Goal: Task Accomplishment & Management: Manage account settings

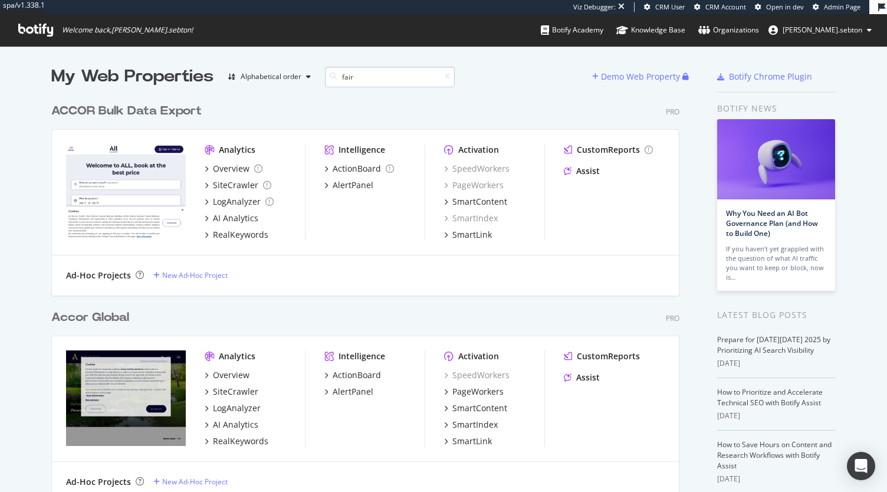
scroll to position [213, 628]
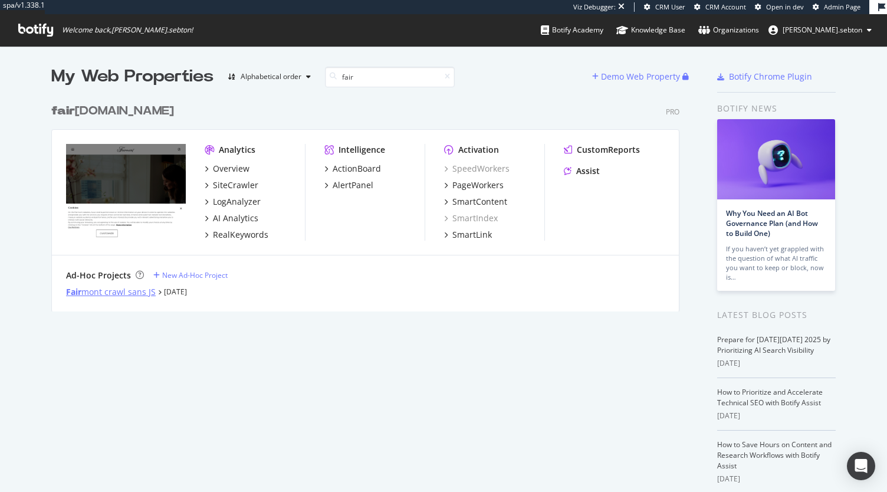
type input "fair"
click at [125, 292] on div "Fair mont crawl sans JS" at bounding box center [111, 292] width 90 height 12
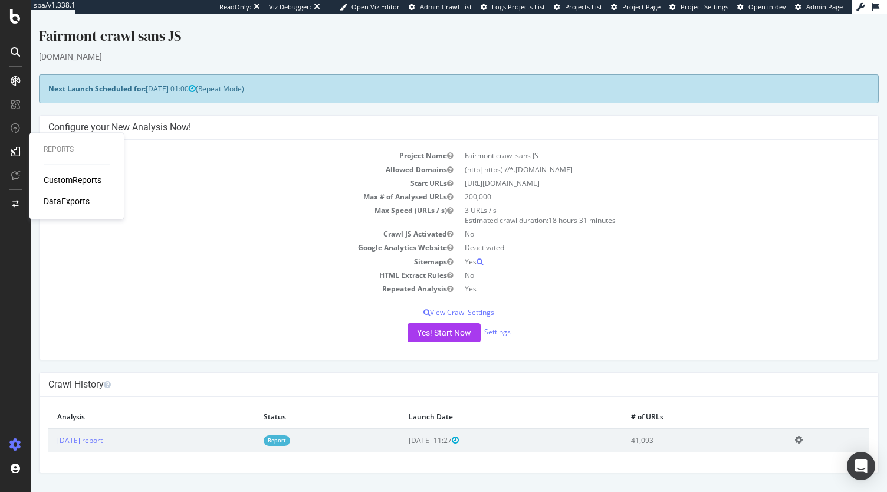
click at [61, 177] on div "CustomReports" at bounding box center [73, 180] width 58 height 12
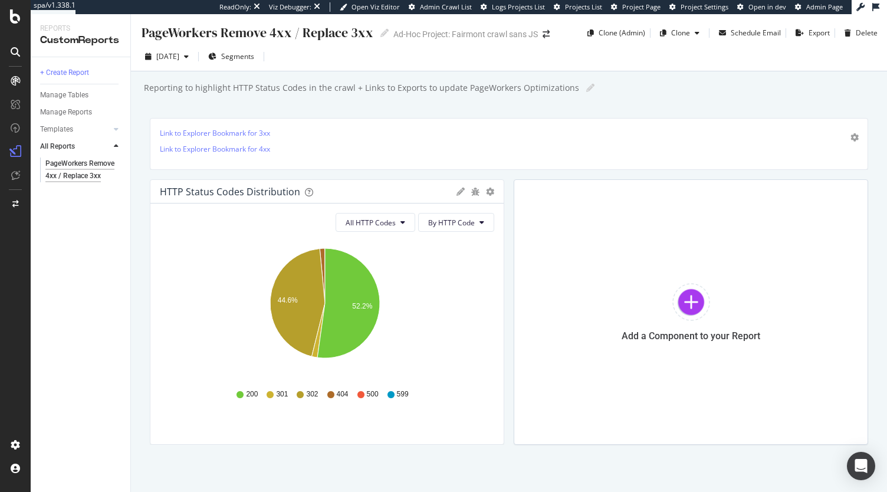
click at [318, 134] on p "Link to Explorer Bookmark for 3xx" at bounding box center [509, 133] width 698 height 10
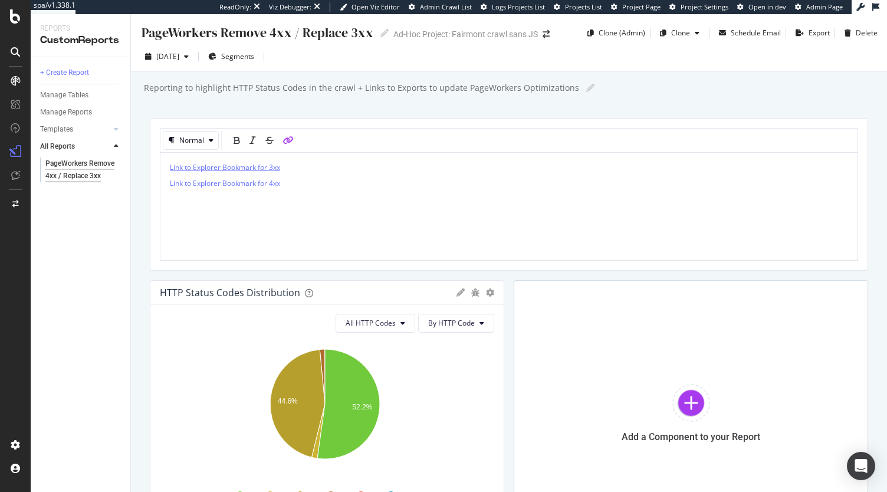
drag, startPoint x: 297, startPoint y: 170, endPoint x: 182, endPoint y: 166, distance: 115.6
click at [182, 166] on p "Link to Explorer Bookmark for 3xx" at bounding box center [509, 167] width 678 height 10
click at [286, 165] on p "Link to Explorer Bookmark for 3xx" at bounding box center [509, 167] width 678 height 10
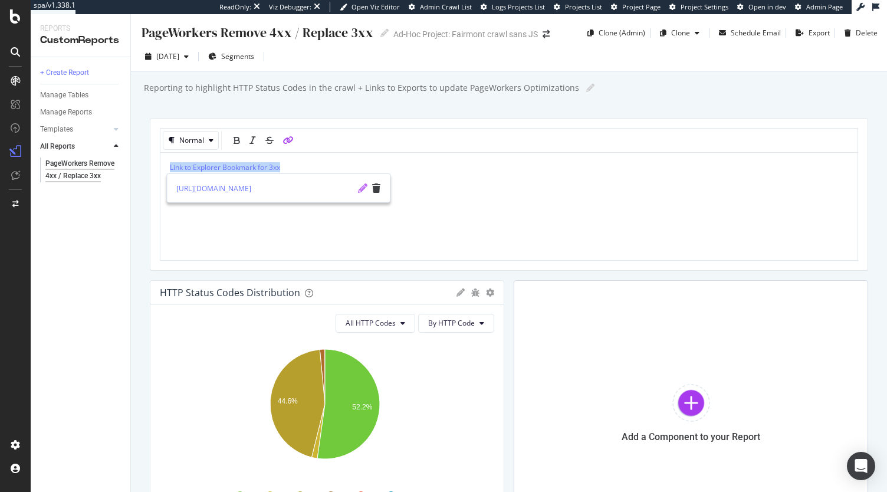
click at [361, 186] on icon "pencil" at bounding box center [362, 187] width 9 height 9
type input "https://app.botify.com/accor-luxury-mea-org/fairmont-crawl-sans-js/crawl/explor…"
click at [363, 188] on icon "check" at bounding box center [362, 187] width 8 height 9
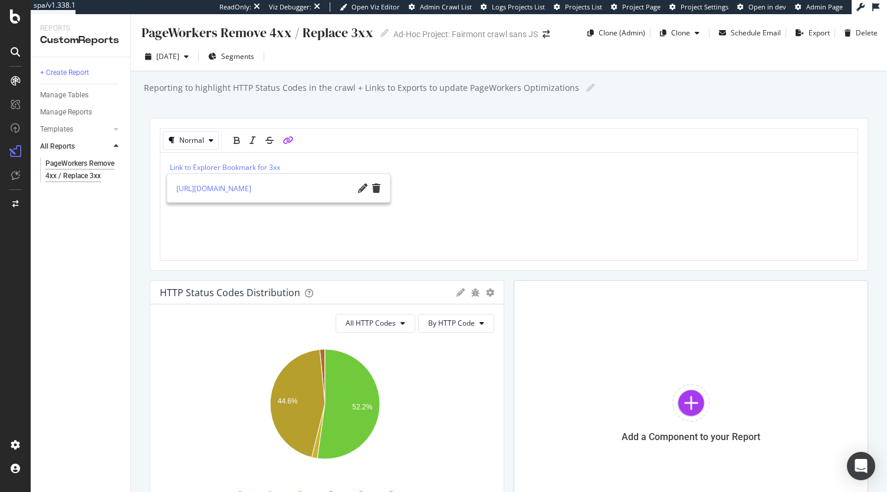
click at [423, 190] on div "Link to Explorer Bookmark for 3xx Link to Explorer Bookmark for 4xx" at bounding box center [509, 206] width 678 height 88
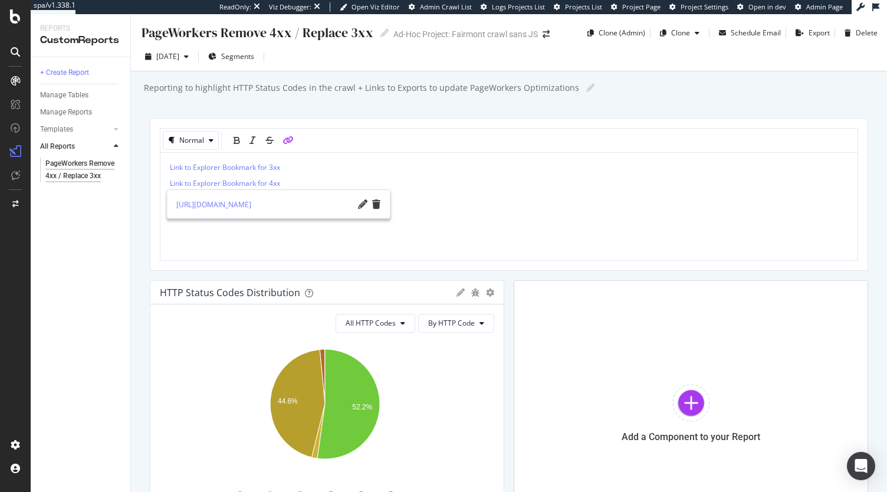
click at [385, 107] on div "PageWorkers Remove 4xx / Replace 3xx PageWorkers Remove 4xx / Replace 3xx Ad-Ho…" at bounding box center [509, 253] width 756 height 478
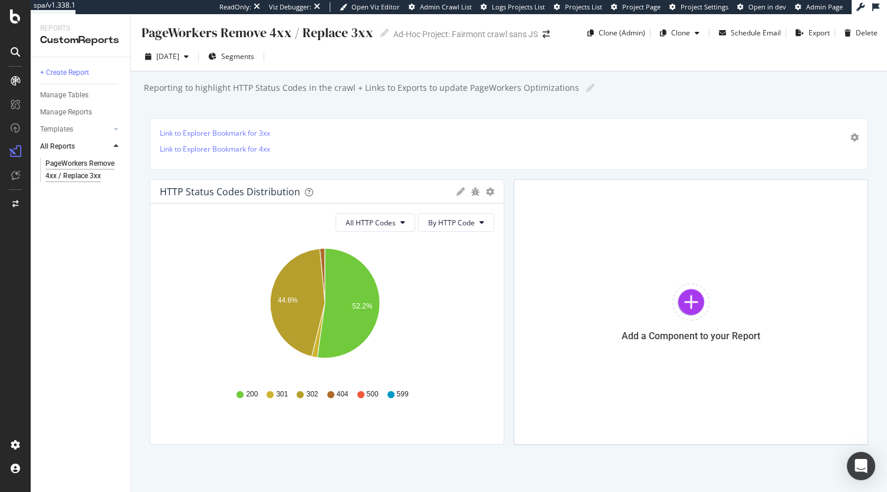
click at [333, 136] on p "Link to Explorer Bookmark for 3xx" at bounding box center [509, 133] width 698 height 10
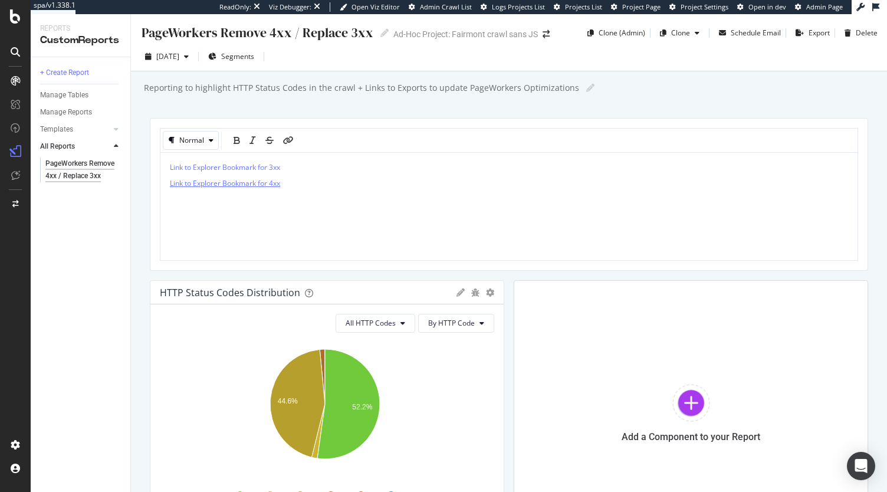
click at [268, 183] on span "Link to Explorer Bookmark for 4xx" at bounding box center [225, 183] width 110 height 10
click at [278, 183] on span "Link to Explorer Bookmark for 4xx" at bounding box center [225, 183] width 110 height 10
click at [358, 204] on icon "pencil" at bounding box center [362, 203] width 9 height 9
type input "https://app.botify.com/accor-luxury-mea-org/fairmont-crawl-sans-js/crawl/explor…"
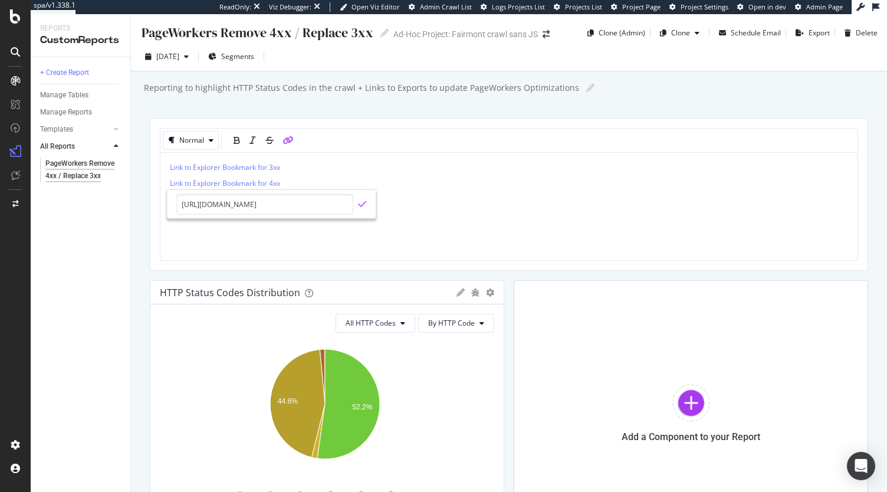
click at [362, 203] on icon "check" at bounding box center [362, 203] width 8 height 9
click at [498, 114] on div "PageWorkers Remove 4xx / Replace 3xx PageWorkers Remove 4xx / Replace 3xx Ad-Ho…" at bounding box center [509, 253] width 756 height 478
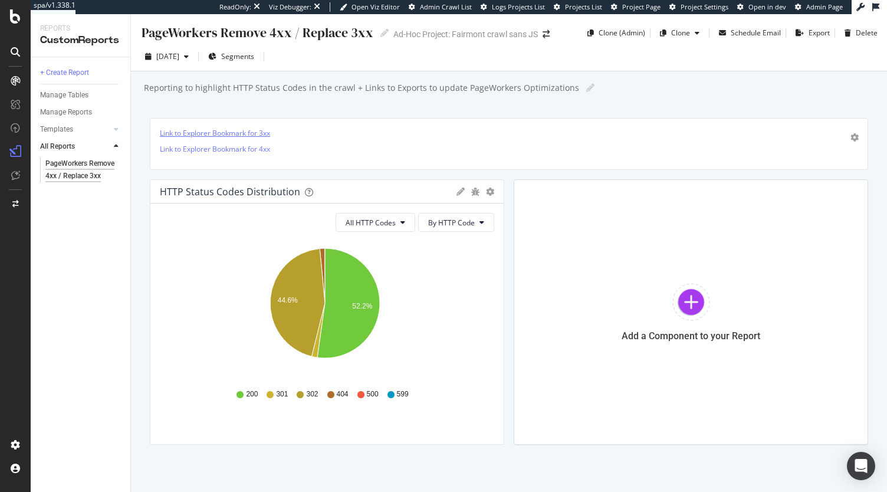
click at [249, 131] on link "Link to Explorer Bookmark for 3xx" at bounding box center [215, 133] width 110 height 10
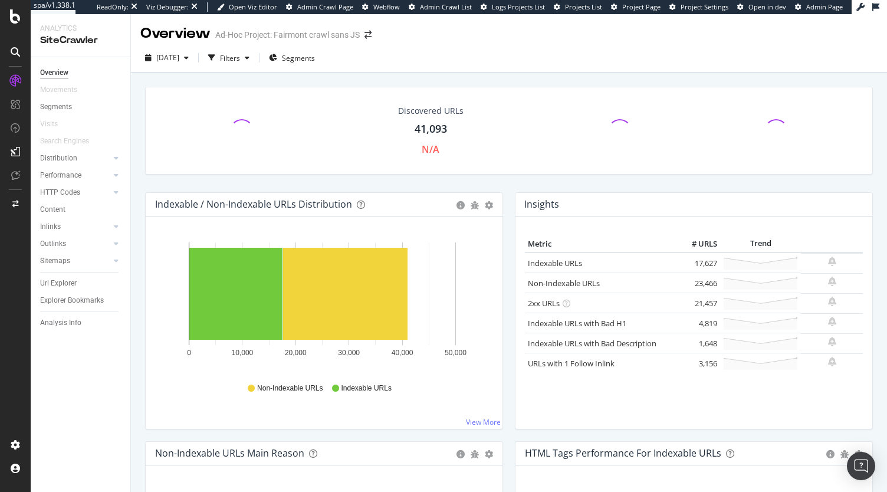
drag, startPoint x: 55, startPoint y: 285, endPoint x: 351, endPoint y: 47, distance: 380.8
click at [55, 285] on div "Url Explorer" at bounding box center [58, 283] width 37 height 12
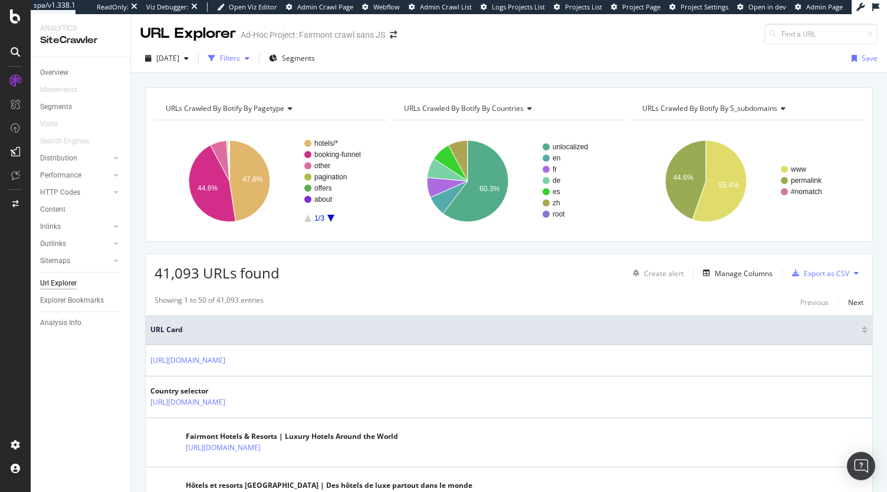
click at [240, 54] on div "Filters" at bounding box center [230, 58] width 20 height 10
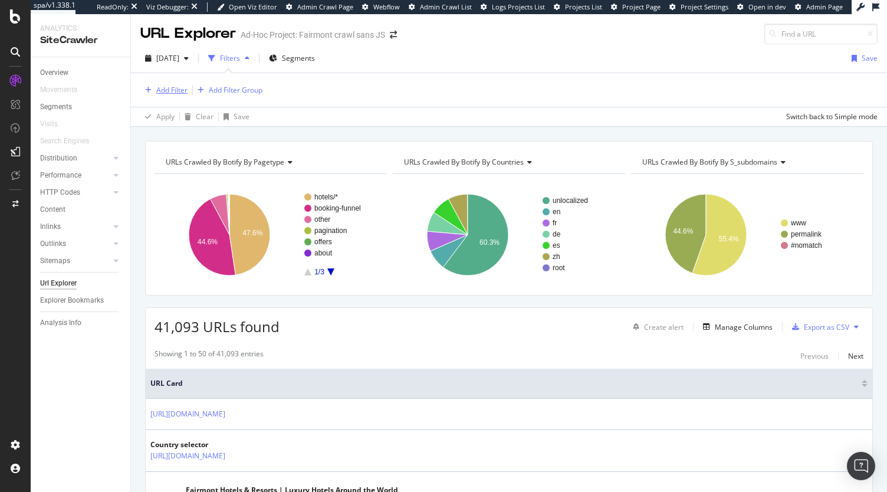
click at [166, 90] on div "Add Filter" at bounding box center [171, 90] width 31 height 10
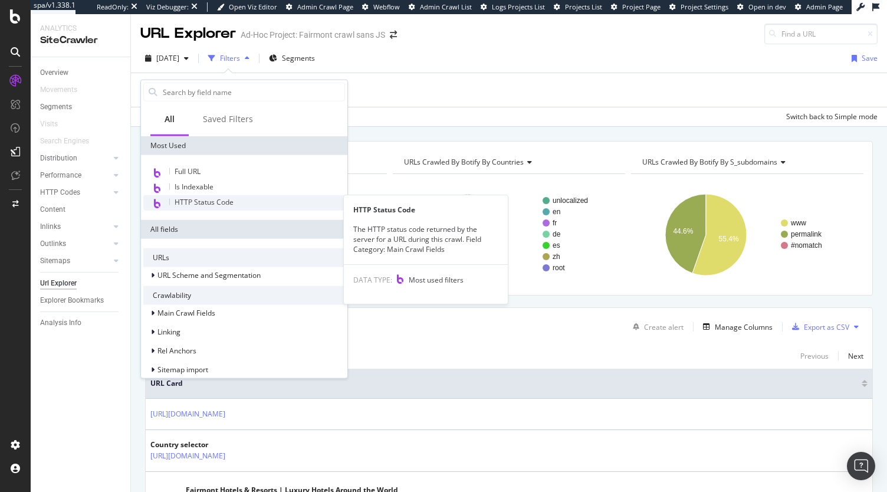
click at [208, 205] on span "HTTP Status Code" at bounding box center [204, 202] width 59 height 10
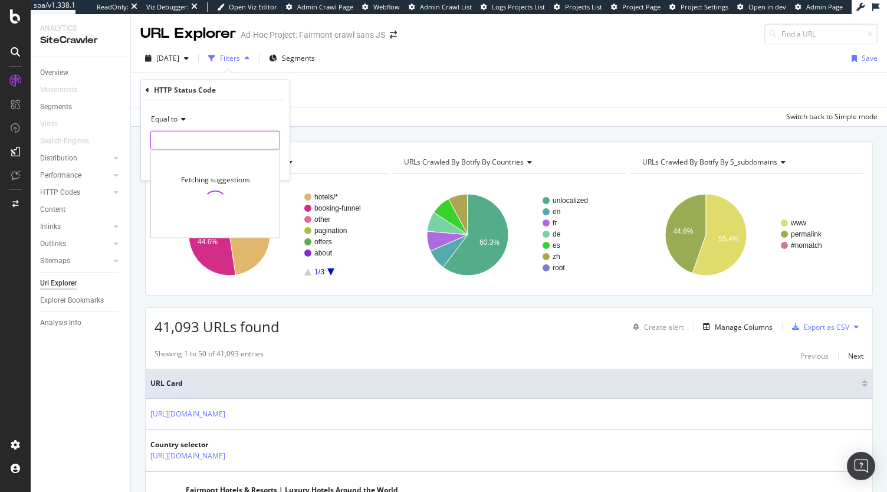
click at [186, 144] on input "number" at bounding box center [215, 140] width 130 height 19
click at [179, 114] on div "Equal to" at bounding box center [215, 119] width 130 height 19
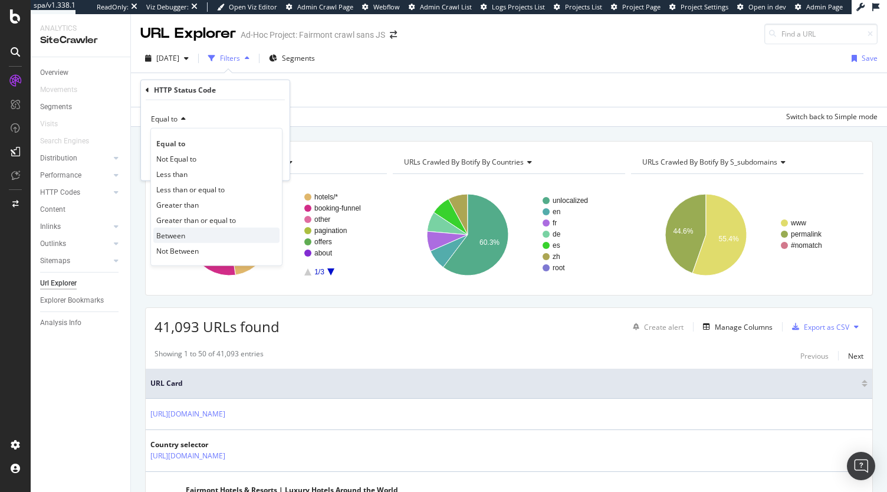
click at [185, 235] on div "Between" at bounding box center [216, 235] width 126 height 15
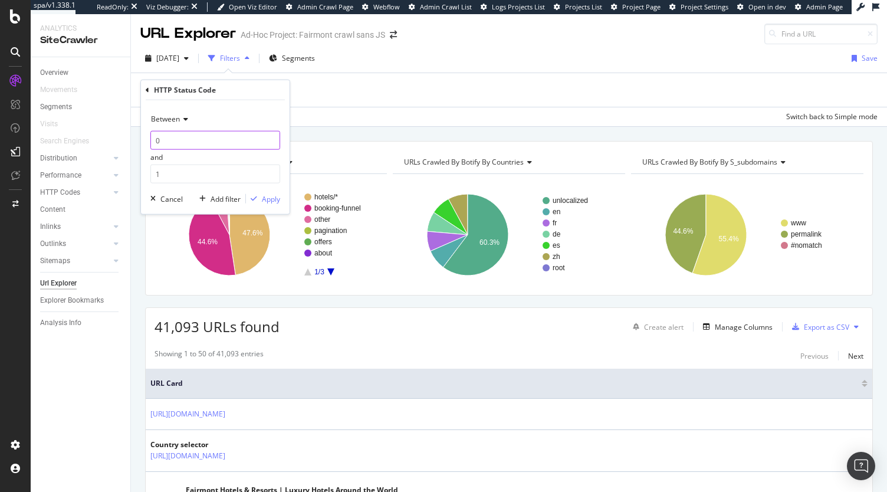
click at [189, 137] on input "0" at bounding box center [215, 140] width 130 height 19
type input "299"
type input "399"
click at [267, 202] on div "Apply" at bounding box center [271, 198] width 18 height 10
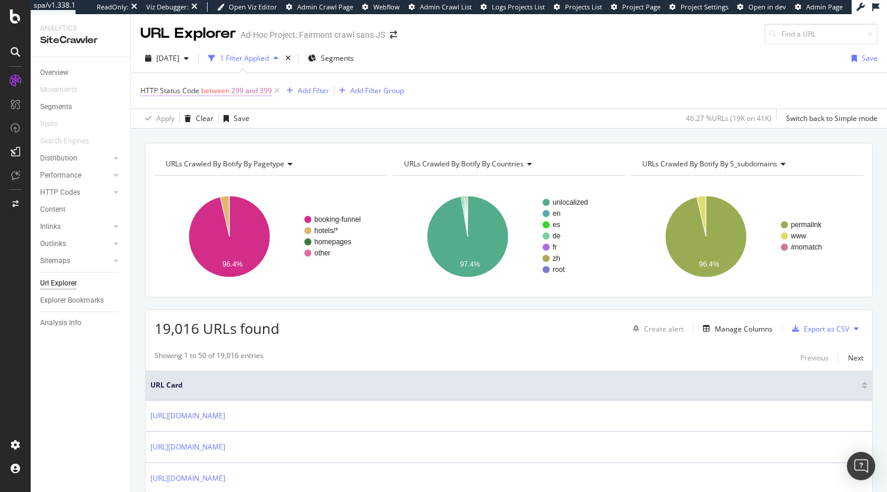
click at [235, 91] on span "299 and 399" at bounding box center [251, 91] width 41 height 17
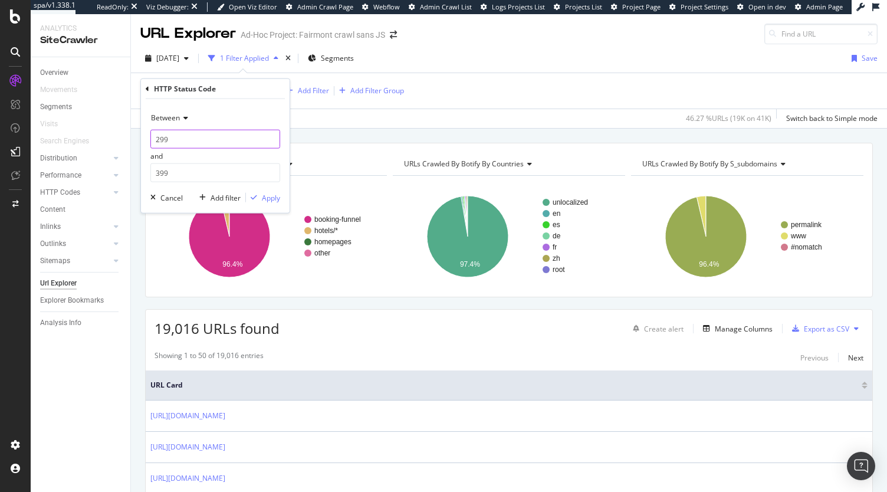
click at [177, 140] on input "299" at bounding box center [215, 139] width 130 height 19
type input "2"
type input "200"
type input "2"
type input "303"
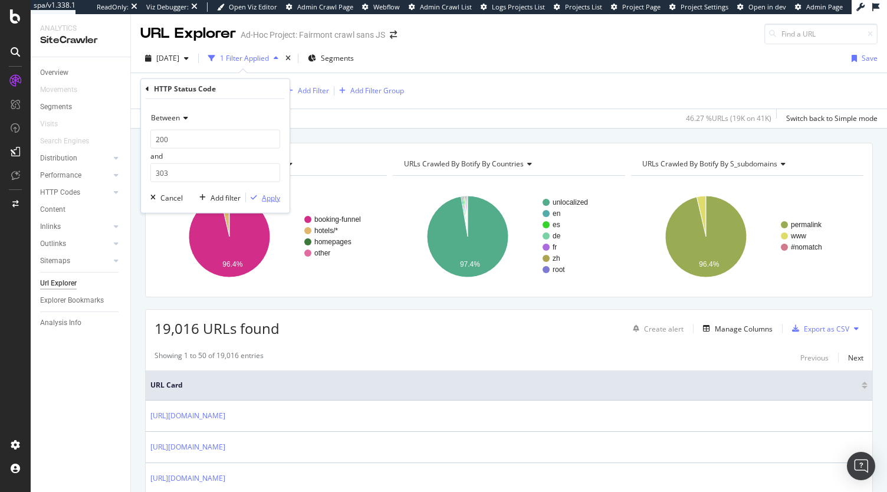
click at [265, 198] on div "Apply" at bounding box center [271, 197] width 18 height 10
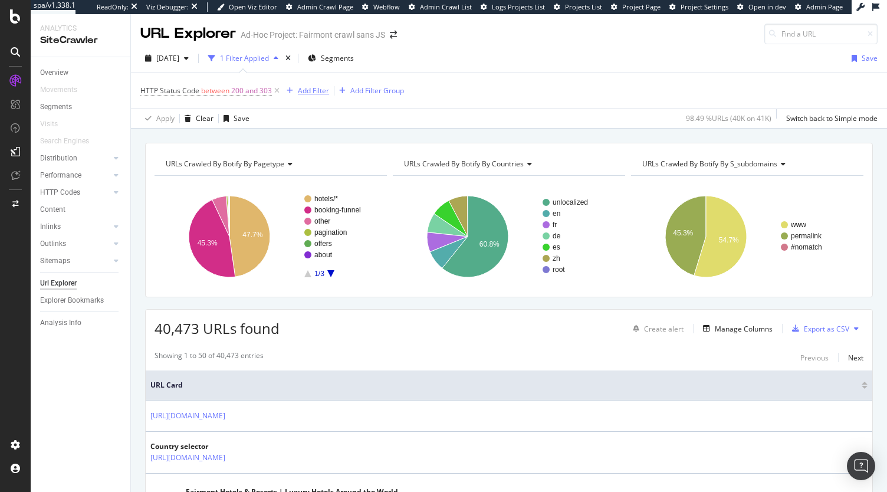
click at [303, 90] on div "Add Filter" at bounding box center [313, 90] width 31 height 10
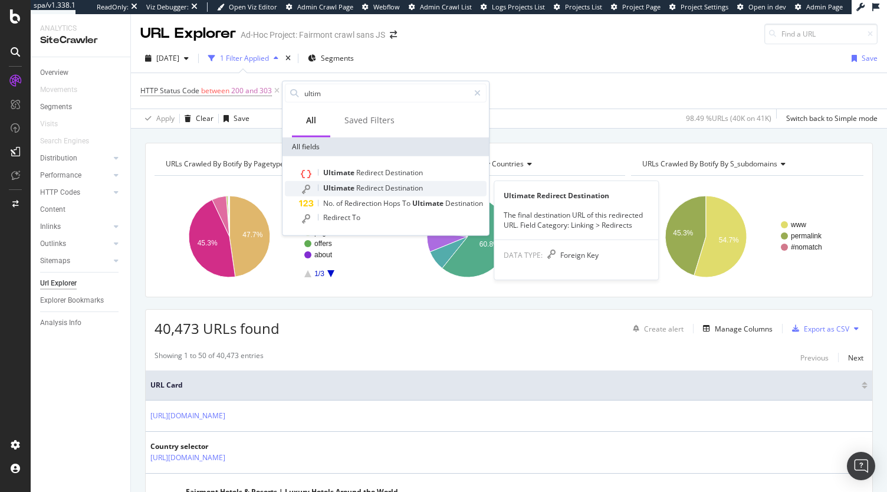
type input "ultim"
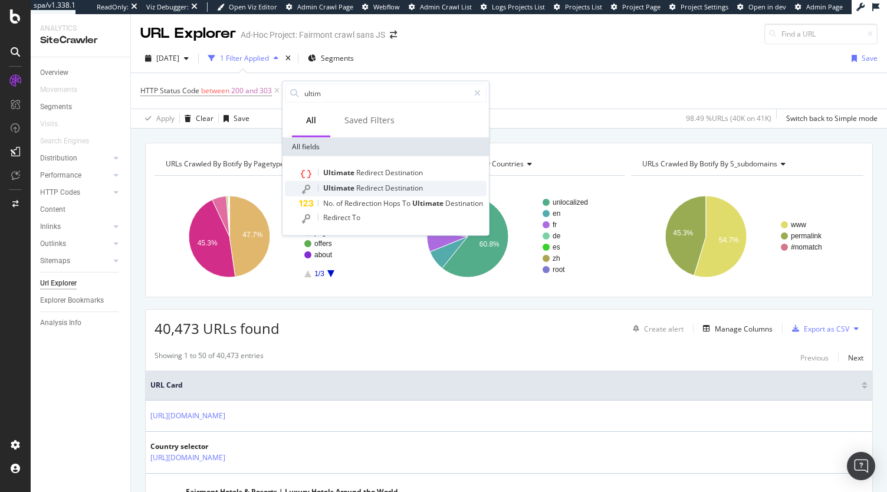
click at [338, 186] on span "Ultimate" at bounding box center [339, 188] width 33 height 10
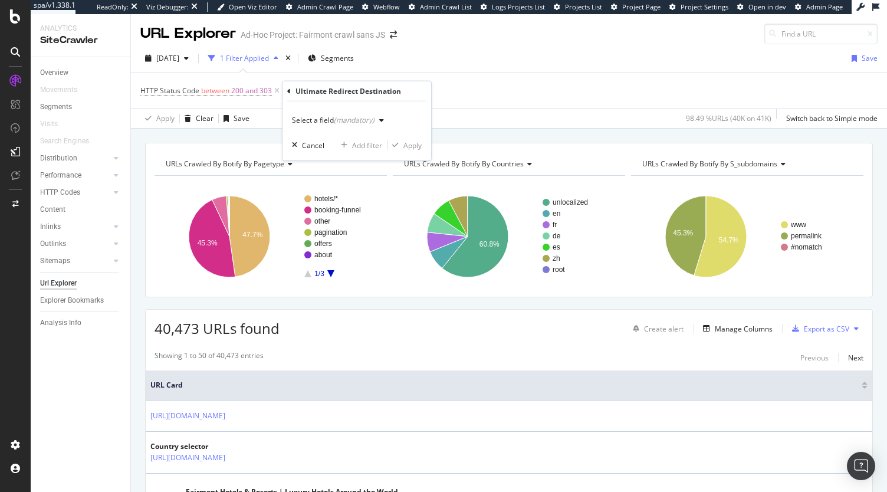
click at [337, 120] on div "(mandatory)" at bounding box center [354, 120] width 41 height 10
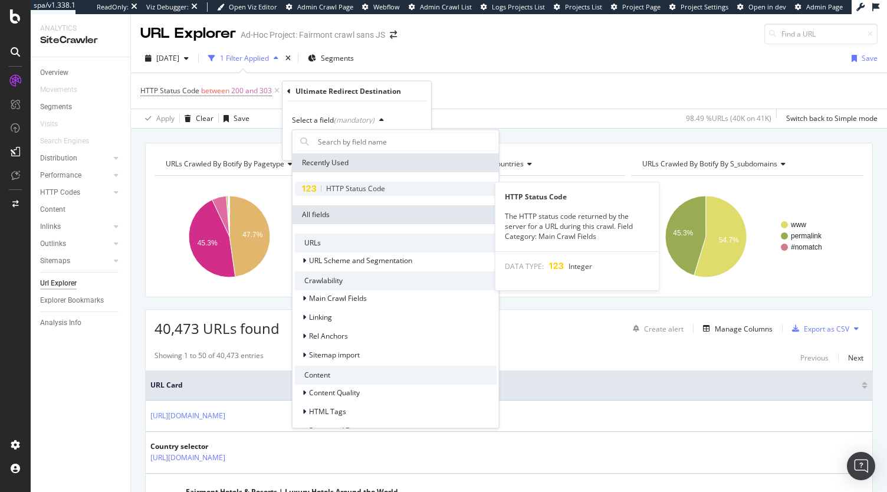
click at [344, 185] on span "HTTP Status Code" at bounding box center [355, 188] width 59 height 10
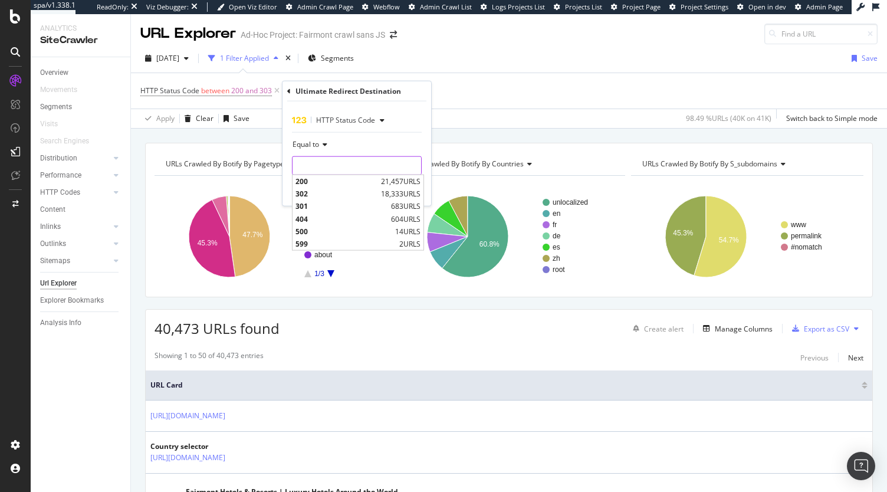
click at [325, 162] on input "number" at bounding box center [357, 165] width 130 height 19
click at [313, 186] on div "200 21,457 URLS" at bounding box center [357, 181] width 131 height 12
type input "200"
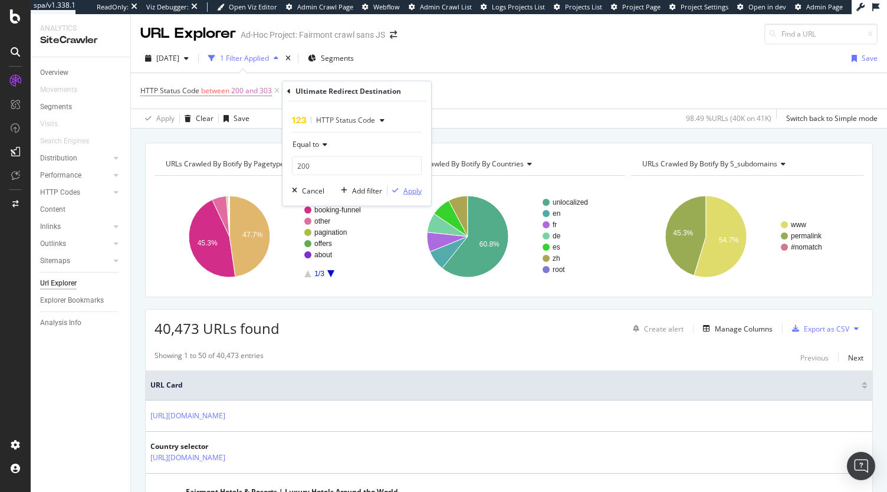
click at [407, 190] on div "Apply" at bounding box center [412, 190] width 18 height 10
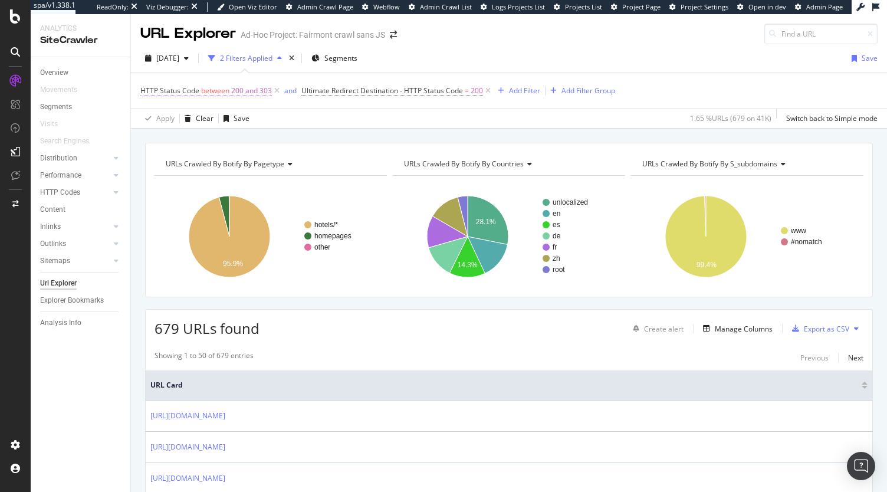
click at [240, 91] on span "200 and 303" at bounding box center [251, 91] width 41 height 17
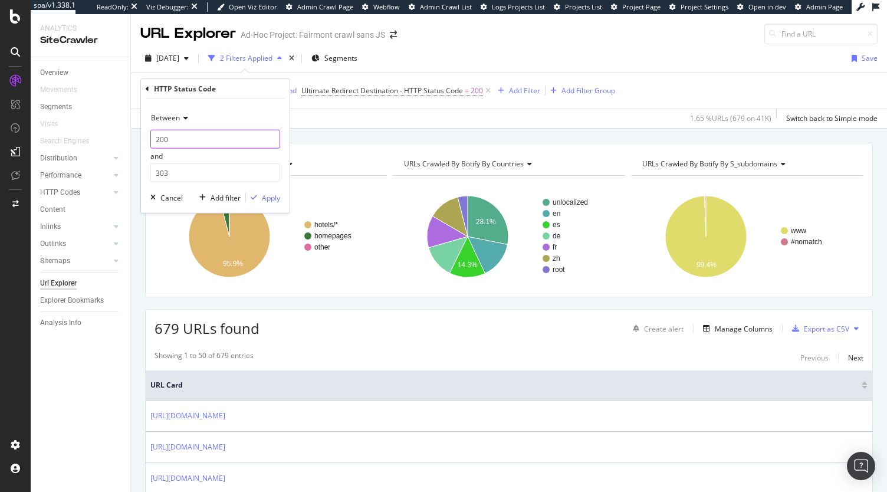
click at [179, 139] on input "200" at bounding box center [215, 139] width 130 height 19
type input "2"
type input "300"
click at [230, 167] on input "303" at bounding box center [215, 172] width 130 height 19
type input "399"
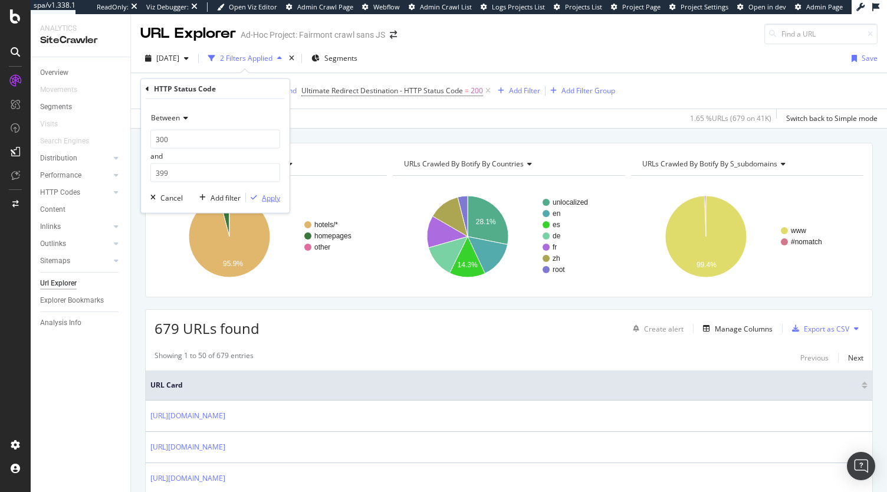
click at [268, 195] on div "Apply" at bounding box center [271, 197] width 18 height 10
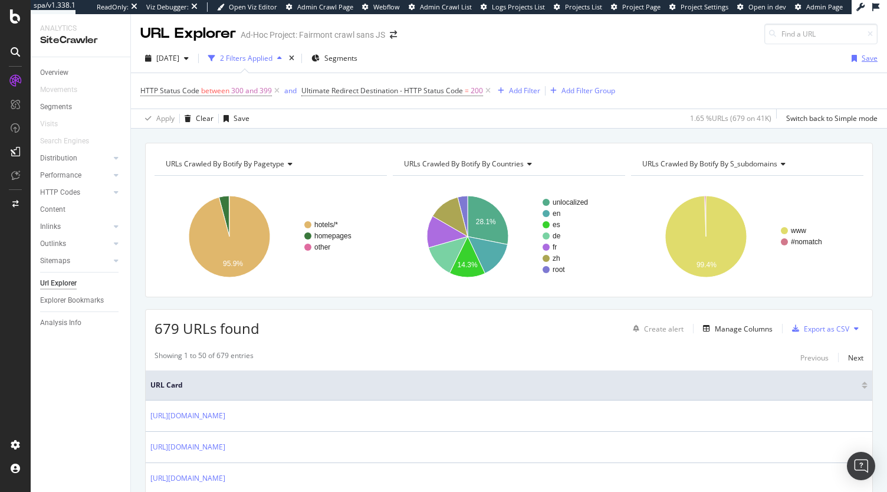
click at [861, 54] on div "Save" at bounding box center [869, 58] width 16 height 10
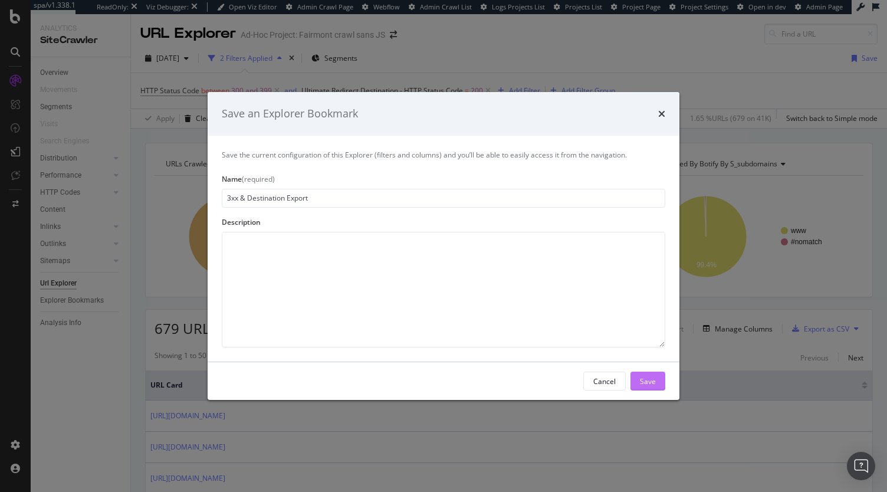
type input "3xx & Destination Export"
click at [642, 377] on div "Save" at bounding box center [648, 381] width 16 height 10
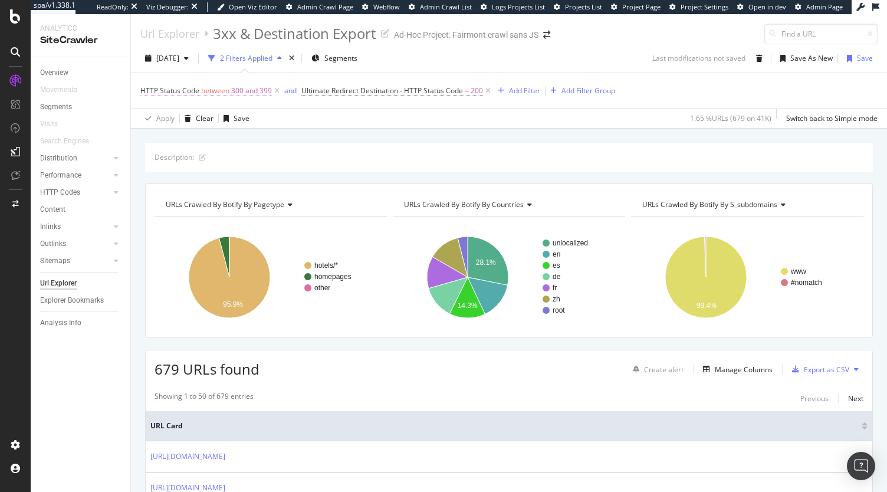
click at [251, 90] on span "300 and 399" at bounding box center [251, 91] width 41 height 17
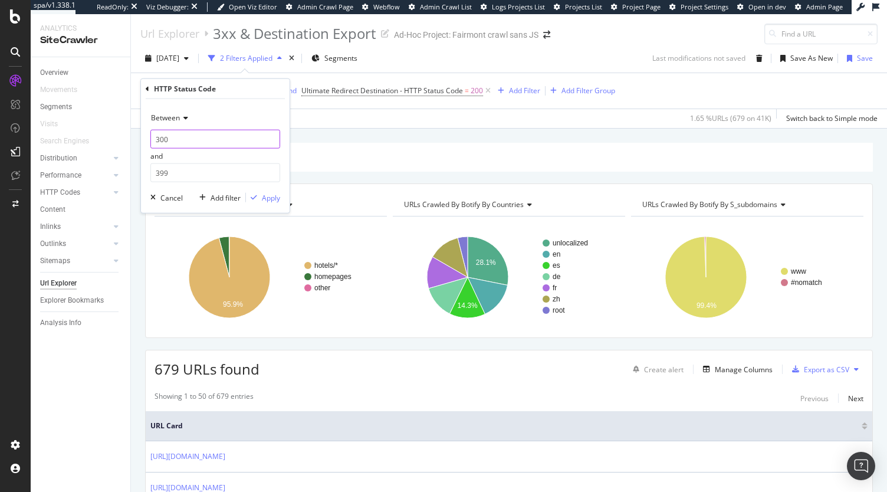
click at [177, 131] on input "300" at bounding box center [215, 139] width 130 height 19
type input "3"
type input "400"
type input "499"
click at [269, 197] on div "Apply" at bounding box center [271, 197] width 18 height 10
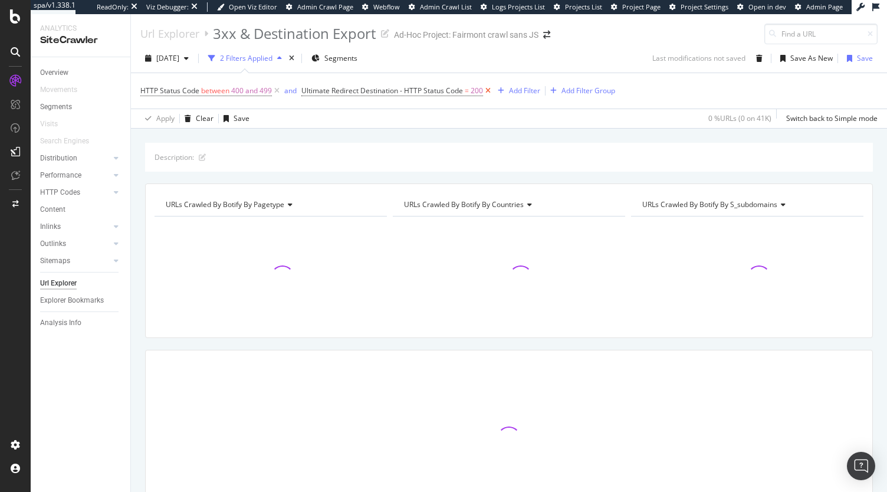
click at [486, 90] on icon at bounding box center [488, 91] width 10 height 12
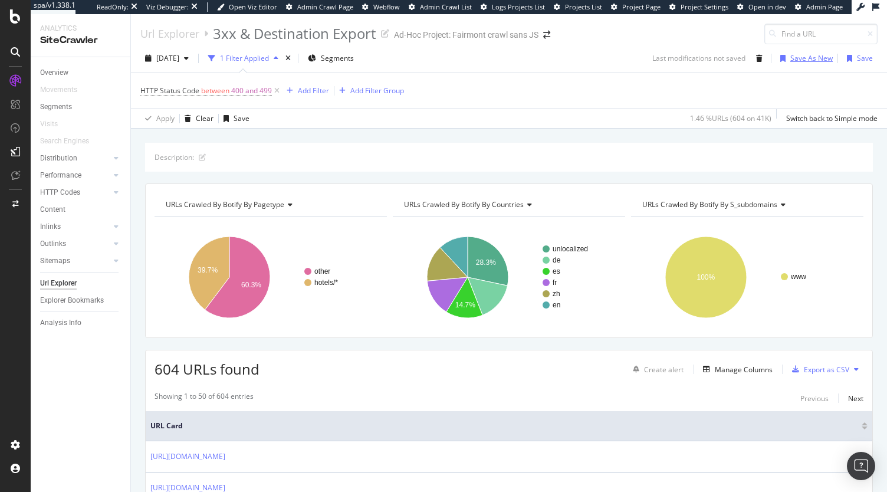
click at [803, 55] on div "Save As New" at bounding box center [811, 58] width 42 height 10
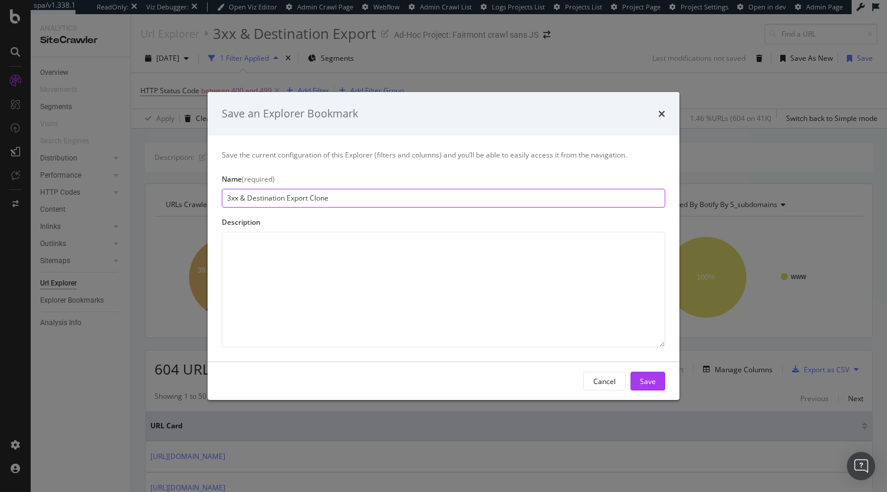
click at [240, 198] on input "3xx & Destination Export Clone" at bounding box center [443, 198] width 443 height 19
type input "4xx Links"
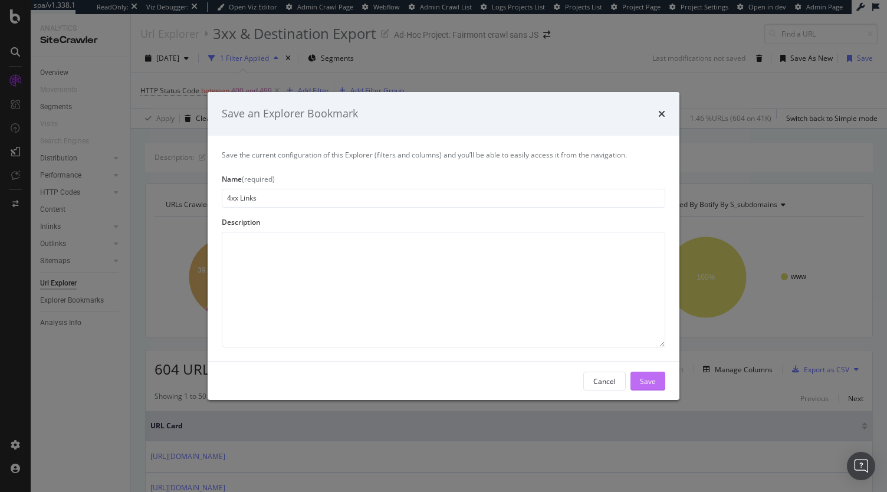
click at [645, 379] on div "Save" at bounding box center [648, 381] width 16 height 10
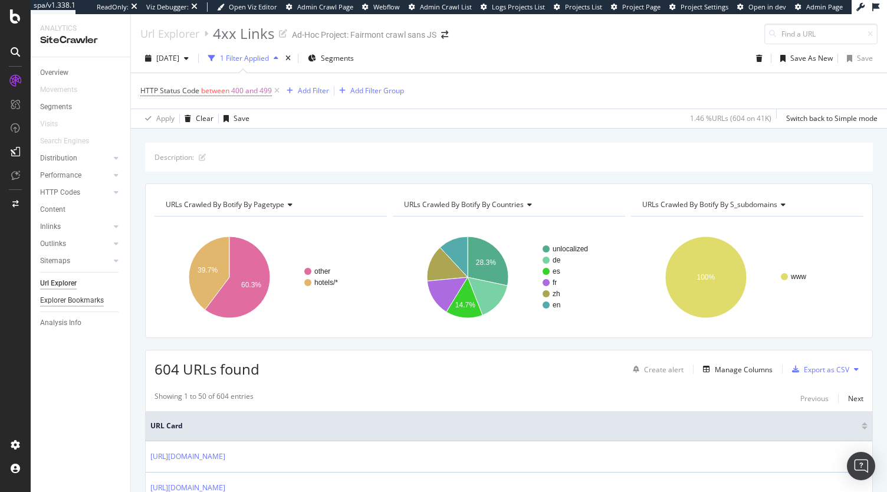
click at [77, 297] on div "Explorer Bookmarks" at bounding box center [72, 300] width 64 height 12
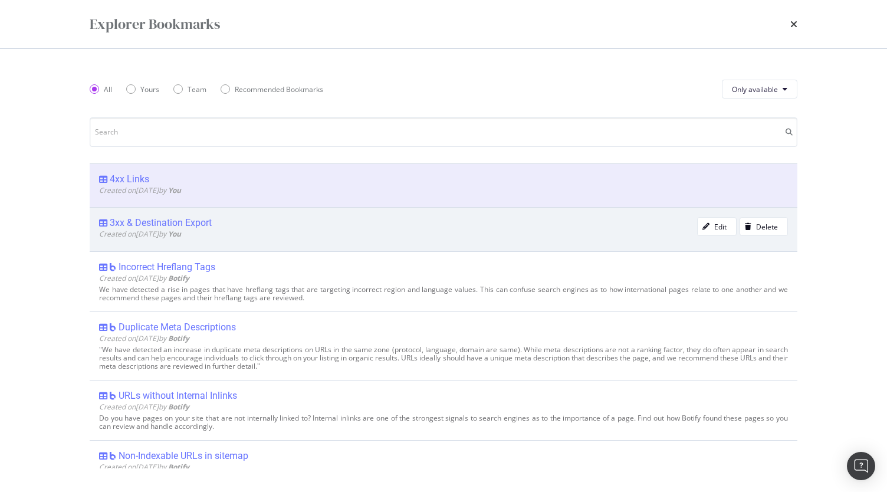
click at [127, 229] on span "Created on 2025 Oct 7th by You" at bounding box center [140, 234] width 82 height 10
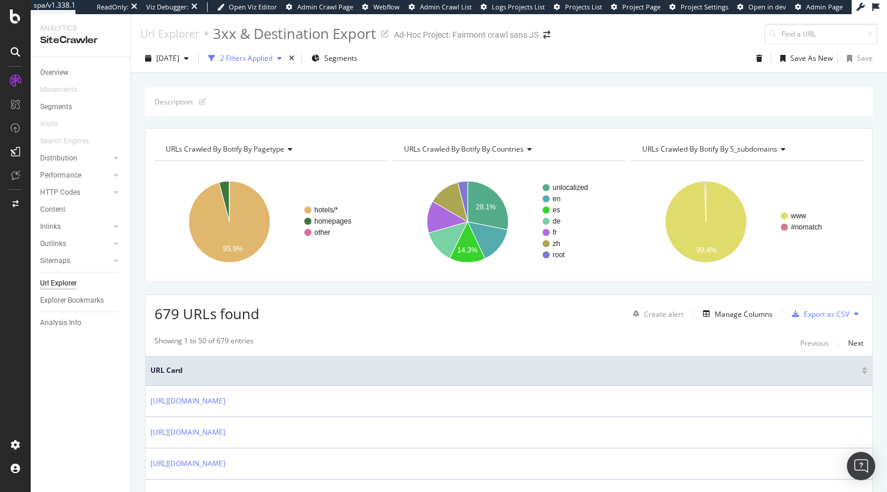
click at [272, 60] on div "2 Filters Applied" at bounding box center [246, 58] width 52 height 10
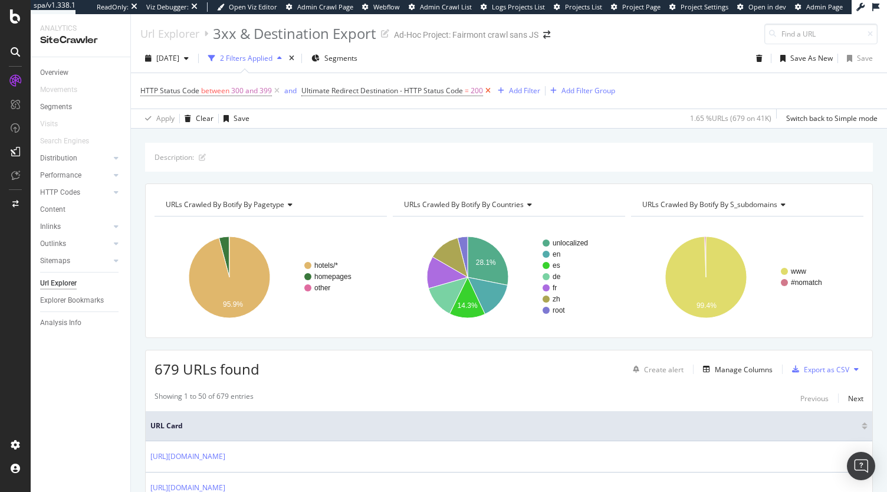
click at [487, 87] on icon at bounding box center [488, 91] width 10 height 12
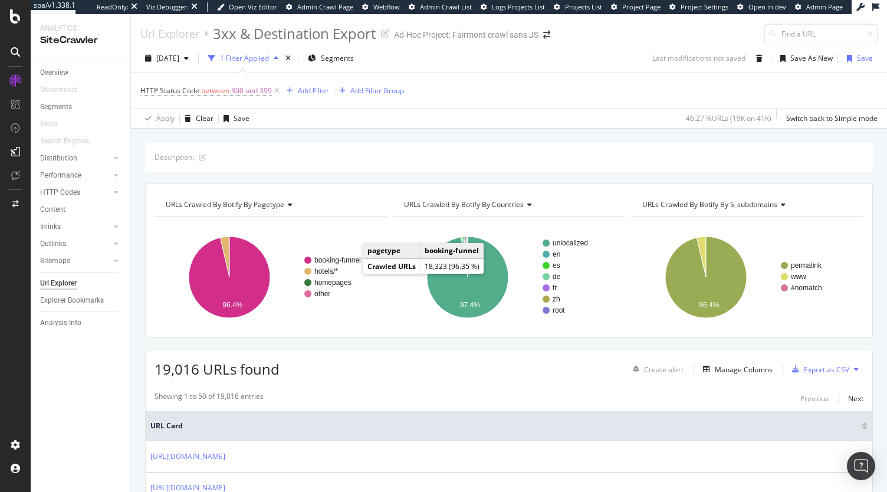
click at [474, 208] on span "URLs Crawled By Botify By countries" at bounding box center [464, 204] width 120 height 10
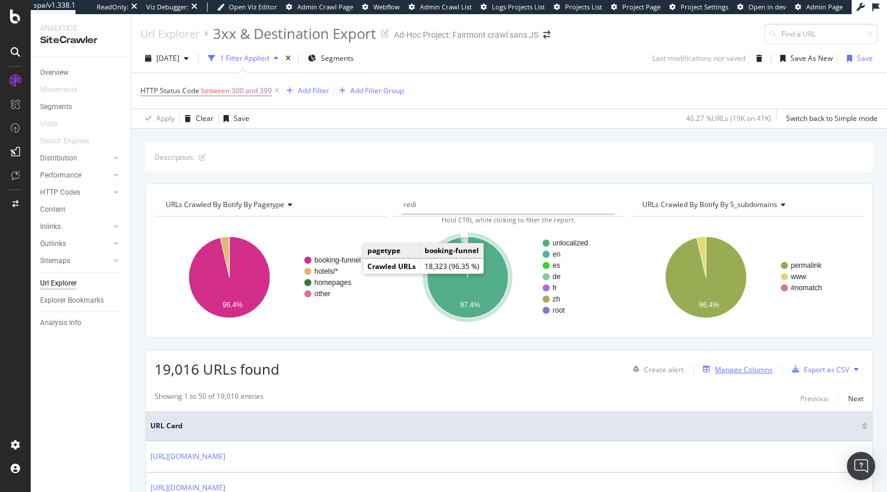
type input "redi"
click at [725, 370] on div "Manage Columns" at bounding box center [744, 369] width 58 height 10
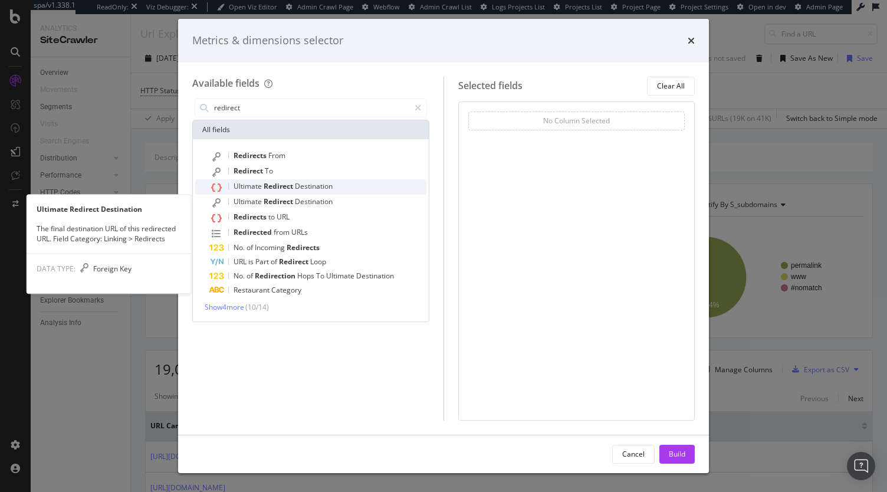
type input "redirect"
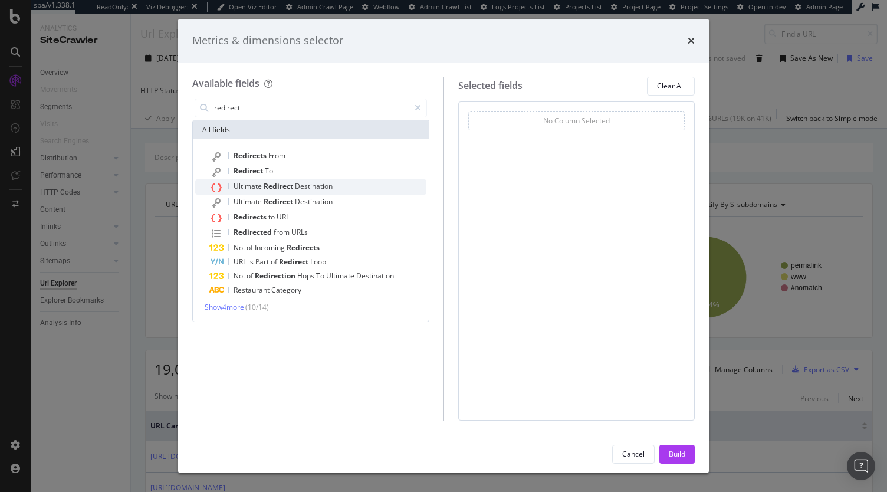
click at [313, 186] on span "Destination" at bounding box center [314, 186] width 38 height 10
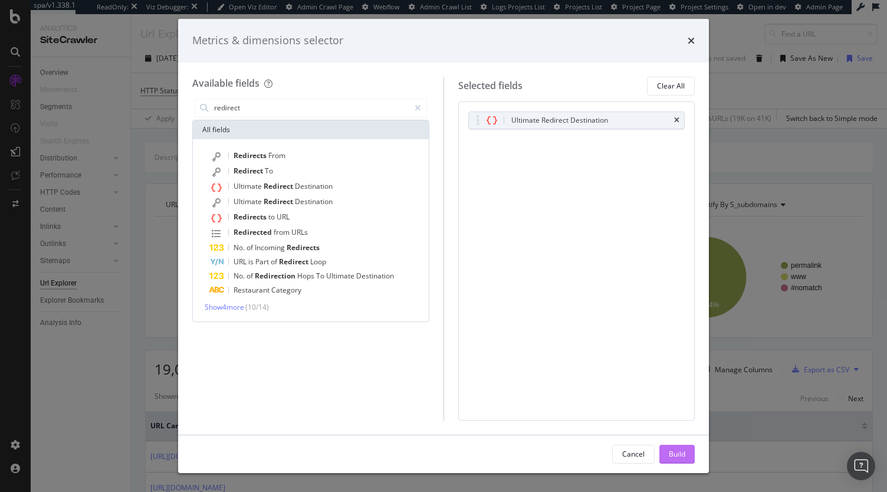
click at [669, 453] on div "Build" at bounding box center [677, 454] width 17 height 10
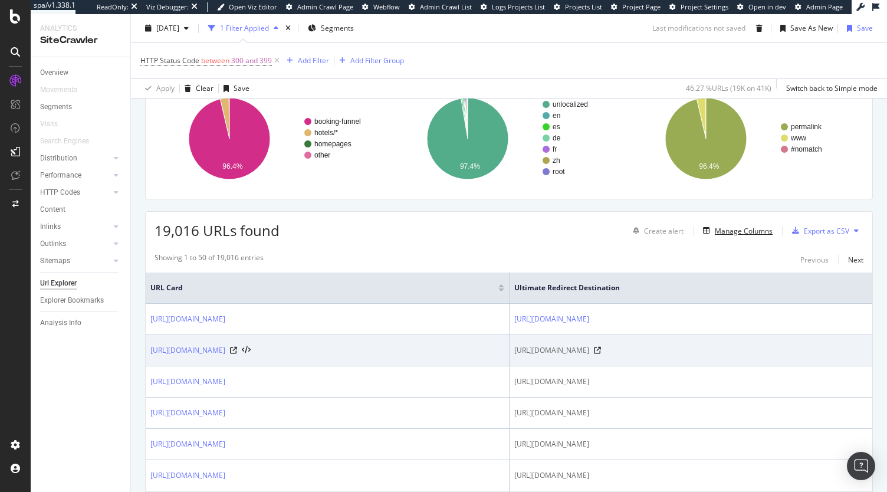
scroll to position [138, 0]
click at [601, 354] on icon at bounding box center [597, 350] width 7 height 7
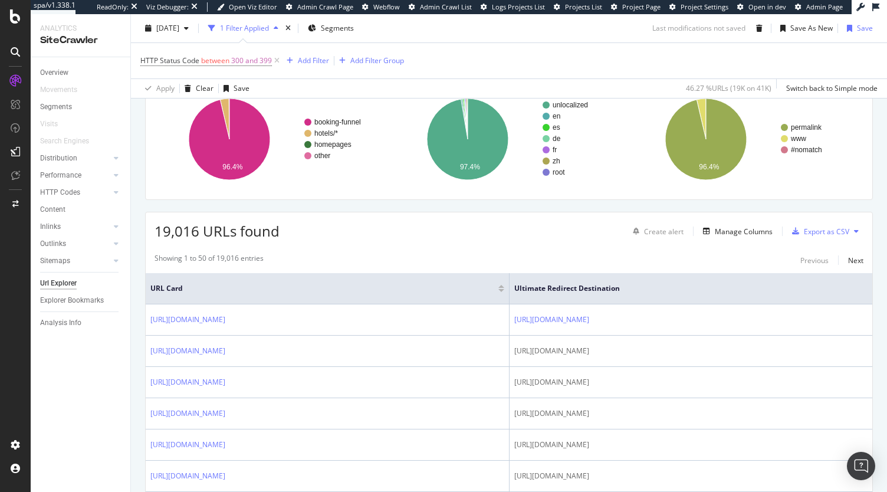
scroll to position [0, 0]
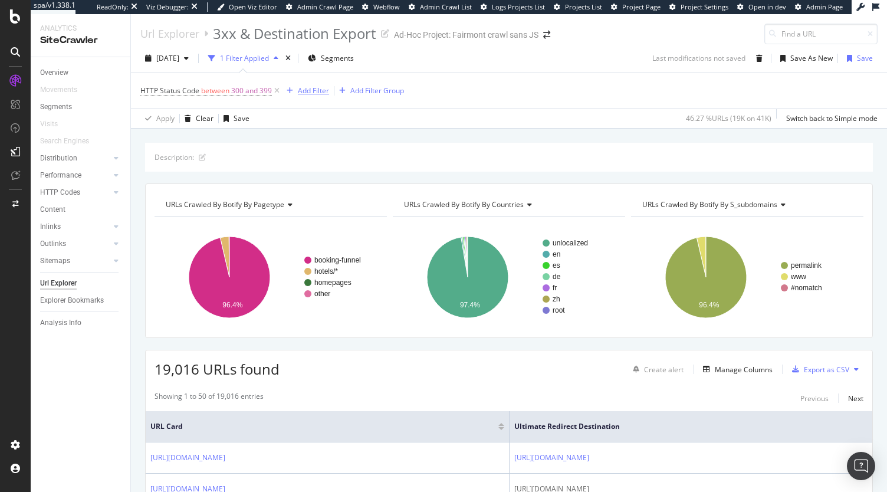
click at [317, 91] on div "Add Filter" at bounding box center [313, 90] width 31 height 10
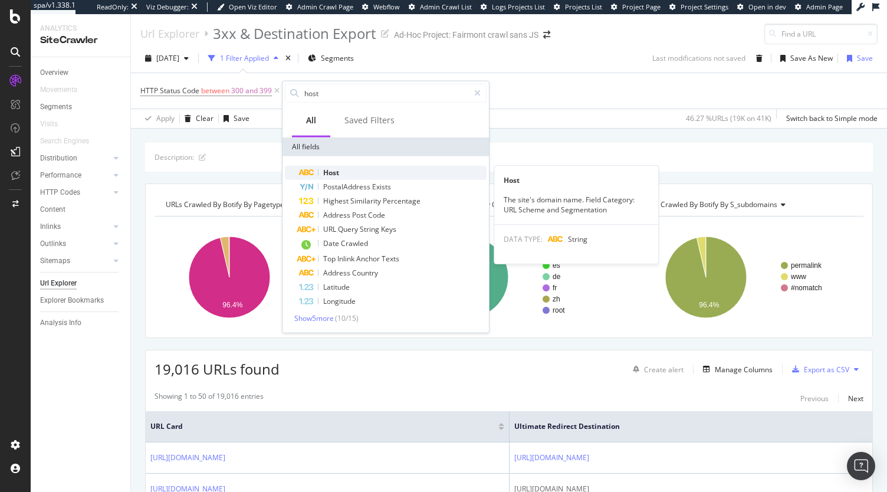
type input "host"
click at [332, 166] on div "Host" at bounding box center [393, 173] width 188 height 14
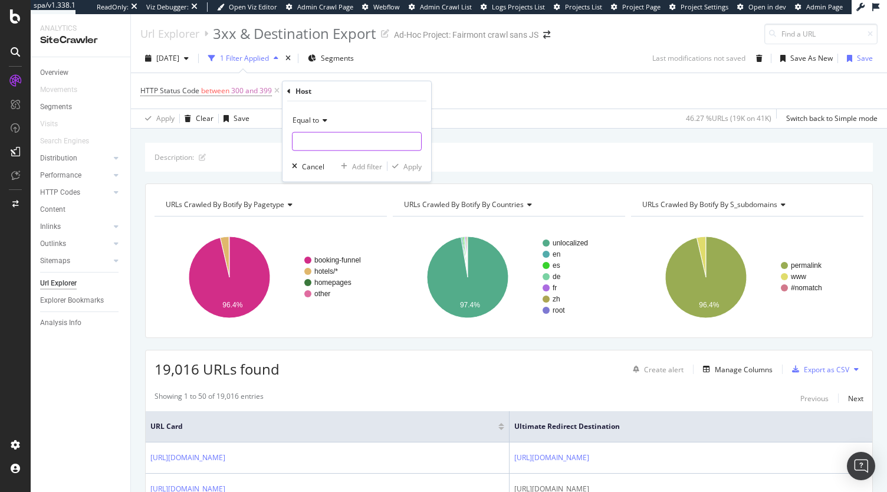
click at [328, 133] on input "text" at bounding box center [356, 141] width 129 height 19
click at [414, 155] on span "22,765 URLS" at bounding box center [401, 157] width 40 height 10
type input "www.fairmont.com"
click at [413, 166] on div "Apply" at bounding box center [412, 166] width 18 height 10
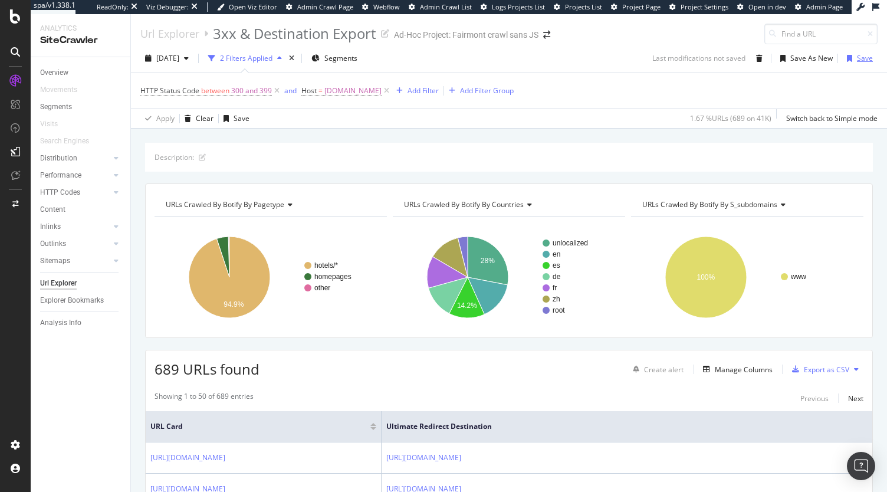
click at [857, 57] on div "Save" at bounding box center [865, 58] width 16 height 10
click at [77, 300] on div "Explorer Bookmarks" at bounding box center [72, 300] width 64 height 12
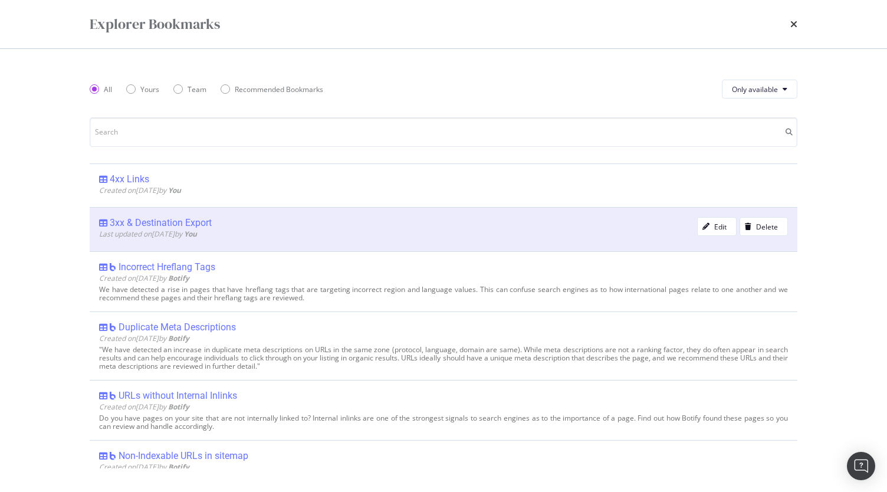
click at [165, 226] on div "3xx & Destination Export" at bounding box center [161, 223] width 102 height 12
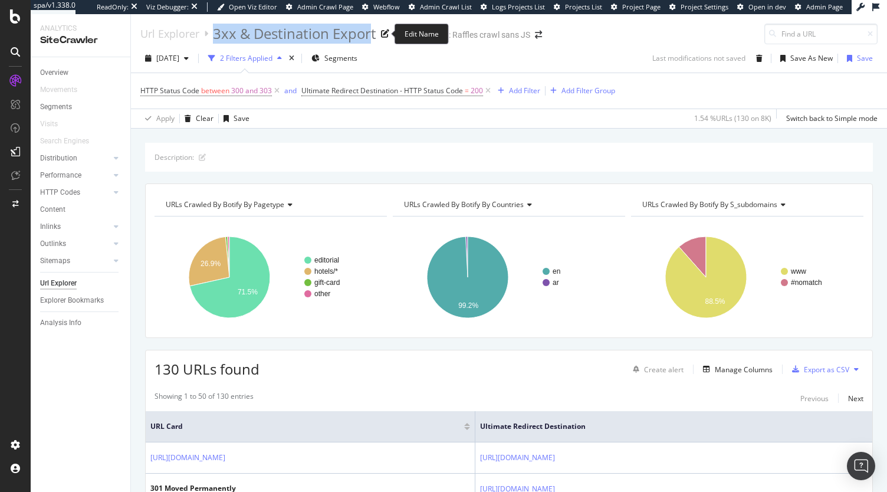
drag, startPoint x: 371, startPoint y: 35, endPoint x: 213, endPoint y: 40, distance: 158.1
click at [213, 40] on div "3xx & Destination Export" at bounding box center [294, 34] width 163 height 20
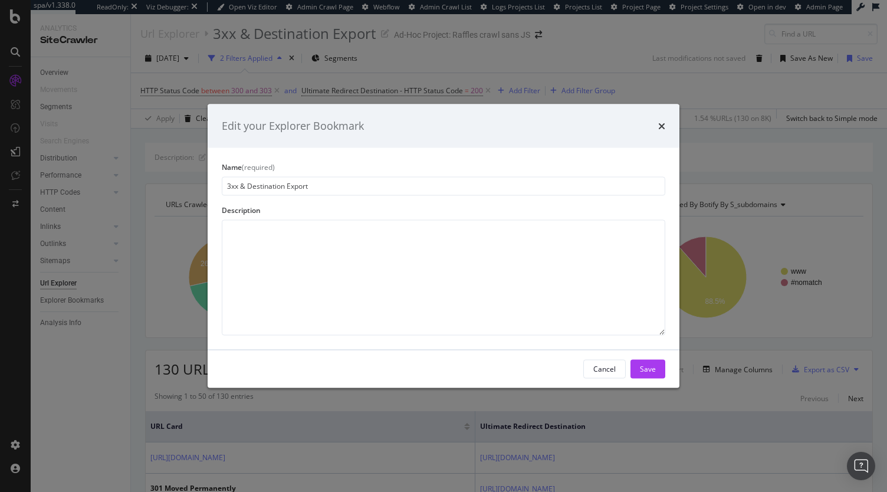
click at [610, 50] on div "Edit your Explorer Bookmark Name (required) 3xx & Destination Export Descriptio…" at bounding box center [443, 246] width 887 height 492
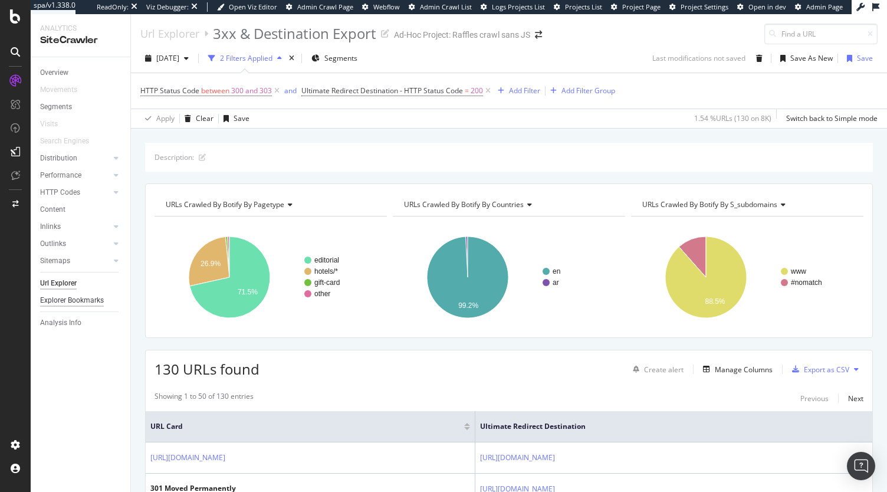
click at [67, 300] on div "Explorer Bookmarks" at bounding box center [72, 300] width 64 height 12
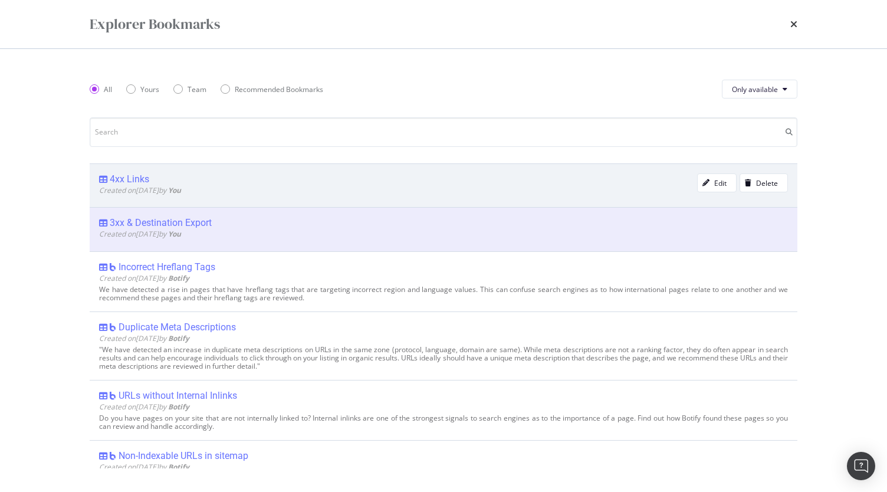
click at [169, 186] on span "Created on 2025 Sep 29th by You" at bounding box center [140, 190] width 82 height 10
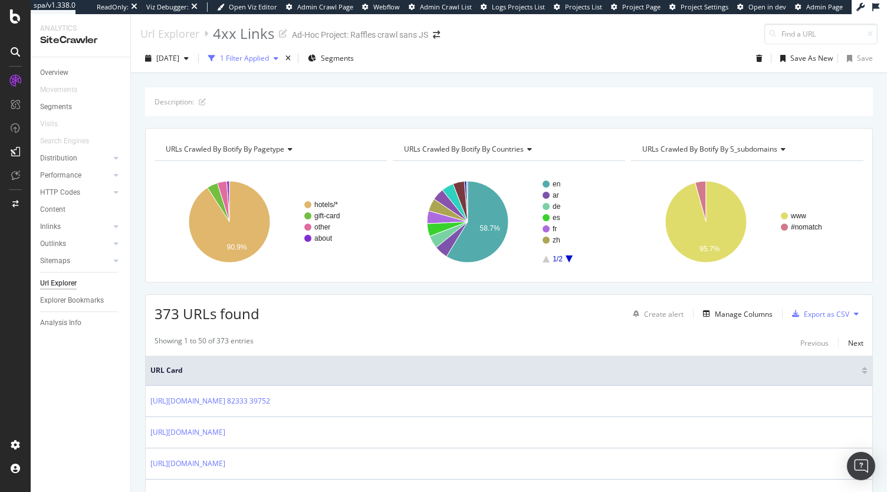
click at [269, 53] on div "1 Filter Applied" at bounding box center [244, 58] width 49 height 10
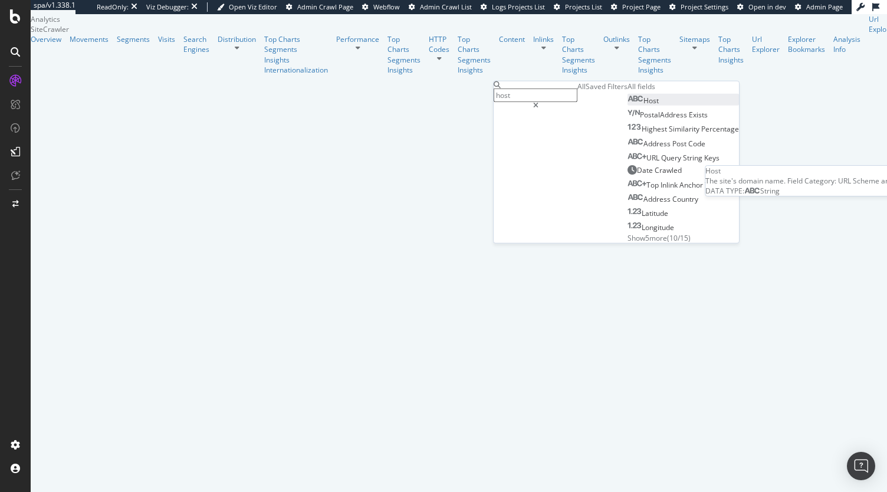
type input "host"
click at [627, 106] on div "Host" at bounding box center [642, 101] width 31 height 10
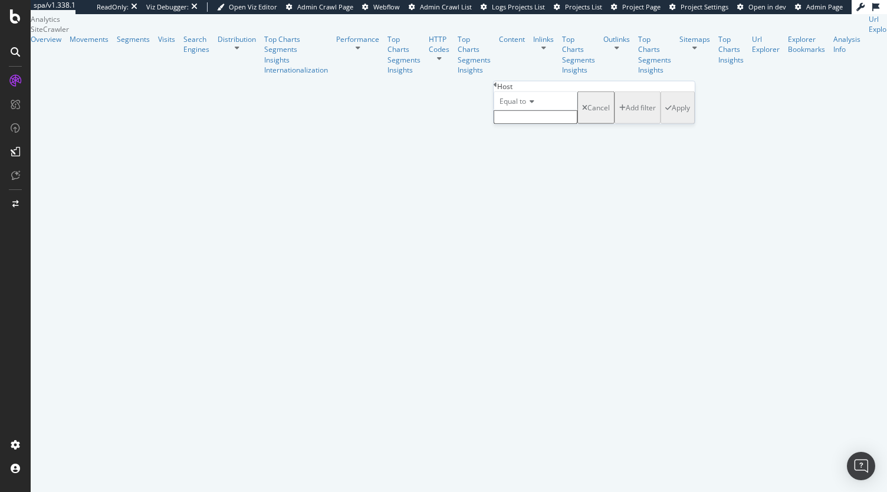
click at [534, 124] on input "text" at bounding box center [536, 117] width 84 height 14
click at [531, 135] on span "[DOMAIN_NAME]" at bounding box center [514, 130] width 34 height 10
type input "[DOMAIN_NAME]"
click at [672, 116] on div "Apply" at bounding box center [681, 111] width 18 height 10
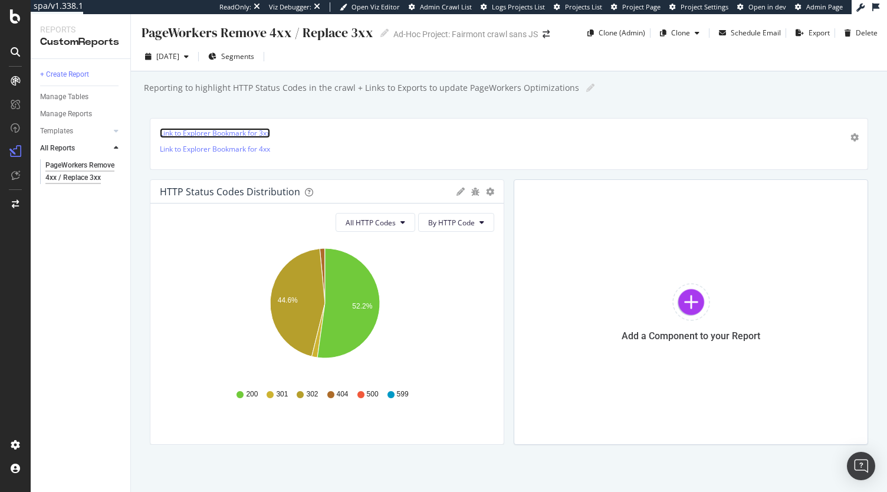
click at [253, 130] on link "Link to Explorer Bookmark for 3xx" at bounding box center [215, 133] width 110 height 10
click at [264, 135] on link "Link to Explorer Bookmark for 3xx" at bounding box center [215, 133] width 110 height 10
click at [492, 126] on div "Link to Explorer Bookmark for 3xx Link to Explorer Bookmark for 4xx" at bounding box center [509, 144] width 718 height 52
click at [319, 149] on p "Link to Explorer Bookmark for 4xx" at bounding box center [509, 149] width 698 height 10
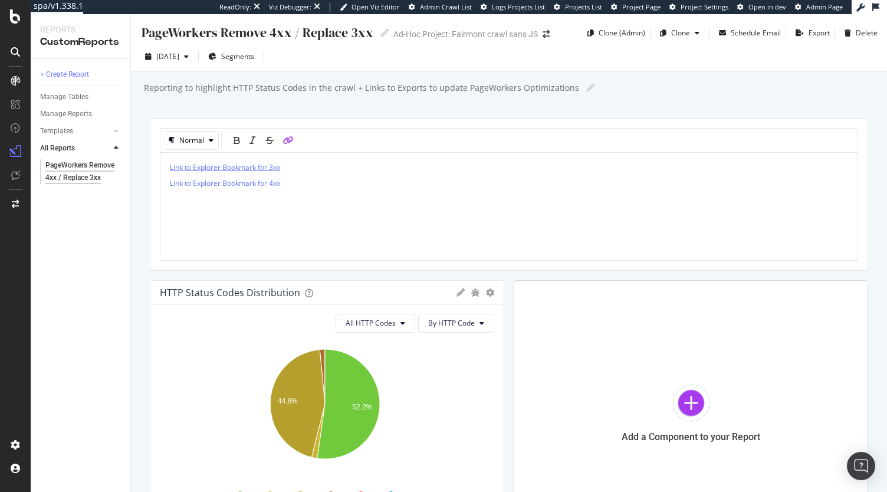
click at [277, 166] on span "Link to Explorer Bookmark for 3xx" at bounding box center [225, 167] width 110 height 10
click at [266, 166] on span "Link to Explorer Bookmark for 3xx" at bounding box center [225, 167] width 110 height 10
click at [356, 189] on div "https://app.botify.com/accor-luxury-mea-org/fairmont-crawl-sans-js/crawl/explor…" at bounding box center [278, 188] width 223 height 28
click at [360, 190] on icon "pencil" at bounding box center [362, 187] width 9 height 9
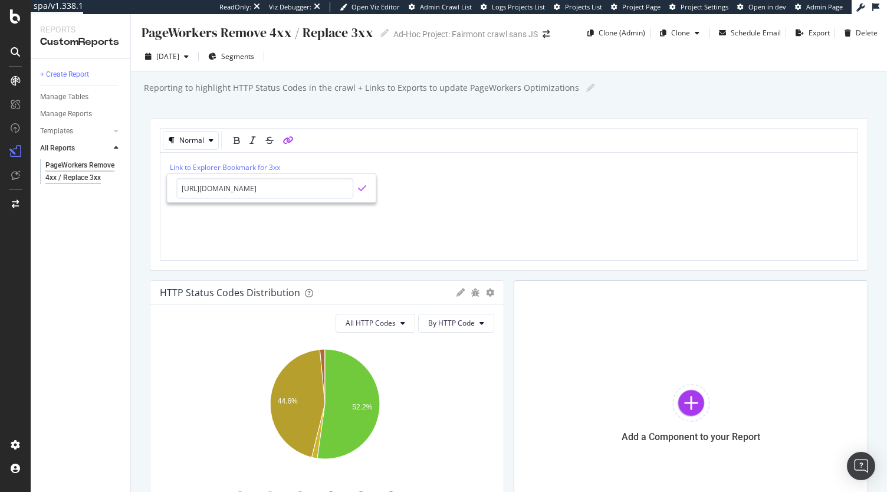
type input "https://app.botify.com/accor-luxury-mea-org/fairmont-crawl-sans-js/crawl/explor…"
click at [362, 190] on icon "check" at bounding box center [362, 187] width 8 height 9
click at [492, 204] on div "Link to Explorer Bookmark for 3xx Link to Explorer Bookmark for 4xx" at bounding box center [509, 206] width 678 height 88
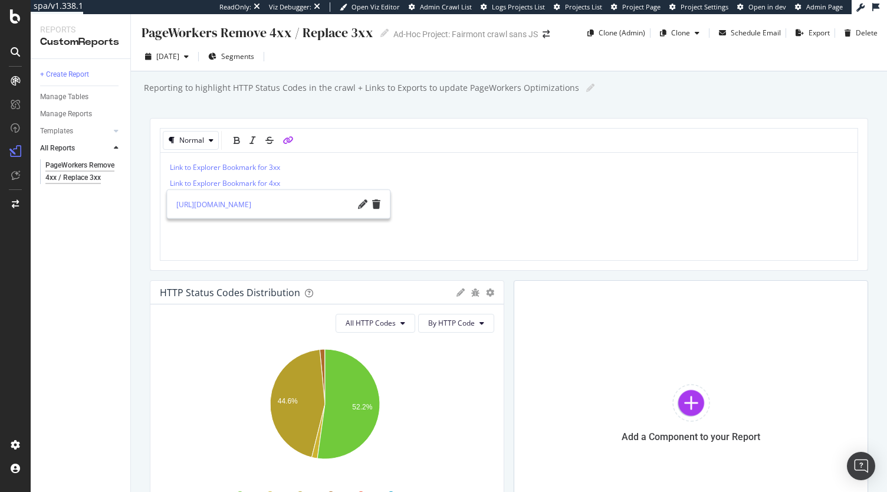
click at [626, 93] on div "Reporting to highlight HTTP Status Codes in the crawl + Links to Exports to upd…" at bounding box center [515, 88] width 744 height 18
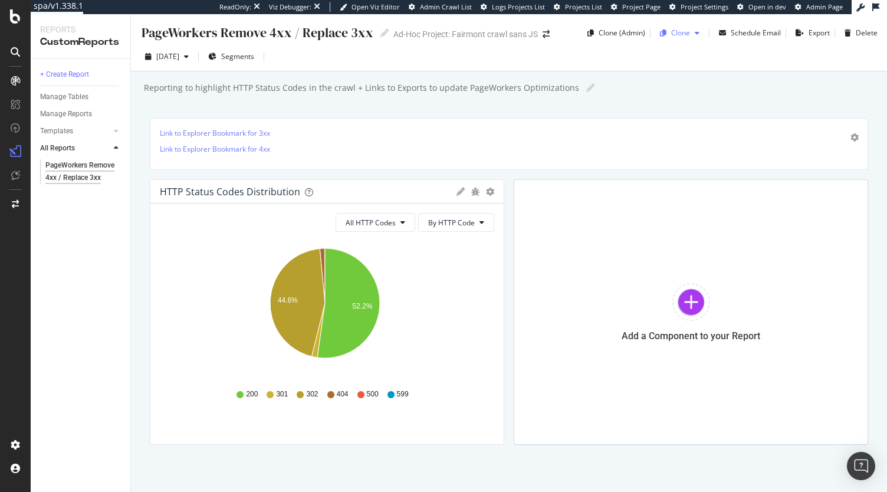
click at [671, 35] on div "Clone" at bounding box center [680, 33] width 19 height 10
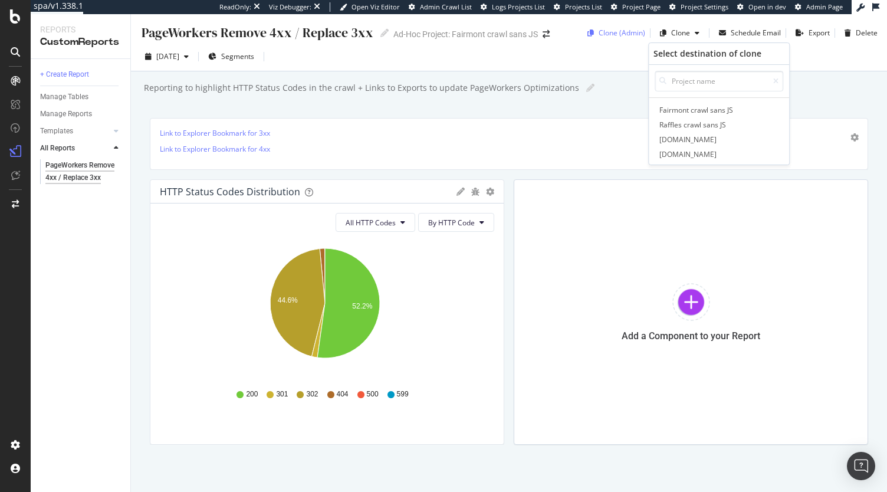
click at [625, 31] on div "Clone (Admin)" at bounding box center [621, 33] width 47 height 10
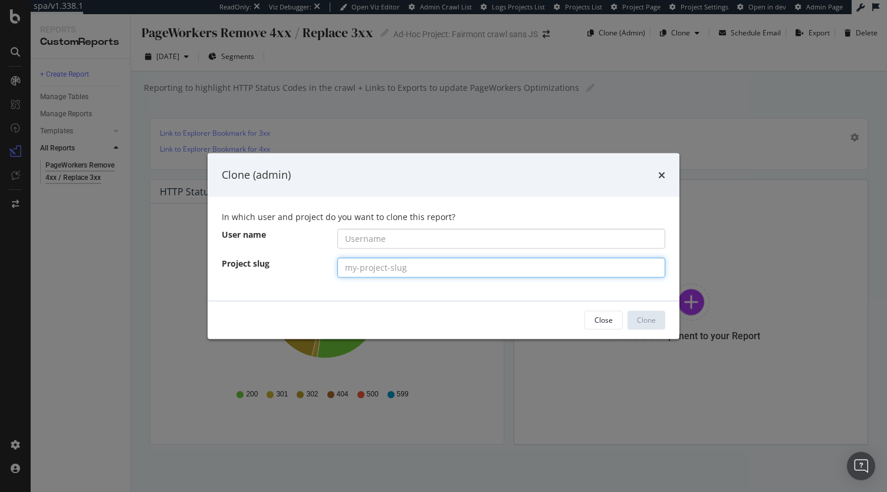
click at [377, 262] on input "modal" at bounding box center [501, 267] width 328 height 20
paste input "crawl-sans-js"
type input "crawl-sans-js"
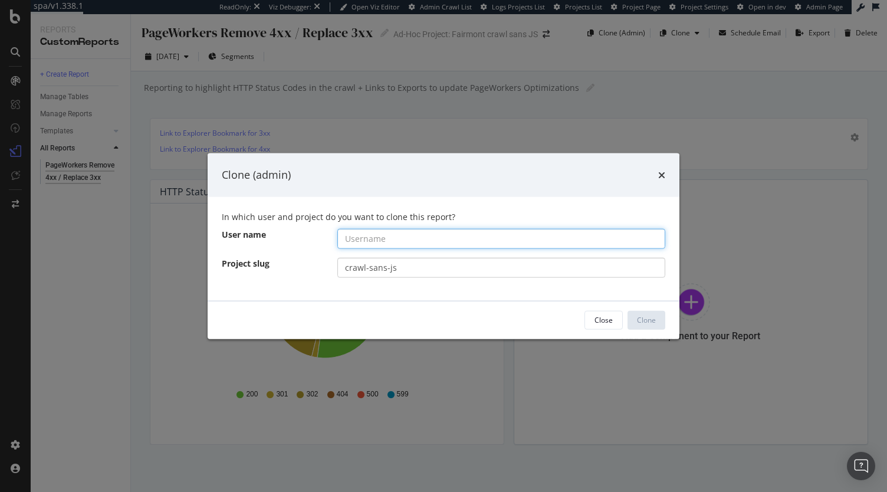
click at [386, 238] on input "modal" at bounding box center [501, 238] width 328 height 20
paste input "accor-hotels-org"
type input "accor-hotels-org"
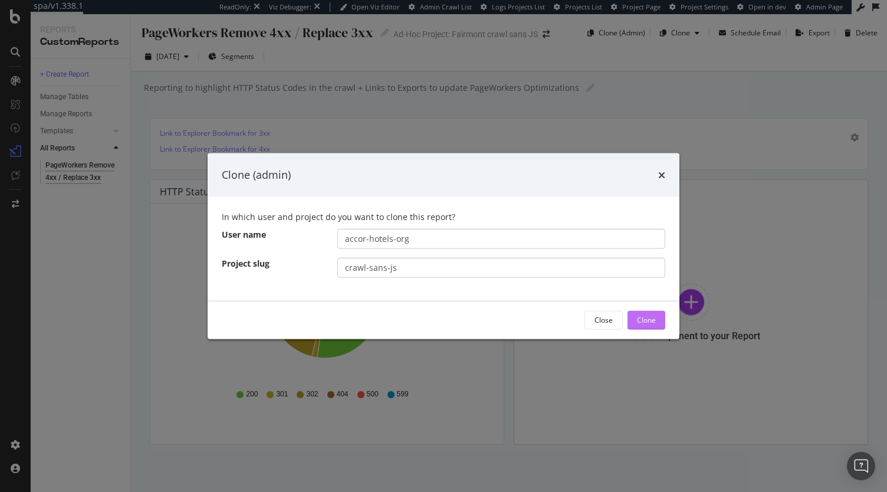
click at [646, 319] on div "Clone" at bounding box center [646, 320] width 19 height 10
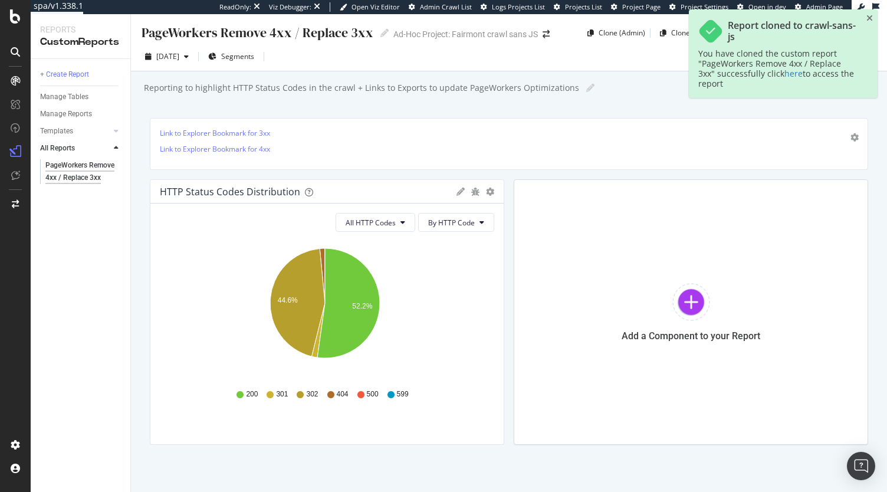
click at [657, 88] on div "Reporting to highlight HTTP Status Codes in the crawl + Links to Exports to upd…" at bounding box center [515, 88] width 744 height 18
click at [796, 75] on link "here" at bounding box center [793, 73] width 18 height 11
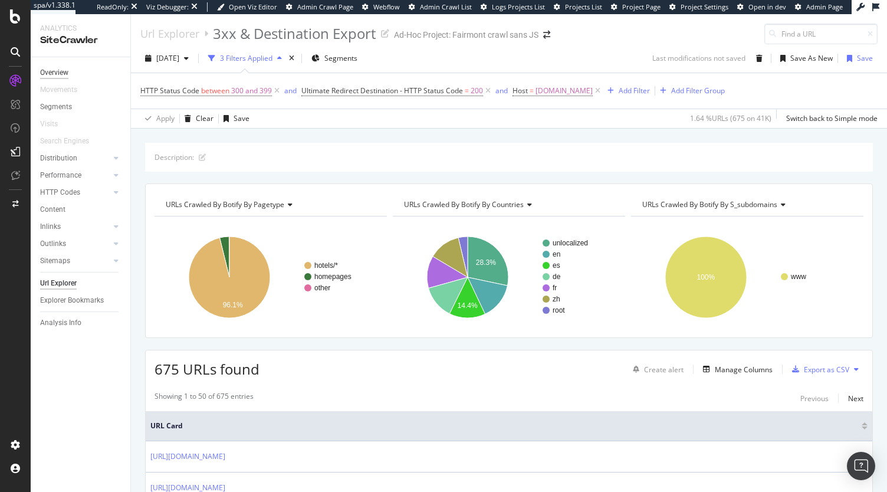
click at [57, 71] on div "Overview" at bounding box center [54, 73] width 28 height 12
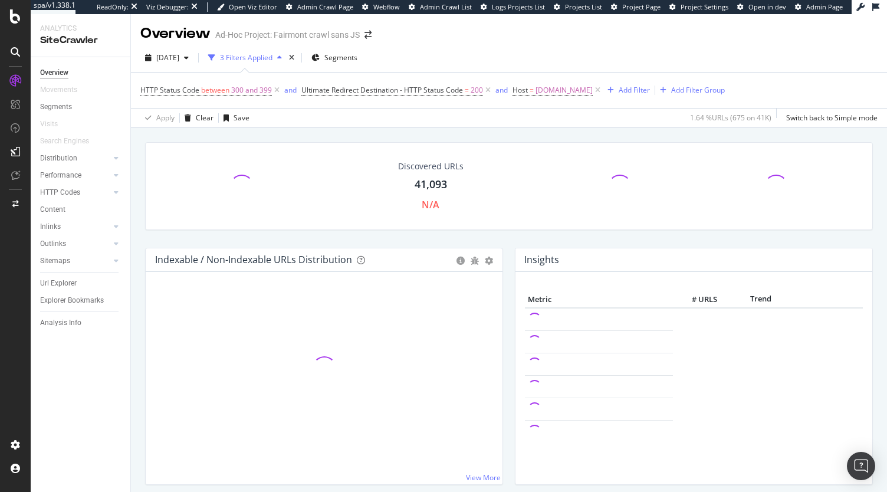
click at [57, 293] on div "Explorer Bookmarks" at bounding box center [85, 300] width 90 height 17
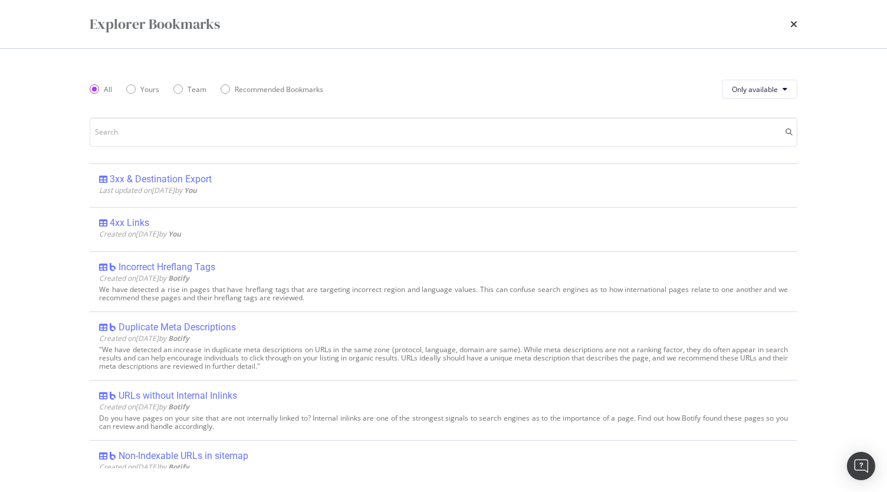
click at [52, 298] on div "Explorer Bookmarks All Yours Team Recommended Bookmarks Only available 3xx & De…" at bounding box center [443, 246] width 887 height 492
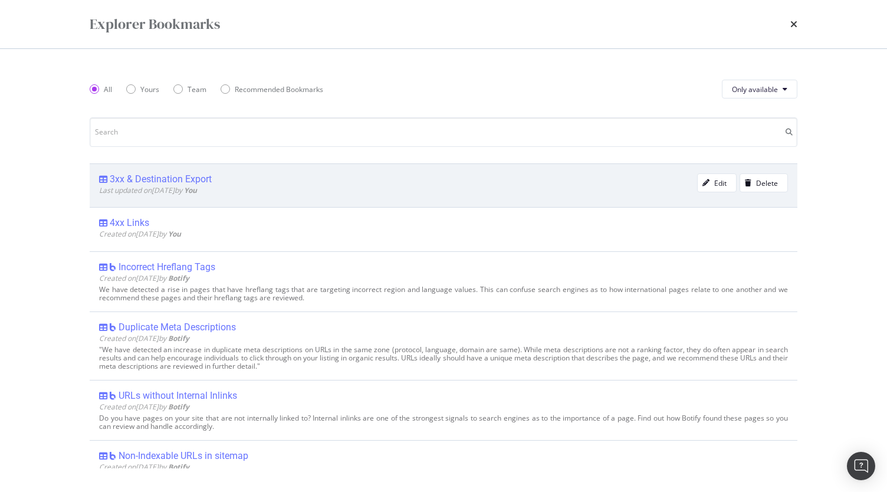
click at [166, 169] on div "3xx & Destination Export Last updated on 2025 Oct 7th by You Edit Delete" at bounding box center [444, 185] width 708 height 44
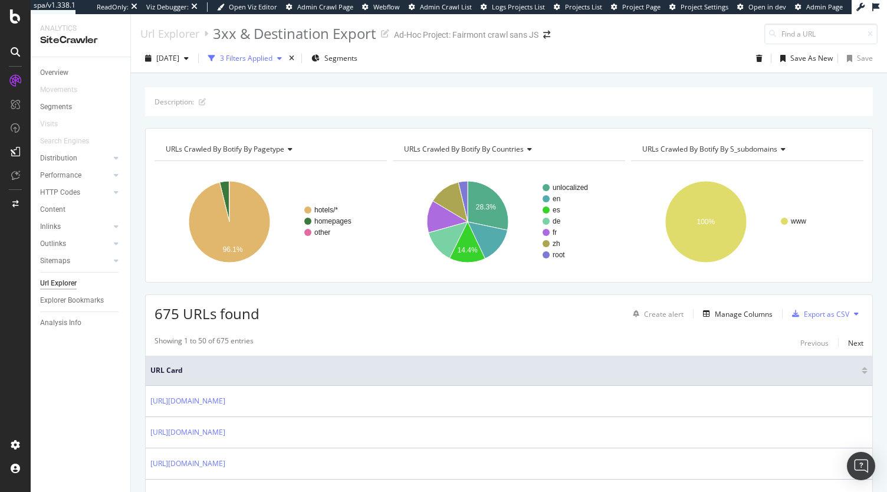
click at [272, 60] on div "3 Filters Applied" at bounding box center [246, 58] width 52 height 10
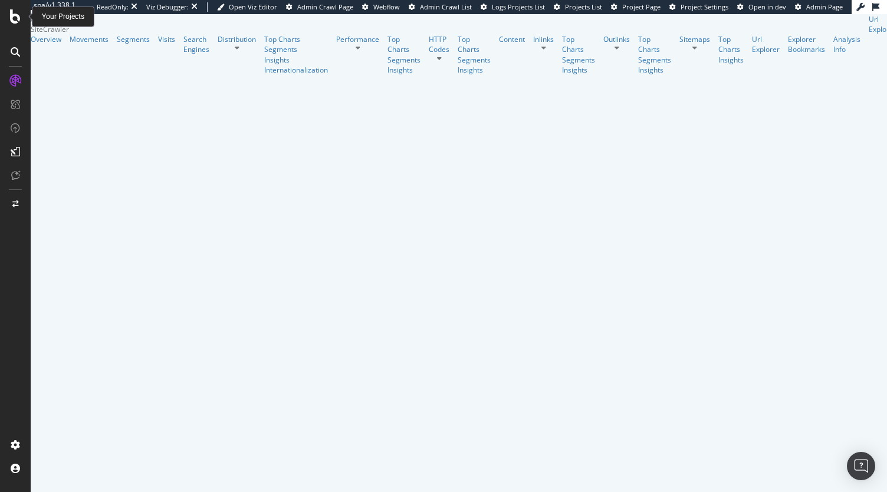
click at [18, 20] on icon at bounding box center [15, 16] width 11 height 14
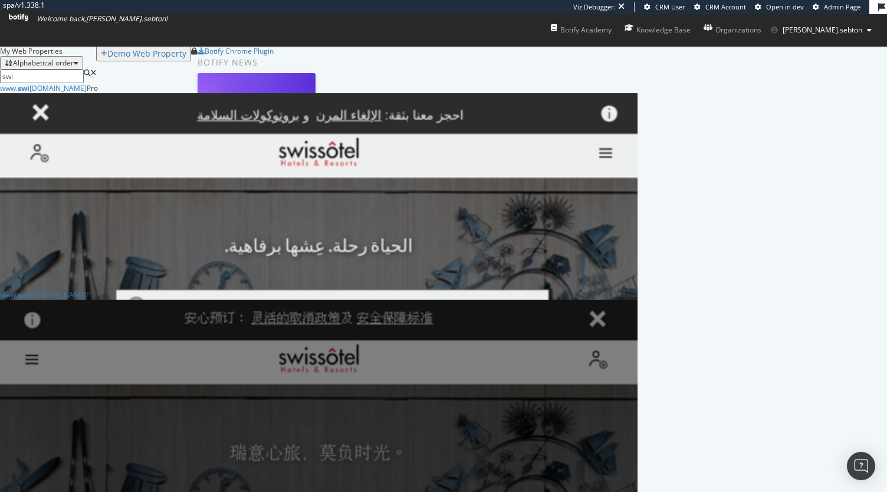
scroll to position [320, 0]
type input "swi"
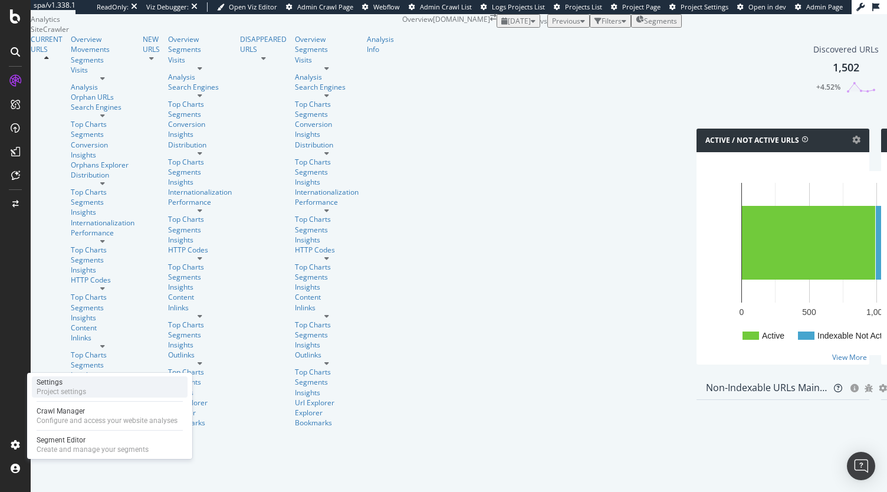
click at [75, 390] on div "Project settings" at bounding box center [62, 391] width 50 height 9
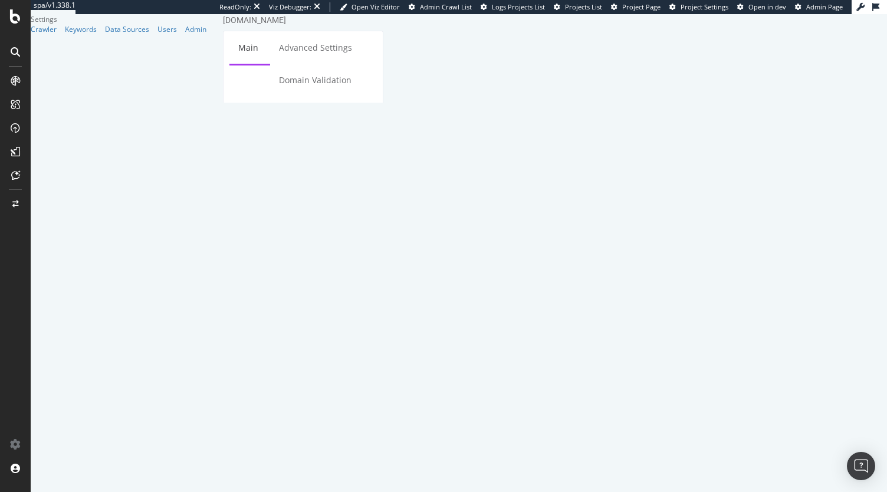
click at [374, 238] on textarea "[URL][DOMAIN_NAME]" at bounding box center [303, 257] width 142 height 38
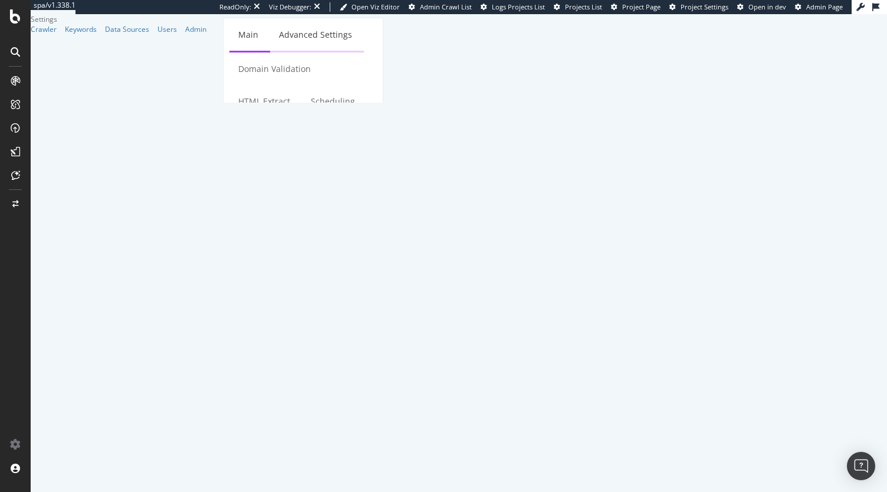
click at [325, 47] on link "Advanced Settings" at bounding box center [315, 34] width 91 height 32
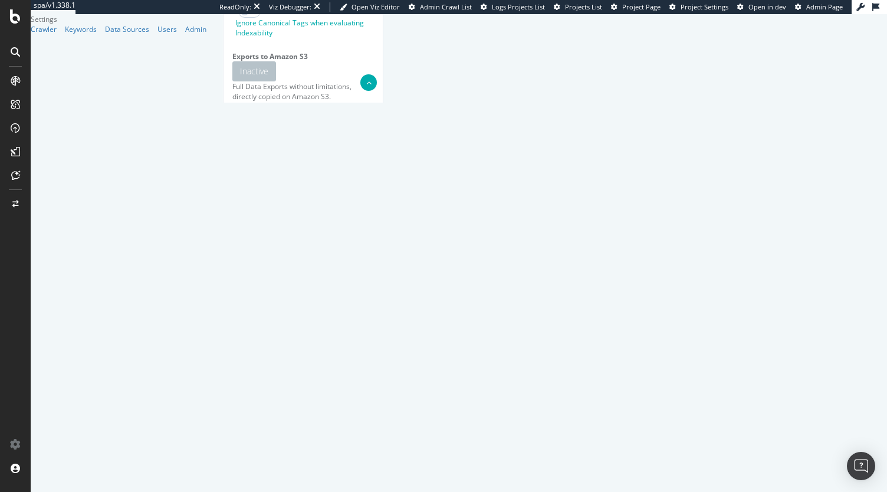
scroll to position [300, 0]
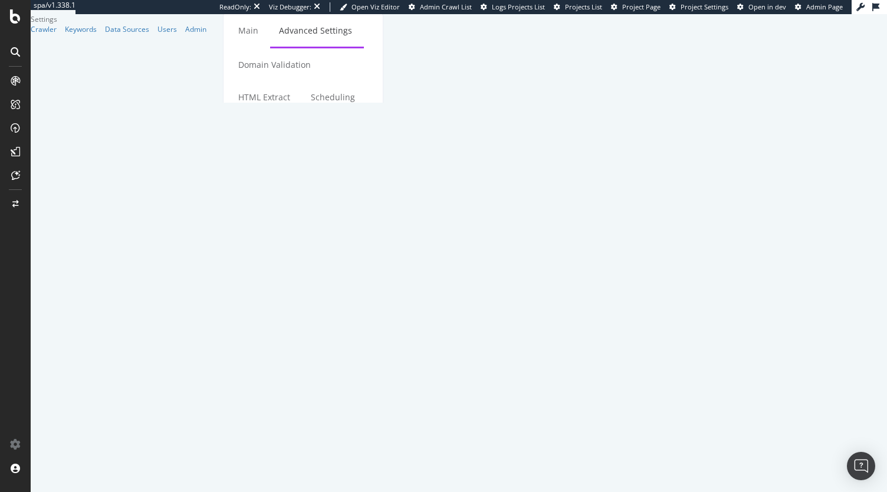
scroll to position [0, 0]
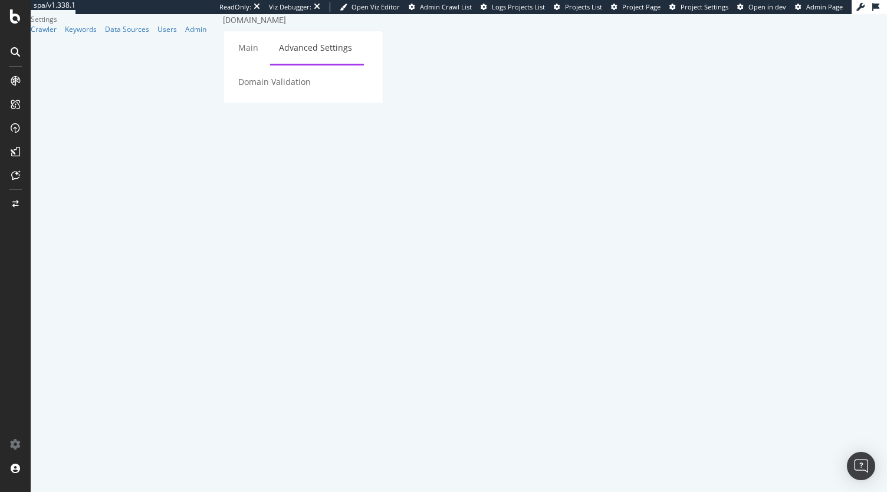
click at [364, 98] on link "Scheduling" at bounding box center [333, 114] width 62 height 32
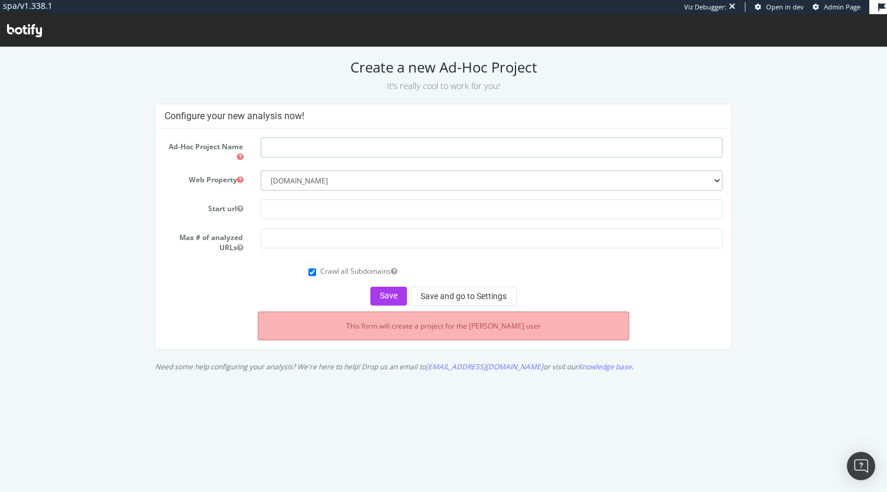
click at [311, 142] on input "text" at bounding box center [492, 147] width 462 height 20
type input "Crawl sans JS"
click at [323, 206] on input "text" at bounding box center [492, 209] width 462 height 20
paste input "[URL][DOMAIN_NAME]"
type input "[URL][DOMAIN_NAME]"
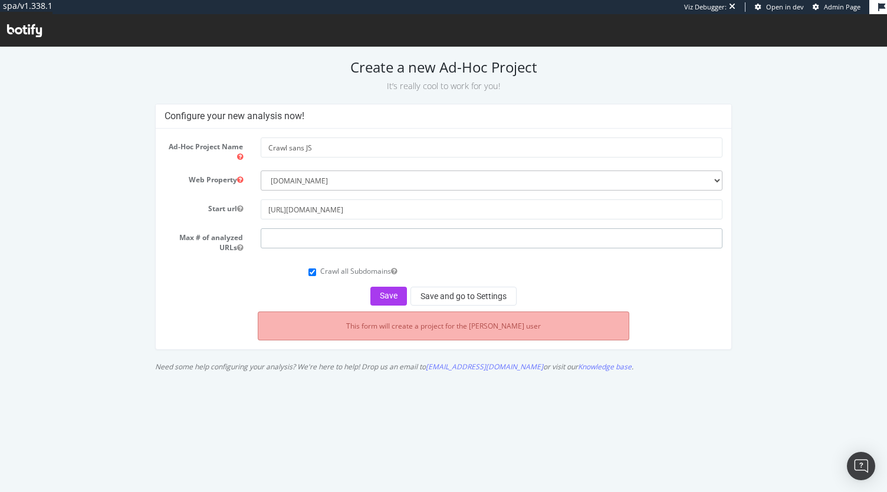
click at [351, 242] on input "number" at bounding box center [492, 238] width 462 height 20
type input "50000"
click at [431, 293] on button "Save and go to Settings" at bounding box center [463, 296] width 106 height 19
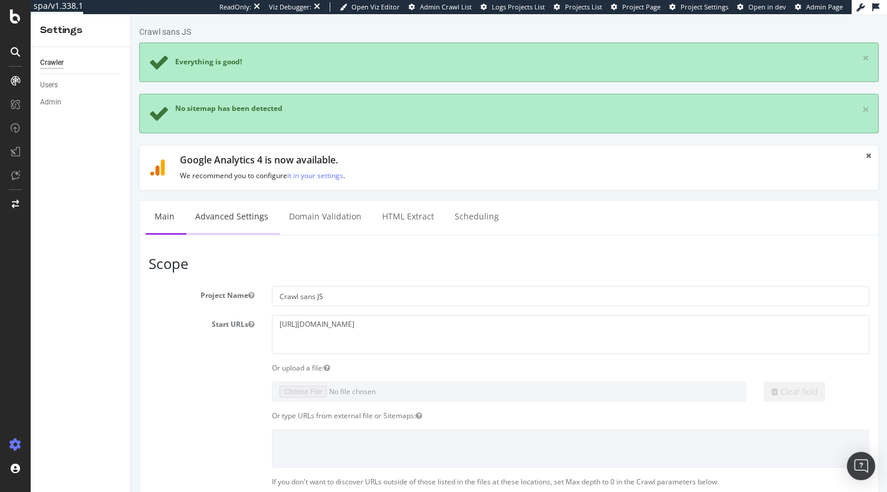
click at [248, 210] on link "Advanced Settings" at bounding box center [231, 216] width 91 height 32
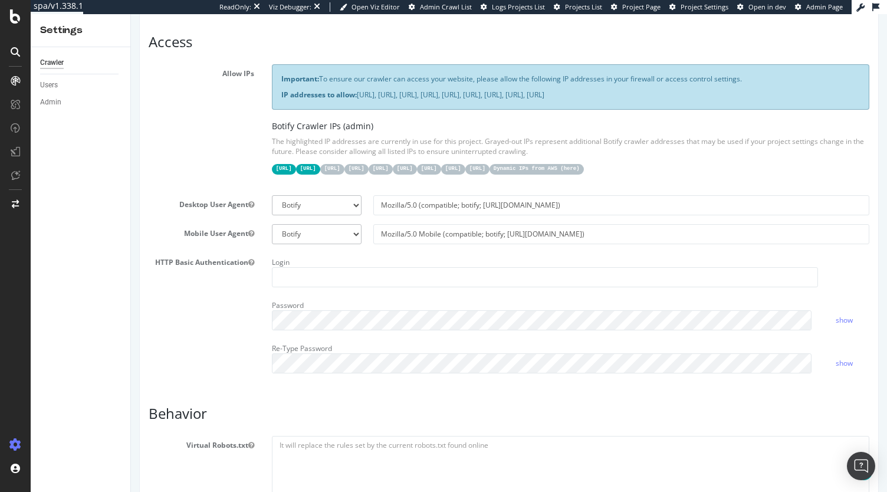
scroll to position [296, 0]
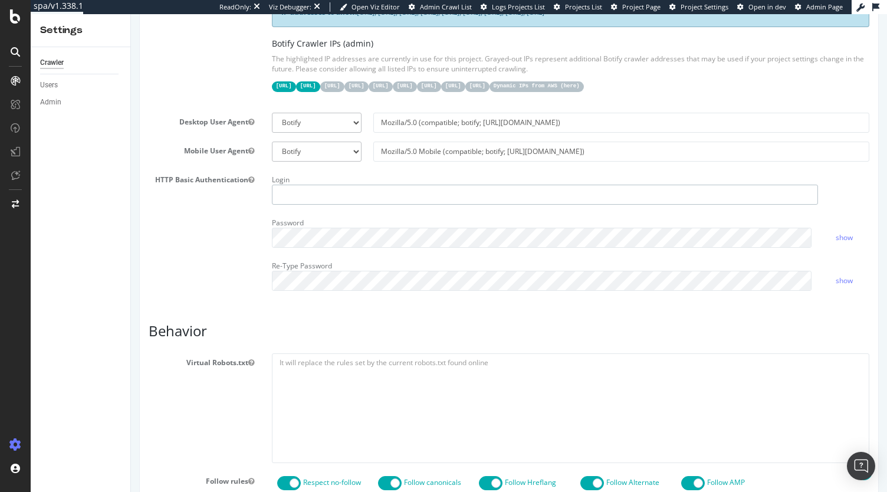
click at [324, 202] on input "text" at bounding box center [545, 195] width 546 height 20
paste input "mohamed.thiam@accor.com"
type input "mohamed.thiam@accor.com"
click at [384, 200] on input "[PERSON_NAME][EMAIL_ADDRESS][PERSON_NAME][DOMAIN_NAME]" at bounding box center [545, 195] width 546 height 20
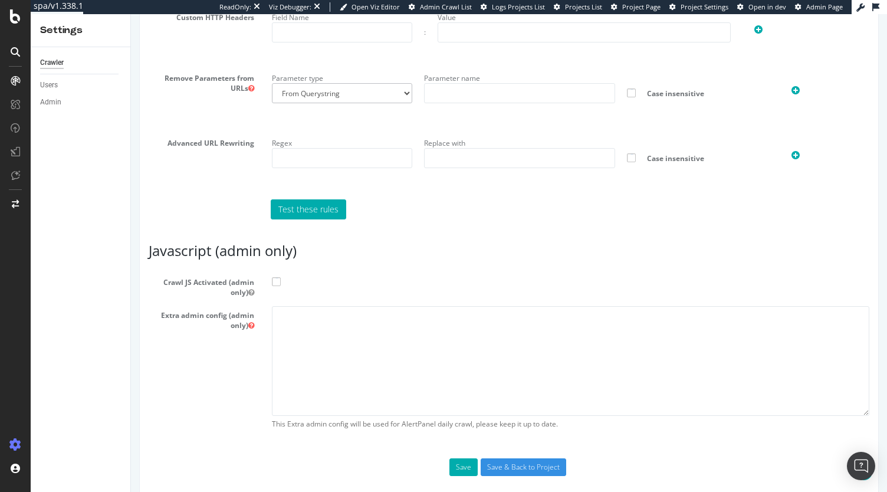
scroll to position [850, 0]
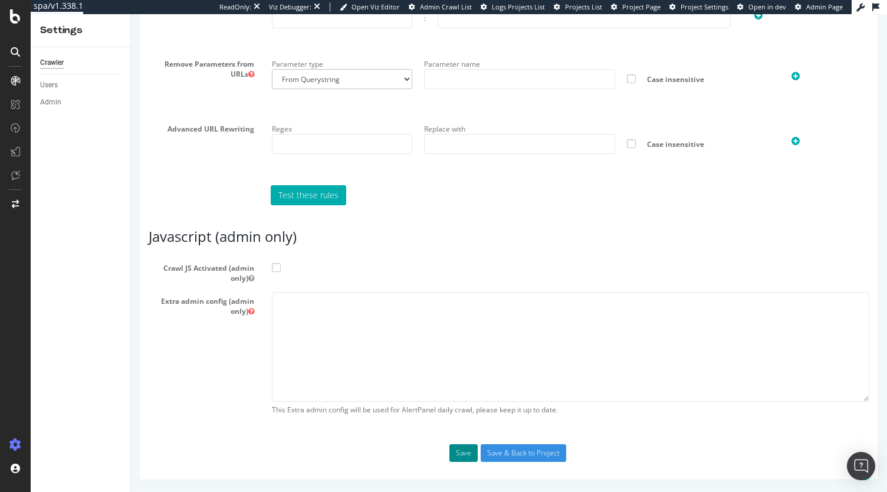
click at [460, 460] on button "Save" at bounding box center [463, 453] width 28 height 18
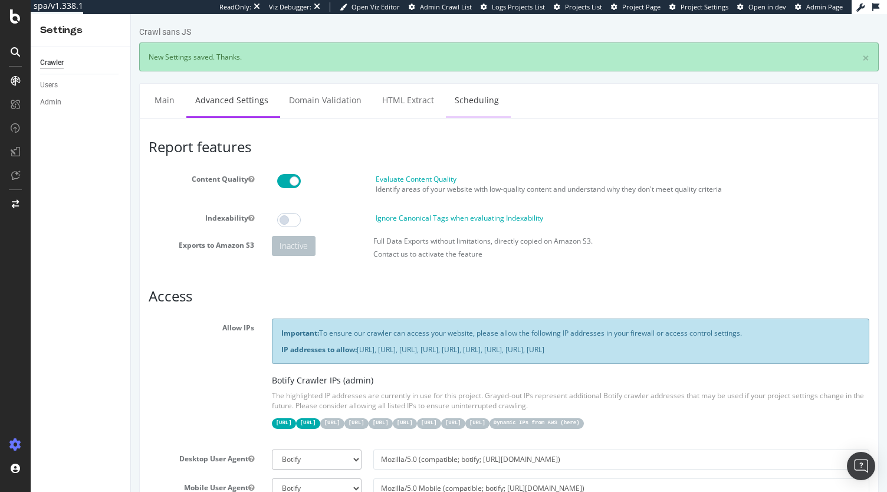
scroll to position [0, 0]
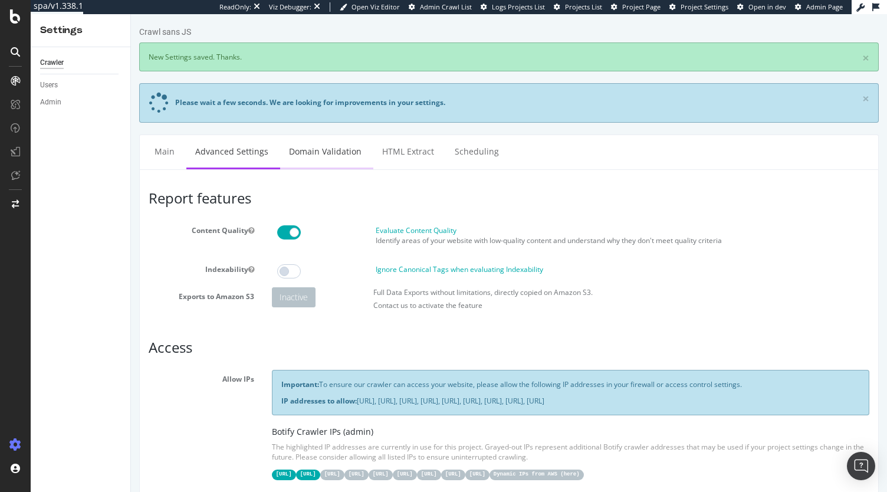
click at [328, 153] on link "Domain Validation" at bounding box center [325, 151] width 90 height 32
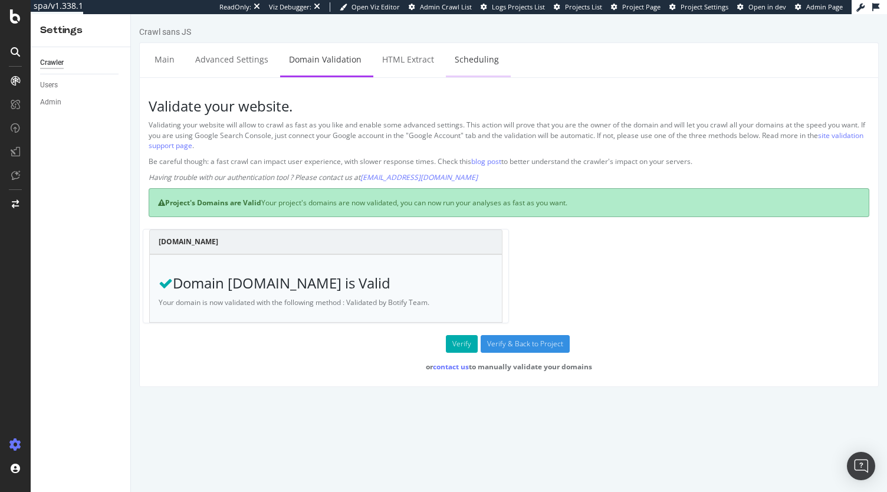
click at [474, 67] on link "Scheduling" at bounding box center [477, 59] width 62 height 32
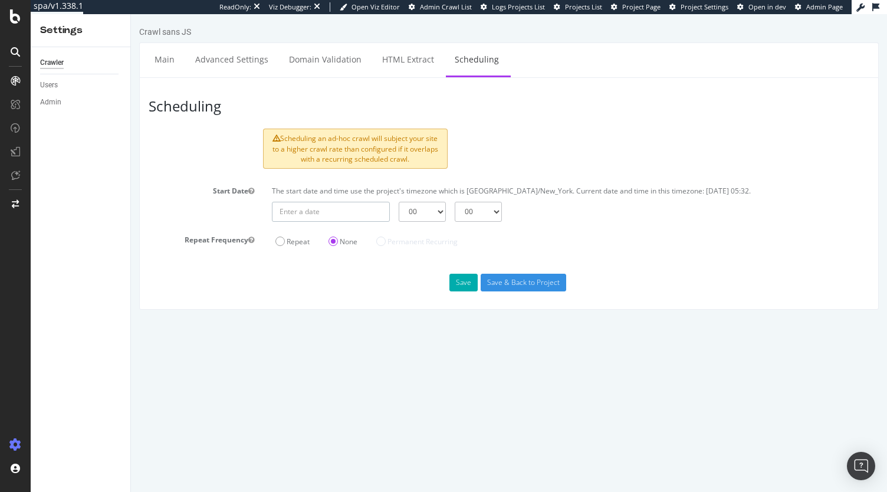
type input "2025-10-07"
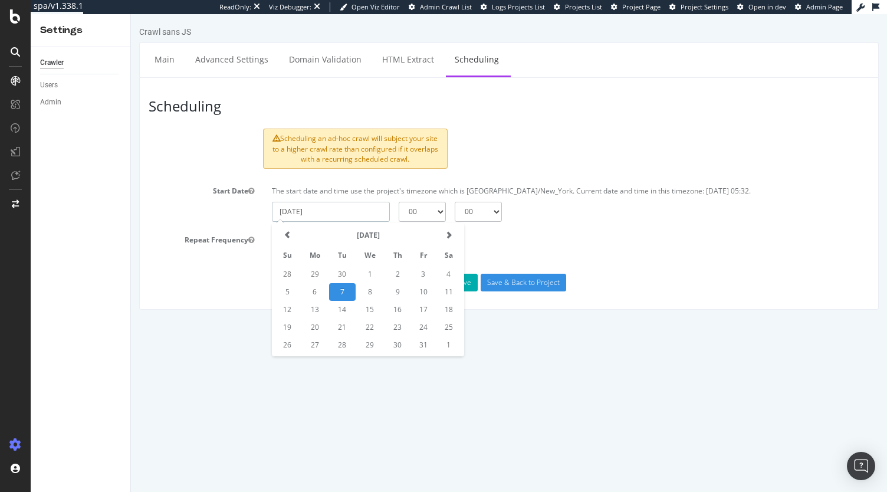
click at [354, 212] on input "2025-10-07" at bounding box center [331, 212] width 118 height 20
click at [524, 233] on div "Repeat None Permanent Recurring" at bounding box center [469, 240] width 406 height 19
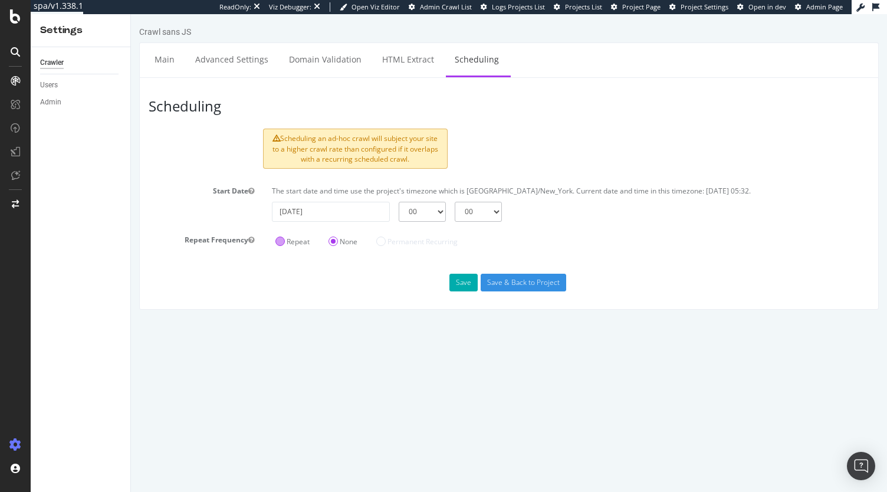
click at [290, 239] on label "Repeat" at bounding box center [292, 241] width 34 height 10
click at [131, 14] on input "Repeat" at bounding box center [131, 14] width 0 height 0
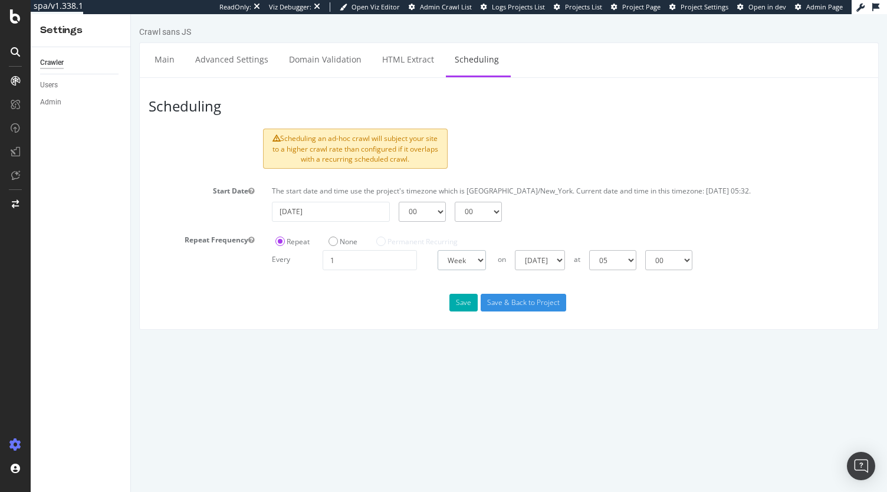
click at [453, 262] on select "Day Week Month" at bounding box center [462, 260] width 48 height 20
select select "4"
click at [438, 250] on select "Day Week Month" at bounding box center [462, 260] width 48 height 20
click at [520, 260] on select "First Last" at bounding box center [518, 260] width 41 height 20
click at [571, 270] on div "Scheduling Scheduling an ad-hoc crawl will subject your site to a higher crawl …" at bounding box center [508, 203] width 739 height 252
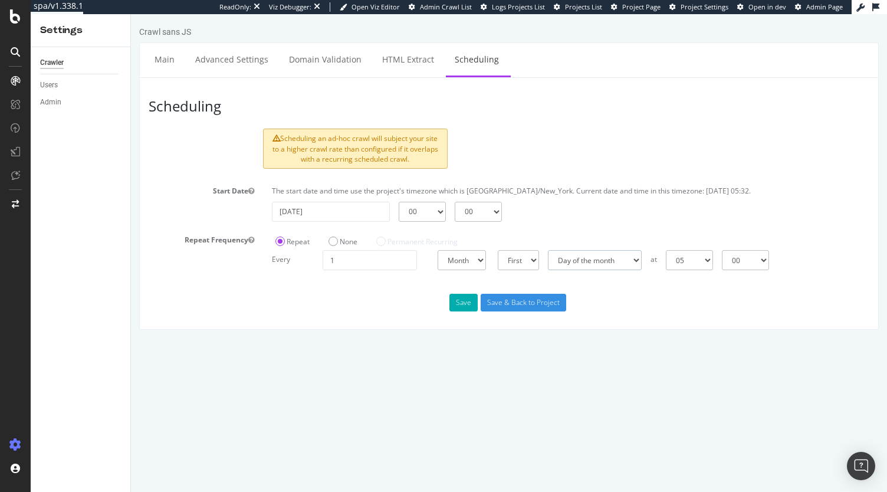
click at [573, 255] on select "Day of the month Sunday of the month Monday of the month Tuesday of the month W…" at bounding box center [595, 260] width 94 height 20
select select "2"
click at [548, 250] on select "Day of the month Sunday of the month Monday of the month Tuesday of the month W…" at bounding box center [595, 260] width 94 height 20
click at [526, 264] on select "First Last" at bounding box center [518, 260] width 41 height 20
click at [599, 258] on select "Day of the month Sunday of the month Monday of the month Tuesday of the month W…" at bounding box center [595, 260] width 94 height 20
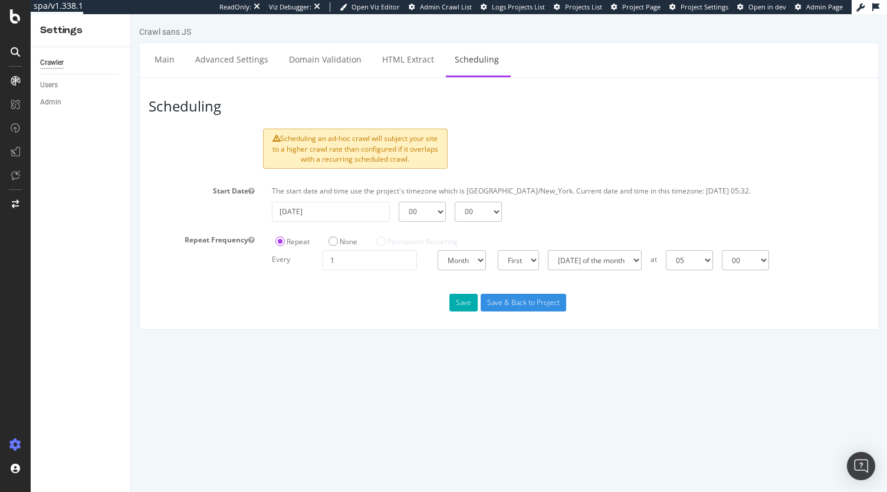
click at [701, 313] on div "Scheduling Scheduling an ad-hoc crawl will subject your site to a higher crawl …" at bounding box center [508, 203] width 739 height 252
click at [522, 258] on select "First Last" at bounding box center [518, 260] width 41 height 20
click at [475, 261] on select "Day Week Month" at bounding box center [462, 260] width 48 height 20
select select "3"
click at [438, 250] on select "Day Week Month" at bounding box center [462, 260] width 48 height 20
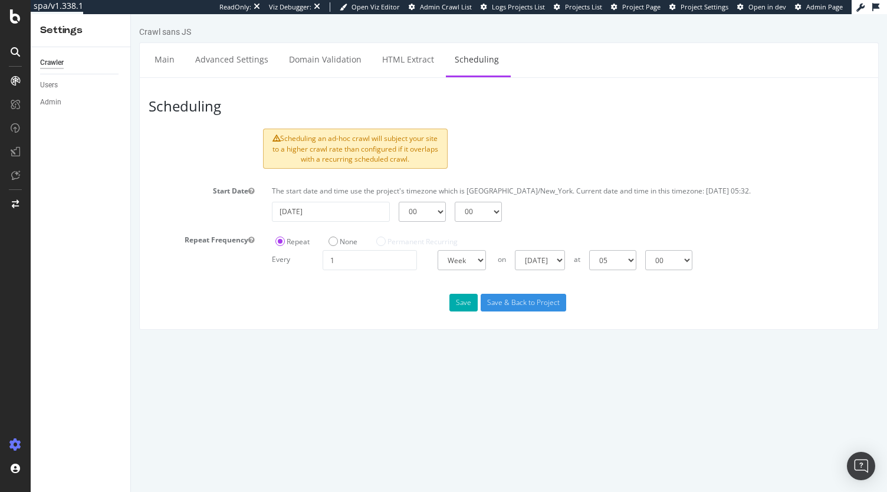
click at [397, 271] on div "Scheduling Scheduling an ad-hoc crawl will subject your site to a higher crawl …" at bounding box center [508, 203] width 739 height 252
click at [386, 259] on input "1" at bounding box center [370, 260] width 94 height 20
type input "3"
click at [369, 258] on input "number" at bounding box center [370, 260] width 94 height 20
type input "2"
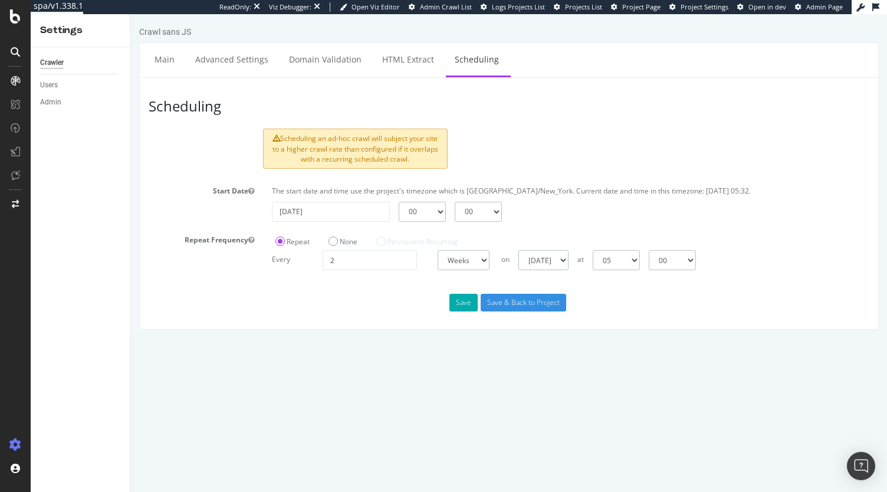
click at [534, 260] on select "Sunday Monday Tuesday Wednesday Thursday Friday Saturday" at bounding box center [543, 260] width 50 height 20
select select "1"
click at [518, 250] on select "Sunday Monday Tuesday Wednesday Thursday Friday Saturday" at bounding box center [543, 260] width 50 height 20
click at [627, 260] on select "00 01 02 03 04 05 06 07 08 09 10 11 12 13 14 15 16 17 18 19 20 21 22 23" at bounding box center [616, 260] width 47 height 20
select select "2"
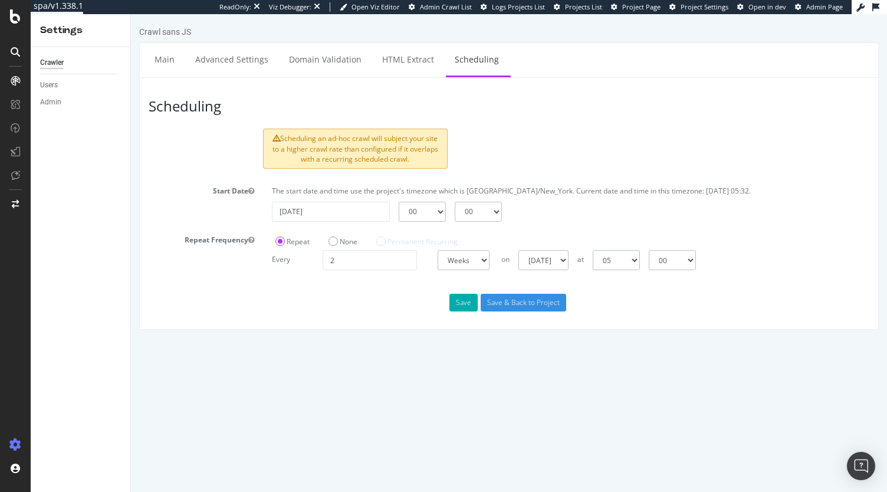
click at [593, 250] on select "00 01 02 03 04 05 06 07 08 09 10 11 12 13 14 15 16 17 18 19 20 21 22 23" at bounding box center [616, 260] width 47 height 20
click at [466, 300] on button "Save" at bounding box center [463, 303] width 28 height 18
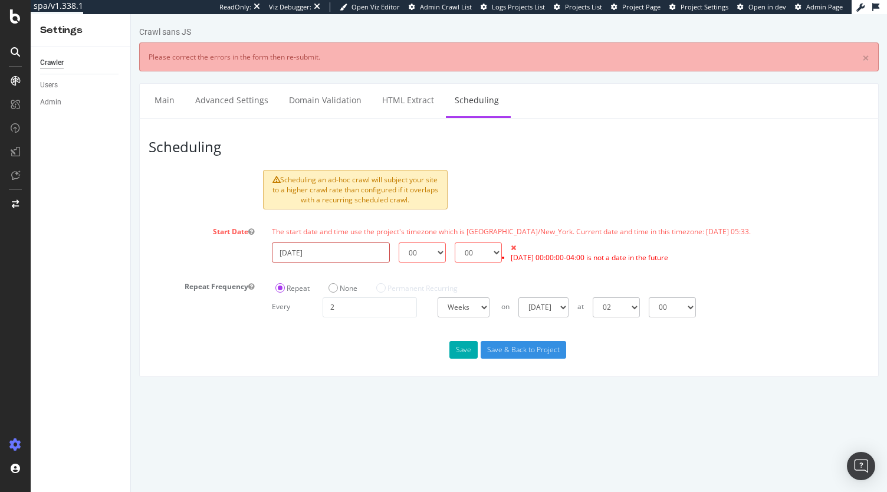
click at [356, 255] on input "2025-10-07" at bounding box center [331, 252] width 118 height 20
click at [374, 336] on td "8" at bounding box center [370, 333] width 29 height 18
type input "2025-10-08"
click at [463, 353] on button "Save" at bounding box center [463, 350] width 28 height 18
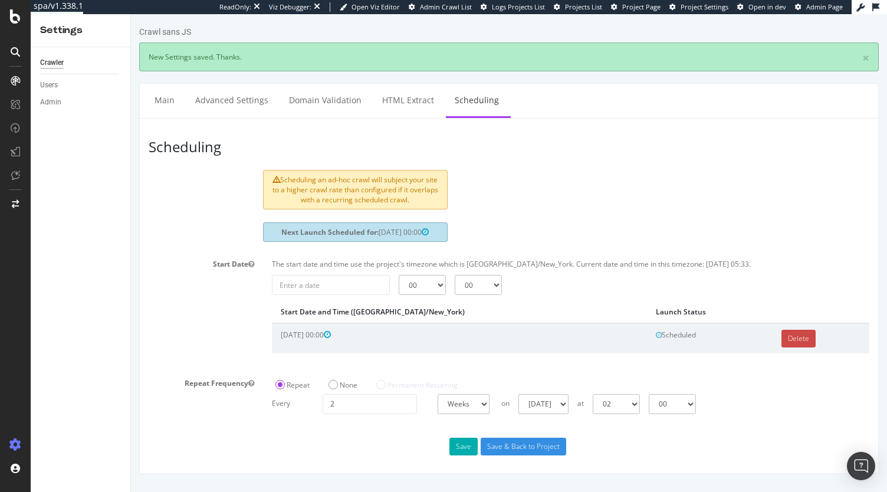
click at [785, 334] on link "Delete" at bounding box center [798, 339] width 34 height 18
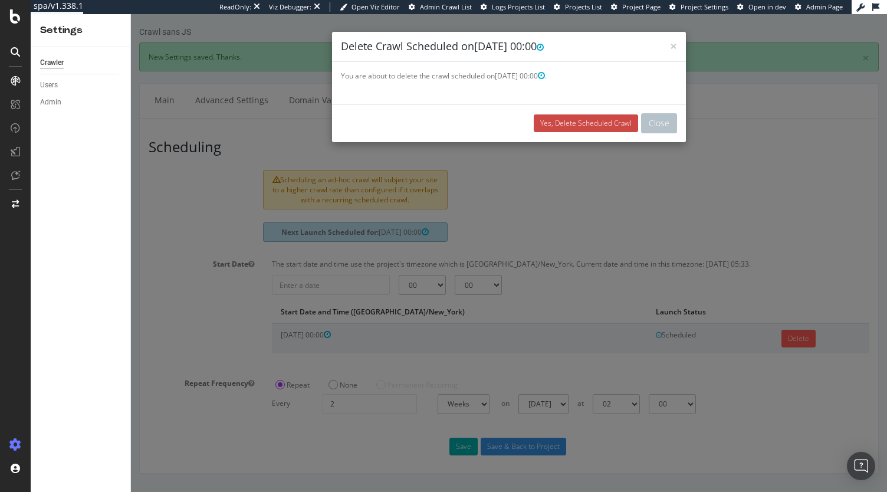
click at [597, 121] on link "Yes, Delete Scheduled Crawl" at bounding box center [586, 123] width 104 height 18
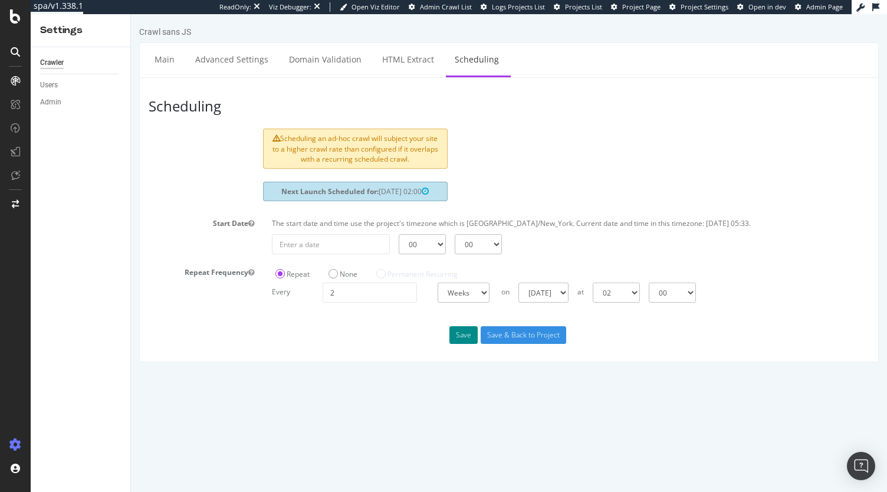
click at [471, 335] on button "Save" at bounding box center [463, 335] width 28 height 18
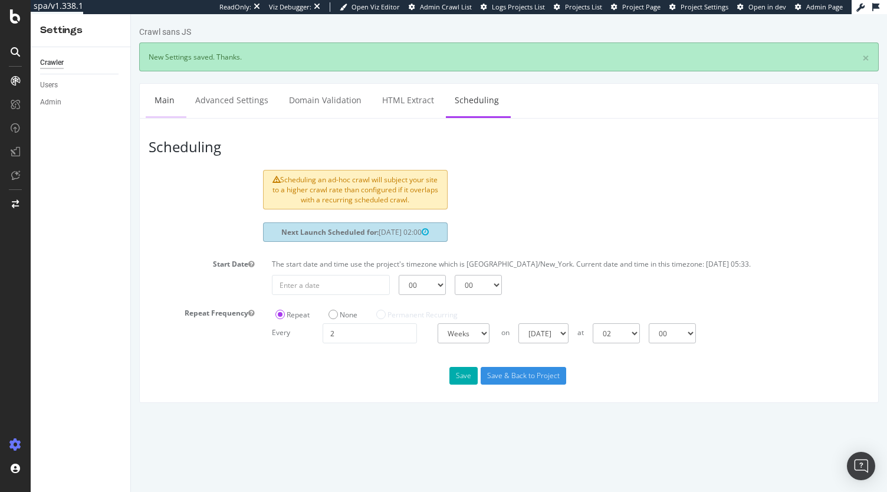
click at [159, 97] on link "Main" at bounding box center [165, 100] width 38 height 32
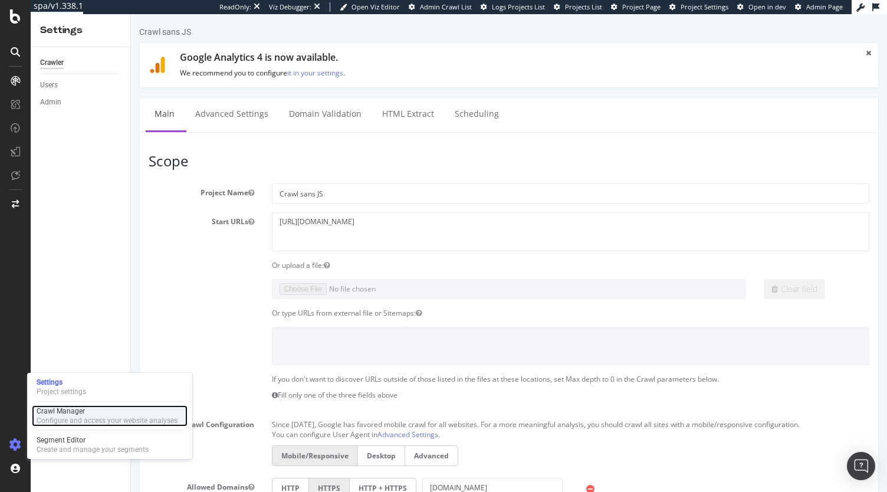
click at [80, 412] on div "Crawl Manager" at bounding box center [107, 410] width 141 height 9
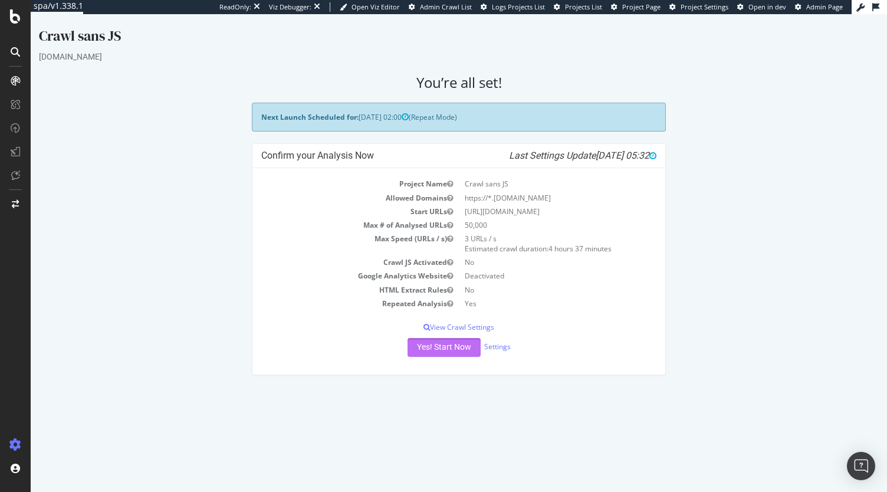
click at [424, 350] on button "Yes! Start Now" at bounding box center [443, 347] width 73 height 19
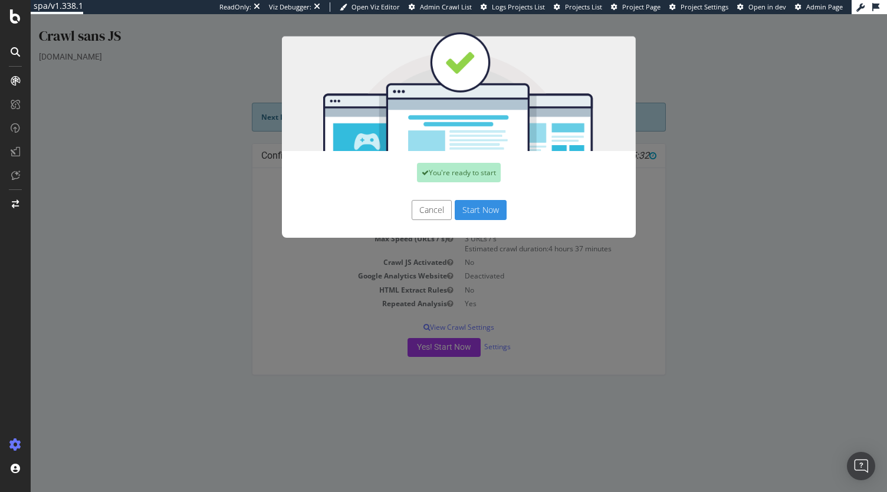
click at [554, 287] on div "You're ready to start Cancel Start Now" at bounding box center [459, 253] width 856 height 478
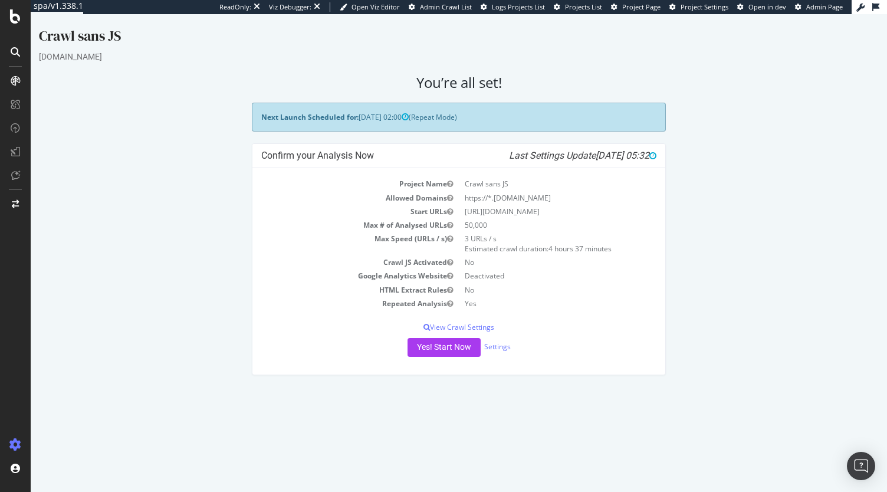
click at [310, 387] on html "Crawl sans JS swissotel.com × × You’re all set! Next Launch Scheduled for: 2025…" at bounding box center [459, 200] width 856 height 373
click at [443, 347] on button "Yes! Start Now" at bounding box center [443, 347] width 73 height 19
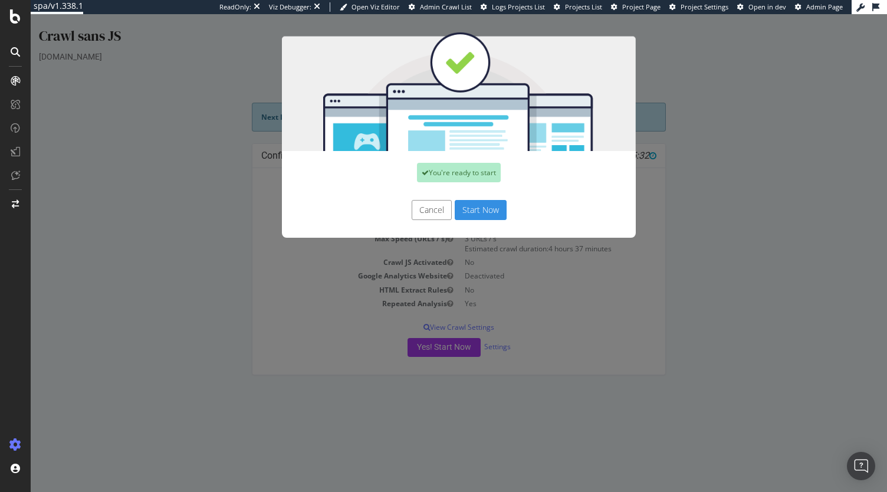
click at [478, 213] on button "Start Now" at bounding box center [481, 210] width 52 height 20
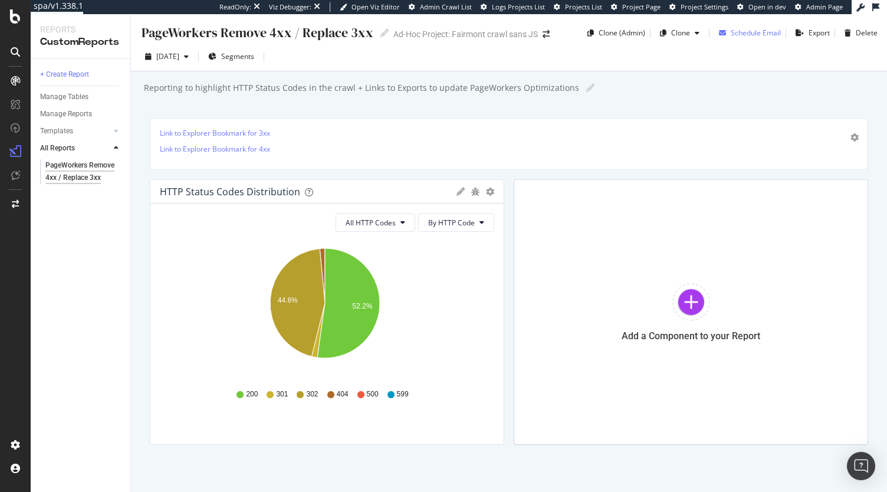
click at [757, 29] on div "Schedule Email" at bounding box center [756, 33] width 50 height 10
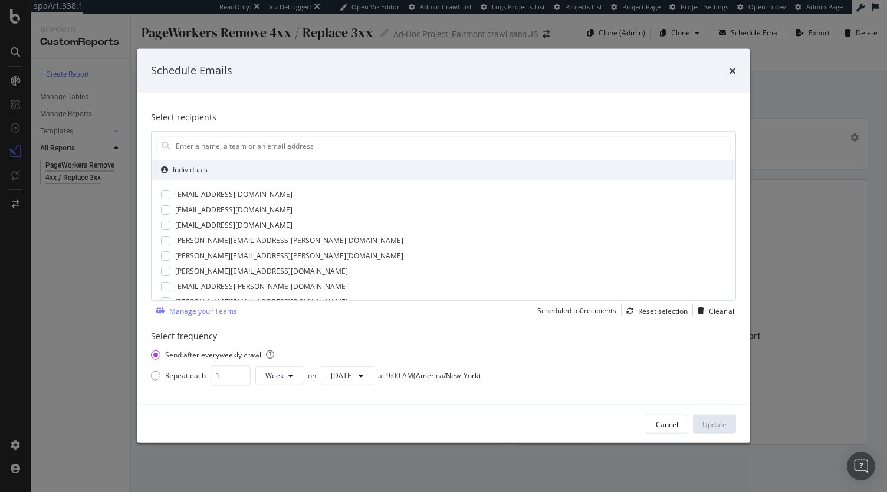
click at [208, 188] on div "[EMAIL_ADDRESS][DOMAIN_NAME] [DOMAIN_NAME][EMAIL_ADDRESS][DOMAIN_NAME] [DOMAIN_…" at bounding box center [444, 371] width 584 height 382
click at [204, 194] on div "[EMAIL_ADDRESS][DOMAIN_NAME]" at bounding box center [233, 194] width 117 height 11
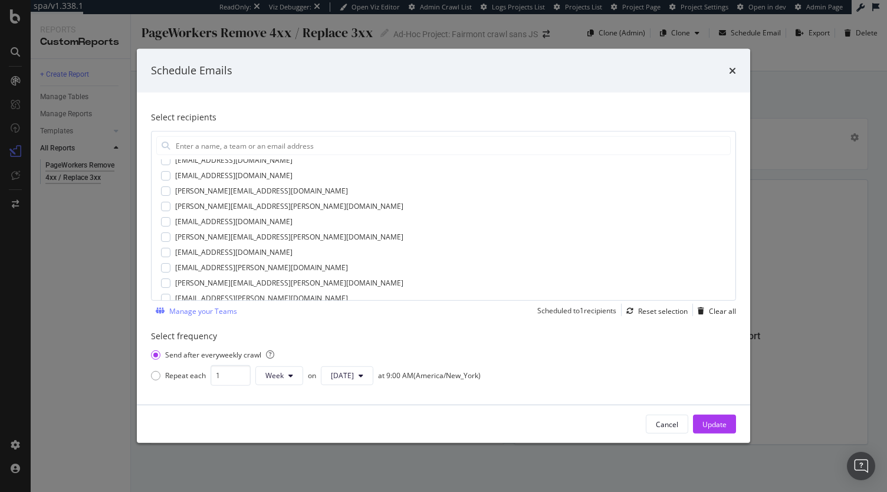
scroll to position [261, 0]
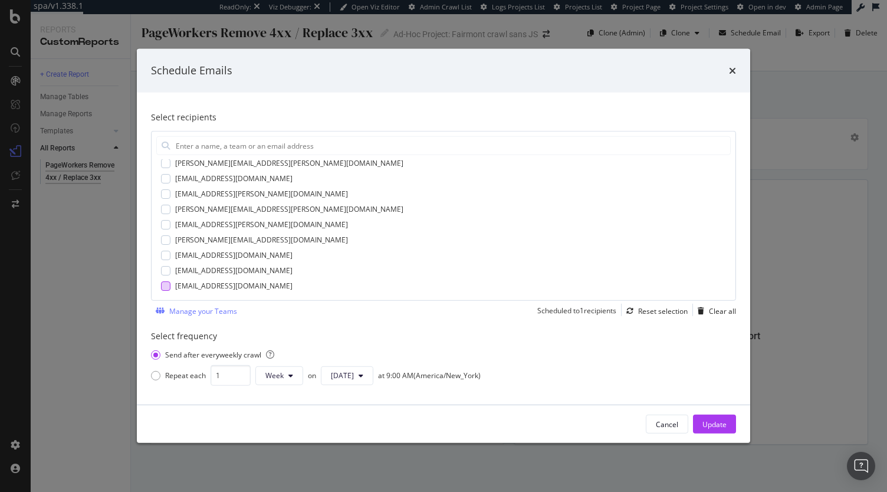
click at [221, 287] on div "[EMAIL_ADDRESS][DOMAIN_NAME]" at bounding box center [233, 286] width 117 height 11
click at [219, 237] on div "[PERSON_NAME][EMAIL_ADDRESS][DOMAIN_NAME]" at bounding box center [261, 240] width 173 height 11
click at [715, 422] on div "Update" at bounding box center [714, 424] width 24 height 10
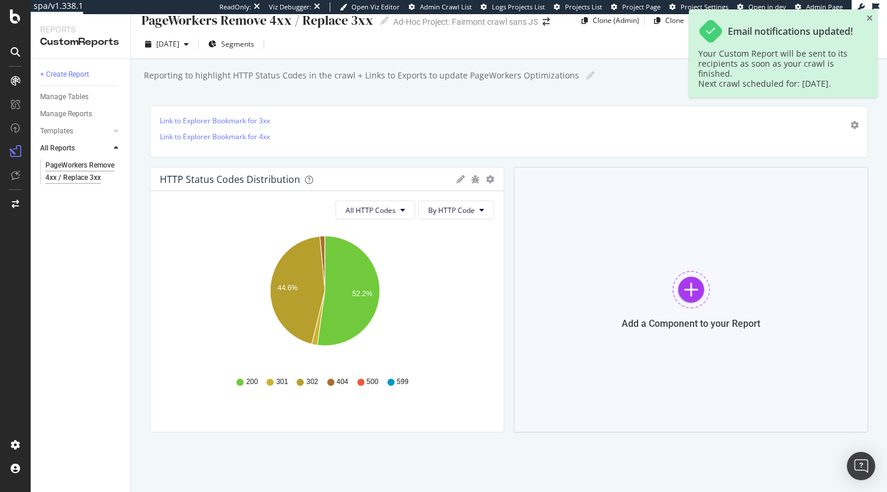
scroll to position [0, 0]
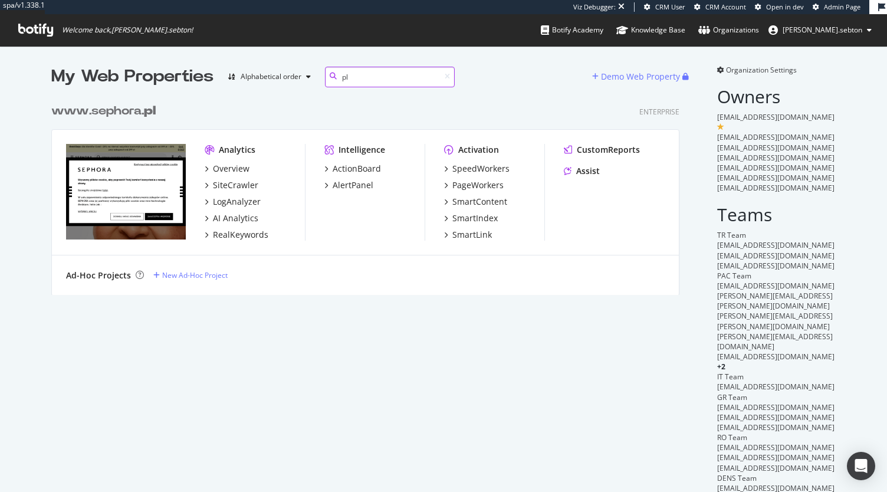
scroll to position [197, 628]
type input "pl"
click at [350, 183] on div "AlertPanel" at bounding box center [353, 185] width 41 height 12
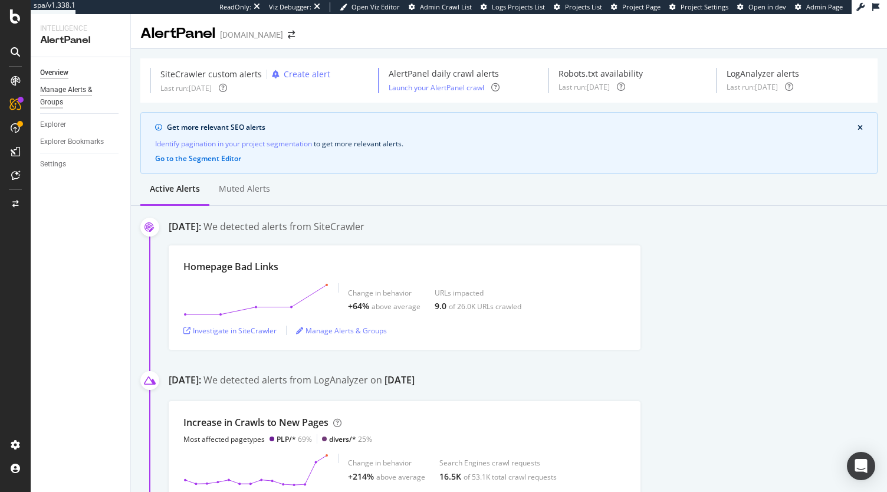
click at [84, 88] on div "Manage Alerts & Groups" at bounding box center [75, 96] width 71 height 25
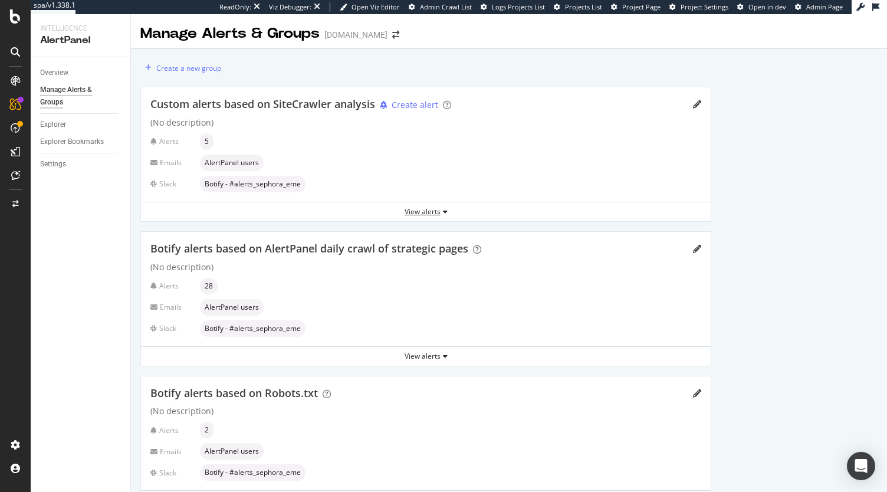
click at [419, 206] on div "View alerts" at bounding box center [426, 211] width 570 height 10
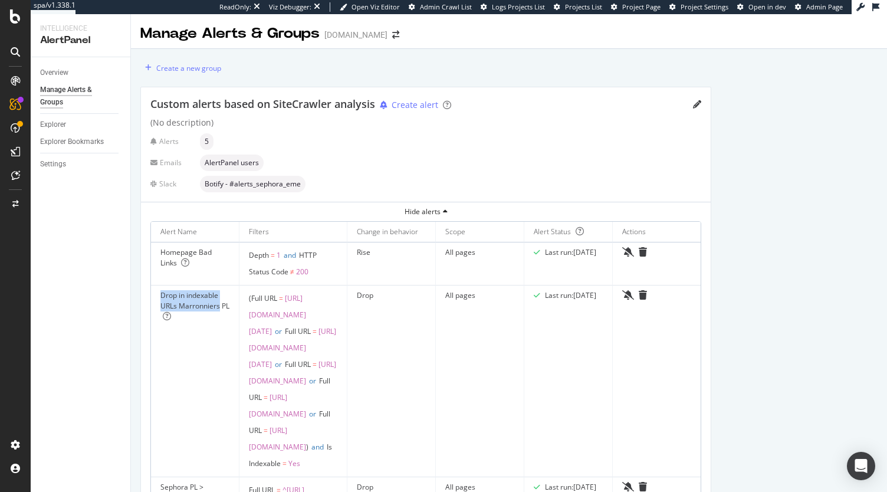
drag, startPoint x: 160, startPoint y: 295, endPoint x: 236, endPoint y: 310, distance: 77.4
click at [236, 310] on td "Drop in indexable URLs Marronniers PL" at bounding box center [195, 381] width 88 height 192
copy div "Drop in indexable URLs Marronniers"
click at [392, 38] on icon "arrow-right-arrow-left" at bounding box center [395, 35] width 7 height 8
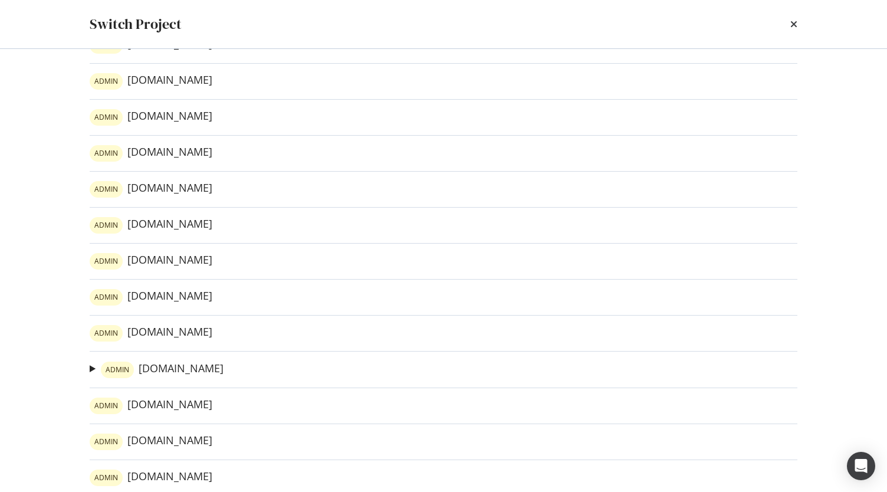
scroll to position [73, 0]
click at [180, 405] on link "ADMIN [DOMAIN_NAME]" at bounding box center [151, 404] width 123 height 17
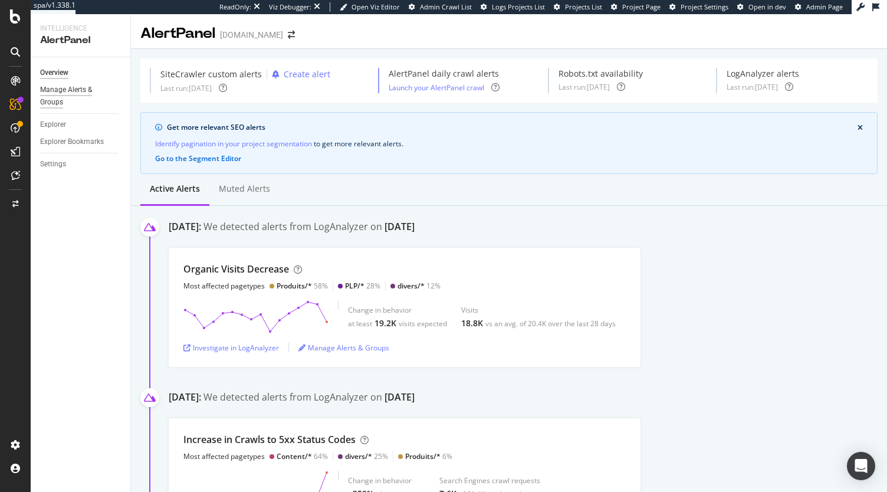
click at [57, 102] on div "Manage Alerts & Groups" at bounding box center [75, 96] width 71 height 25
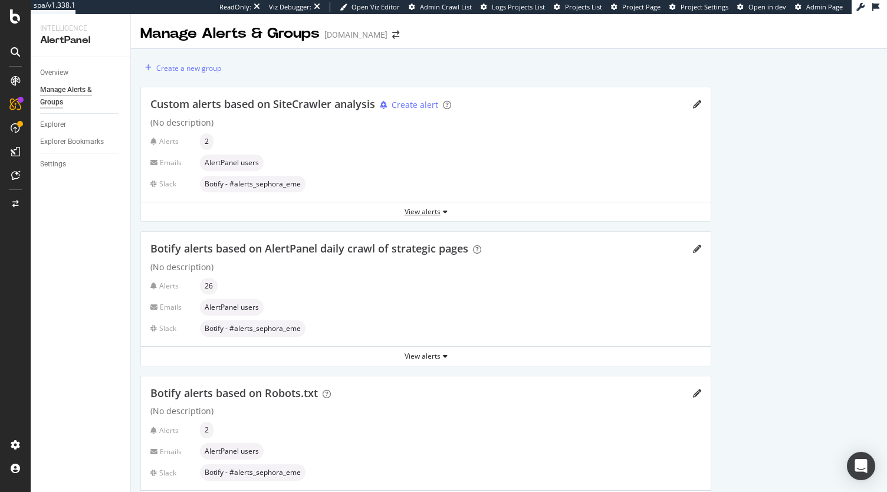
click at [413, 208] on div "View alerts" at bounding box center [426, 211] width 570 height 10
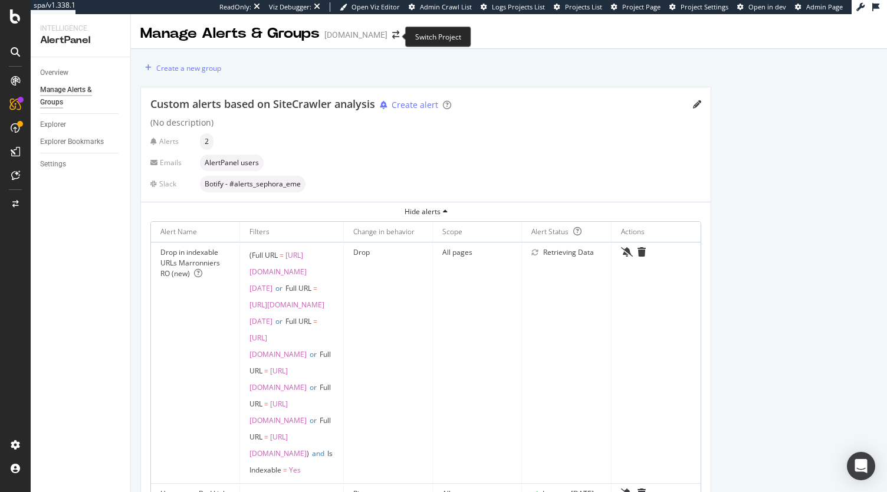
click at [395, 32] on span at bounding box center [395, 35] width 17 height 8
click at [394, 34] on icon "arrow-right-arrow-left" at bounding box center [395, 35] width 7 height 8
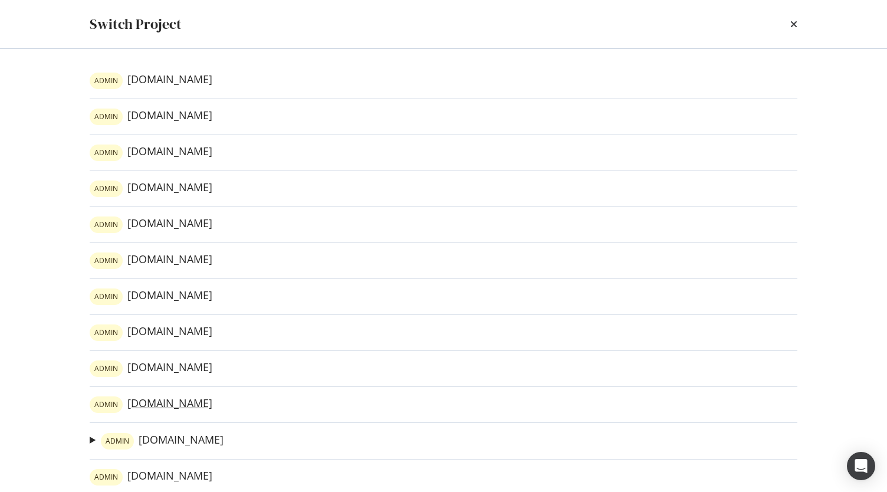
click at [198, 397] on link "ADMIN www.sephora.gr" at bounding box center [151, 404] width 123 height 17
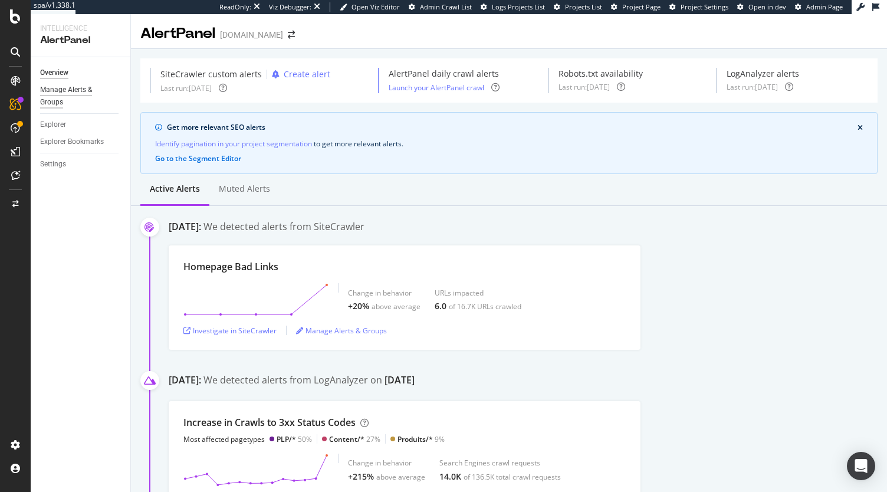
click at [57, 91] on div "Manage Alerts & Groups" at bounding box center [75, 96] width 71 height 25
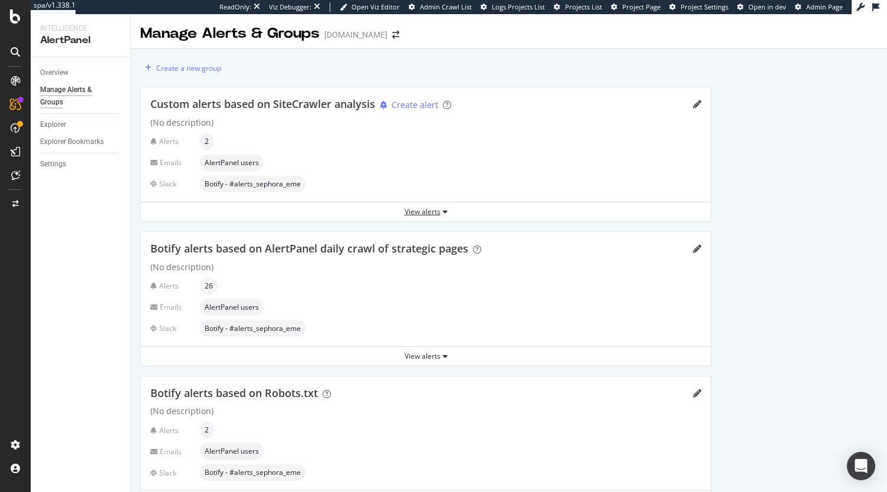
click at [439, 203] on div "View alerts" at bounding box center [426, 212] width 570 height 18
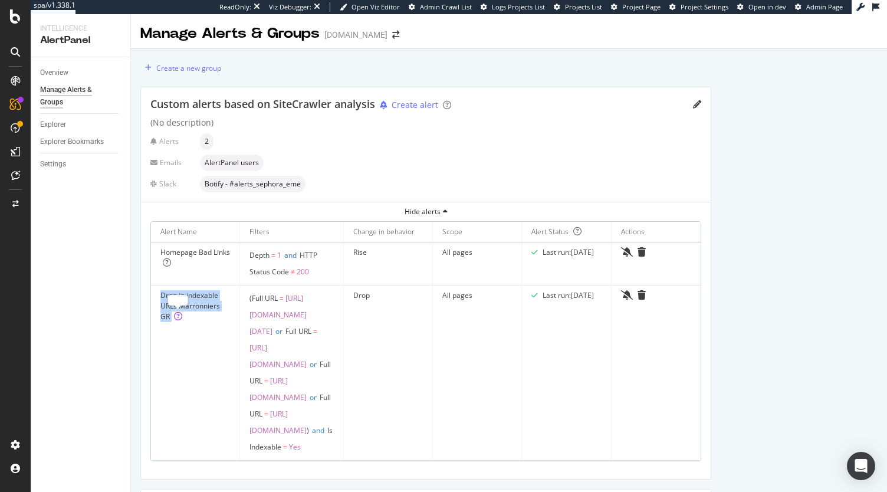
drag, startPoint x: 153, startPoint y: 298, endPoint x: 174, endPoint y: 319, distance: 30.0
click at [174, 319] on td "Drop in indexable URLs Marronniers GR" at bounding box center [195, 372] width 89 height 175
copy div "Drop in indexable URLs Marronniers GR"
click at [646, 298] on icon "trash" at bounding box center [641, 294] width 8 height 9
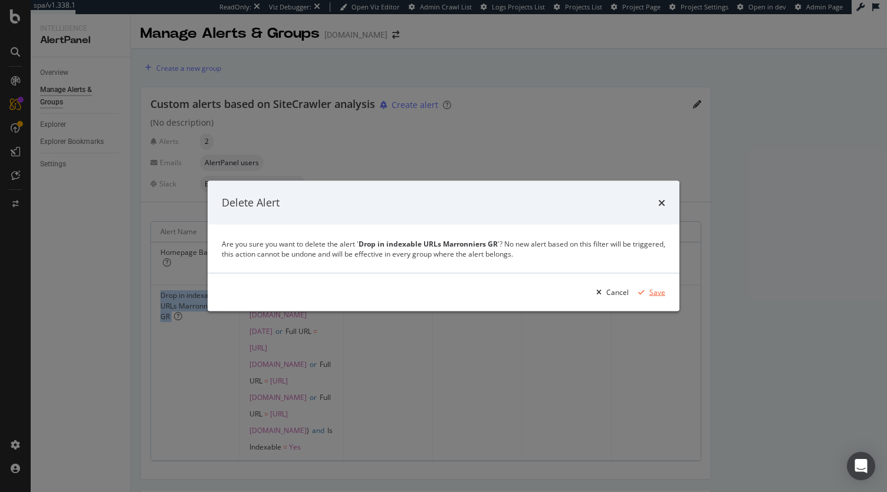
click at [657, 297] on div "Save" at bounding box center [657, 292] width 16 height 10
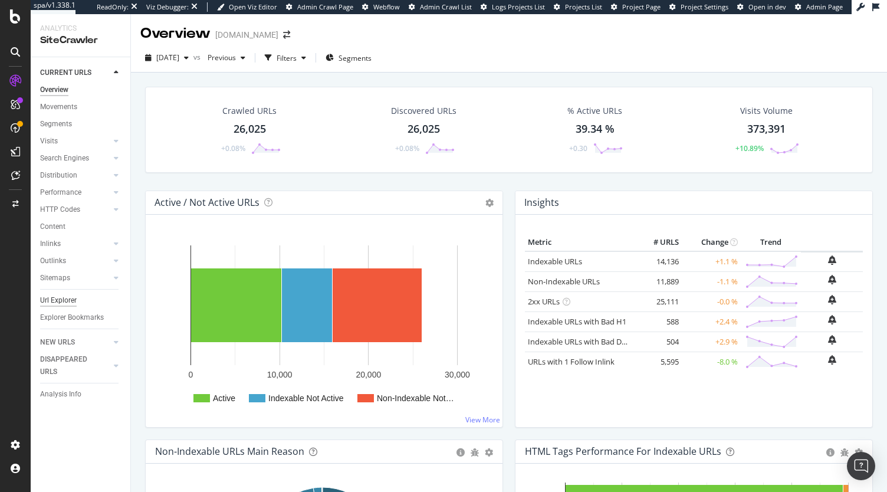
click at [72, 295] on div "Url Explorer" at bounding box center [58, 300] width 37 height 12
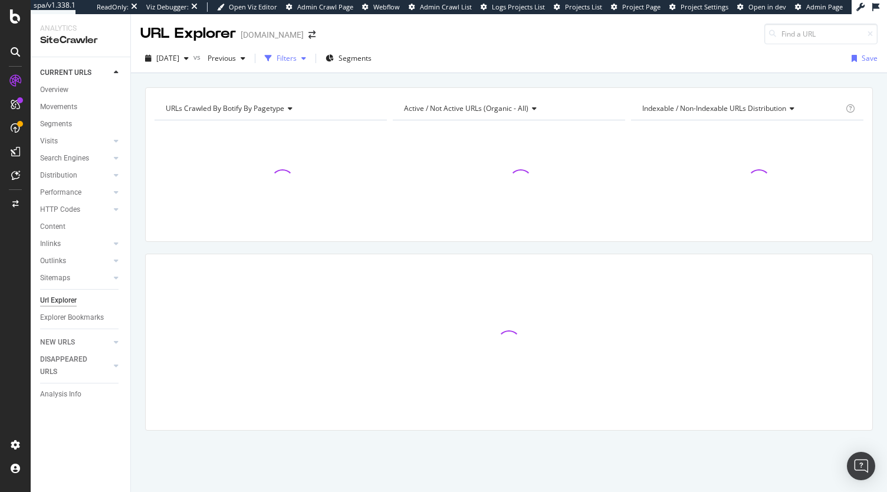
click at [310, 64] on div "Filters" at bounding box center [285, 59] width 51 height 18
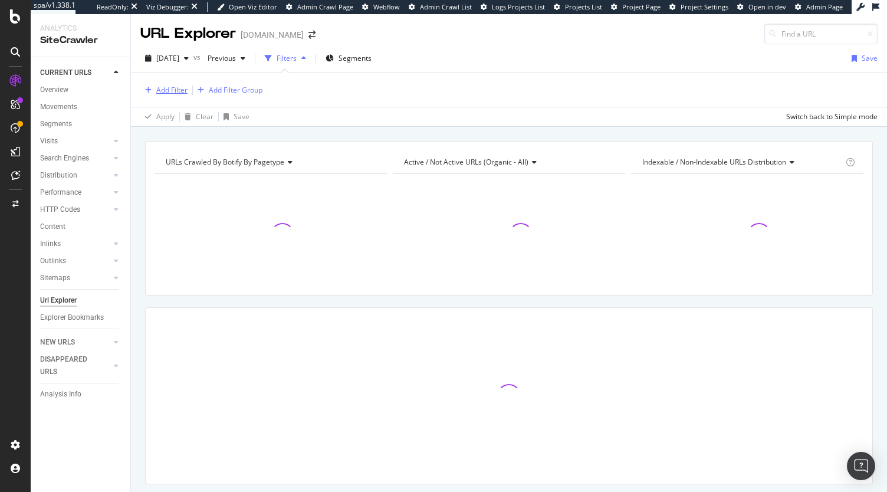
click at [182, 88] on div "Add Filter" at bounding box center [171, 90] width 31 height 10
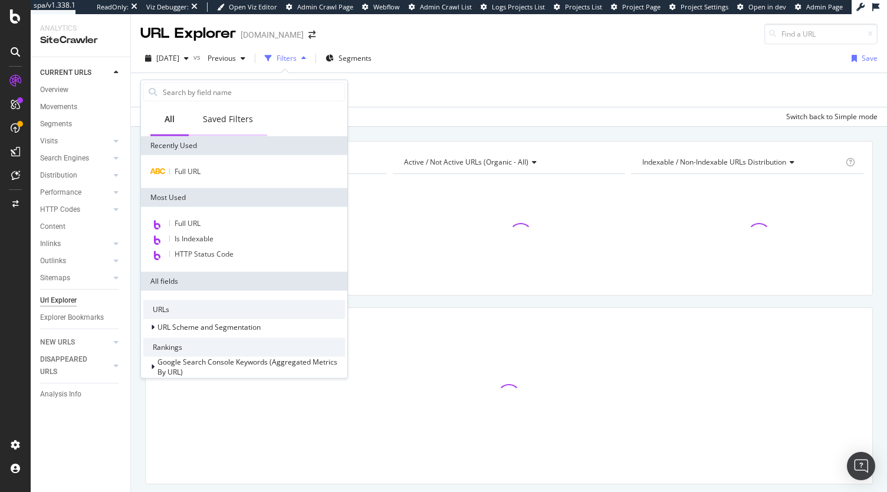
click at [229, 121] on div "Saved Filters" at bounding box center [228, 119] width 50 height 12
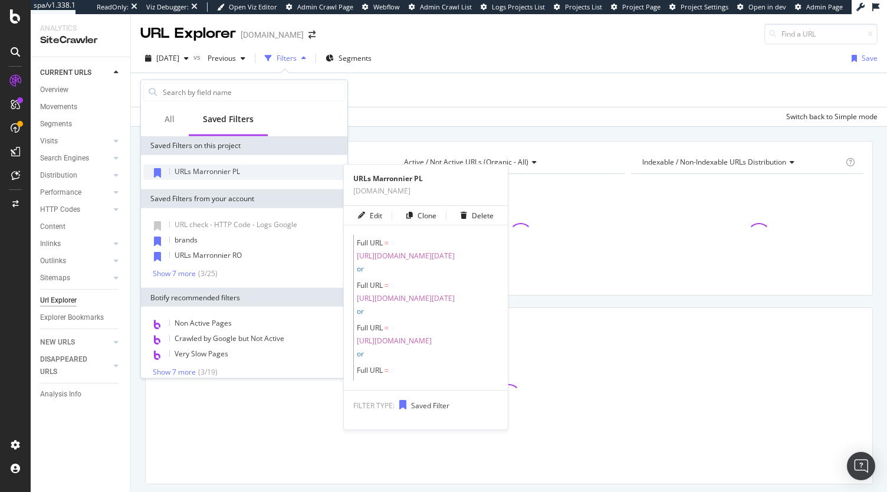
click at [222, 175] on span "URLs Marronnier PL" at bounding box center [207, 171] width 65 height 10
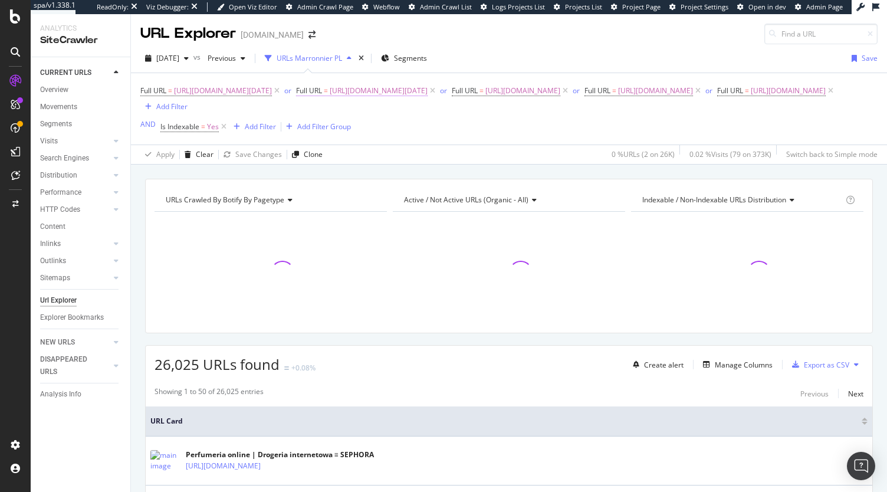
click at [427, 91] on span "[URL][DOMAIN_NAME][DATE]" at bounding box center [379, 91] width 98 height 17
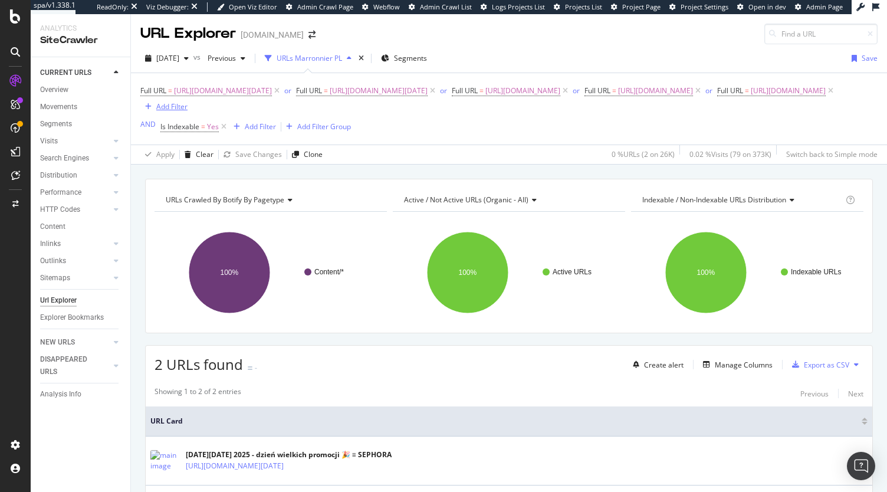
click at [188, 105] on div "Add Filter" at bounding box center [171, 106] width 31 height 10
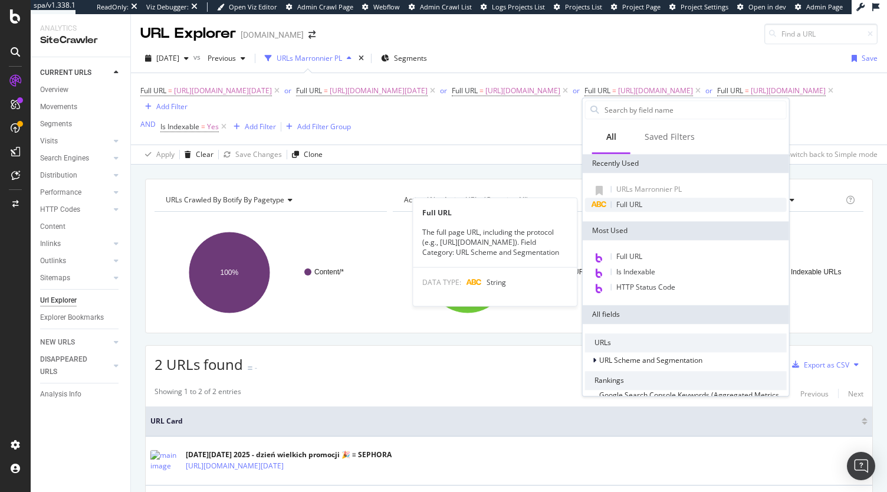
click at [629, 205] on span "Full URL" at bounding box center [629, 204] width 26 height 10
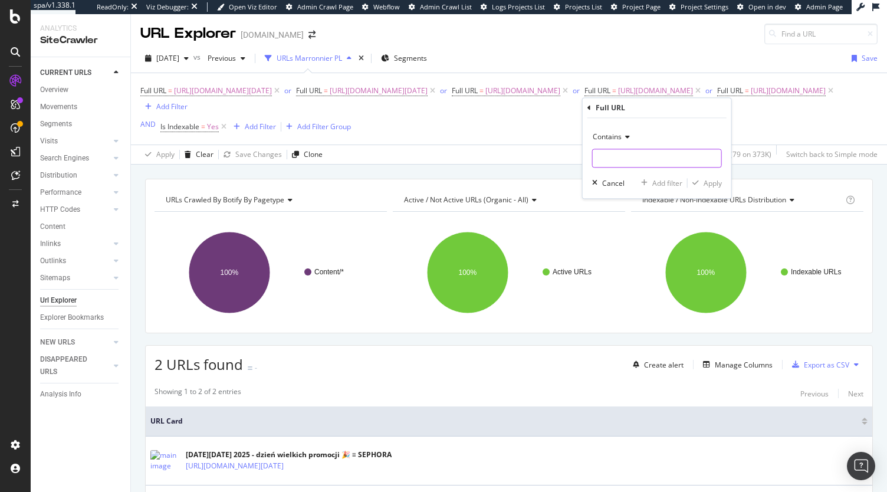
click at [624, 162] on input "text" at bounding box center [657, 158] width 129 height 19
paste input "[URL][DOMAIN_NAME][DATE]"
type input "[URL][DOMAIN_NAME][DATE]"
click at [750, 144] on div "Full URL = [URL][DOMAIN_NAME][DATE] or Full URL = [URL][DOMAIN_NAME][DATE] or F…" at bounding box center [508, 108] width 737 height 71
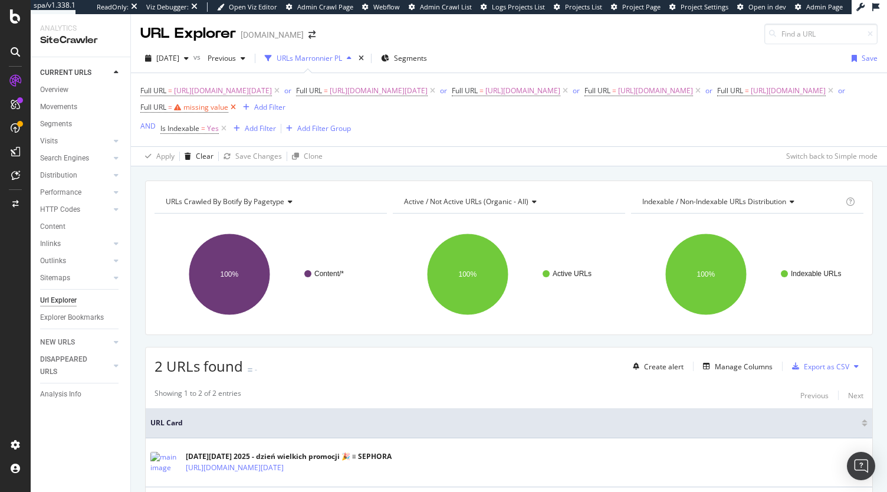
click at [238, 107] on icon at bounding box center [233, 107] width 10 height 12
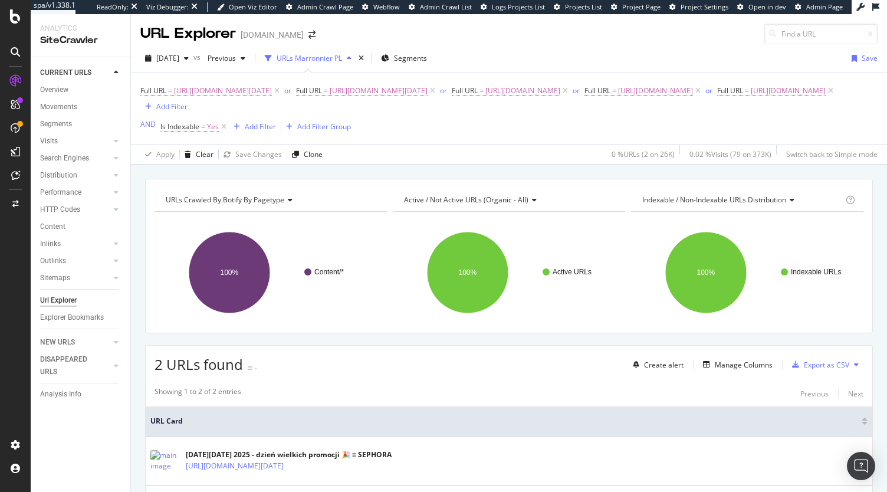
scroll to position [111, 0]
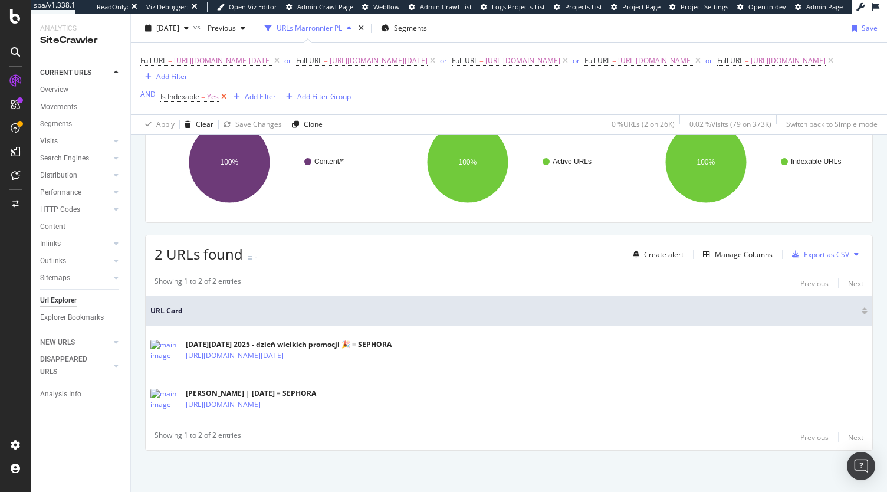
click at [226, 98] on icon at bounding box center [224, 97] width 10 height 12
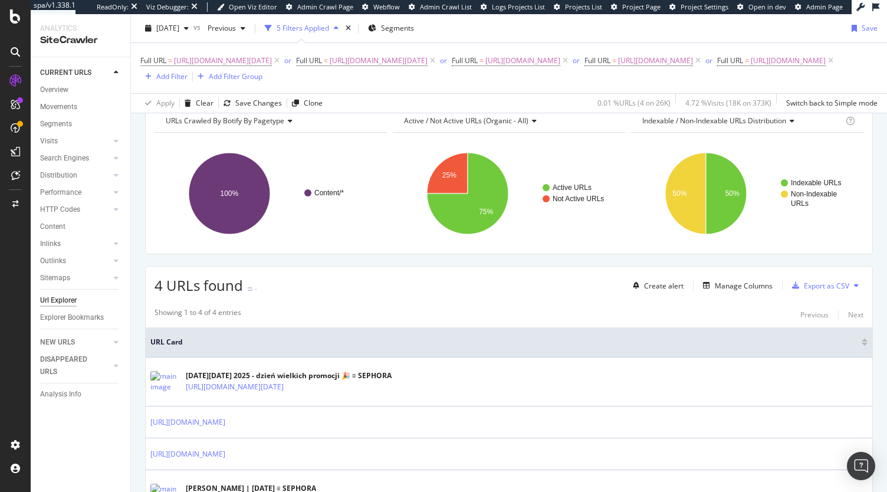
scroll to position [51, 0]
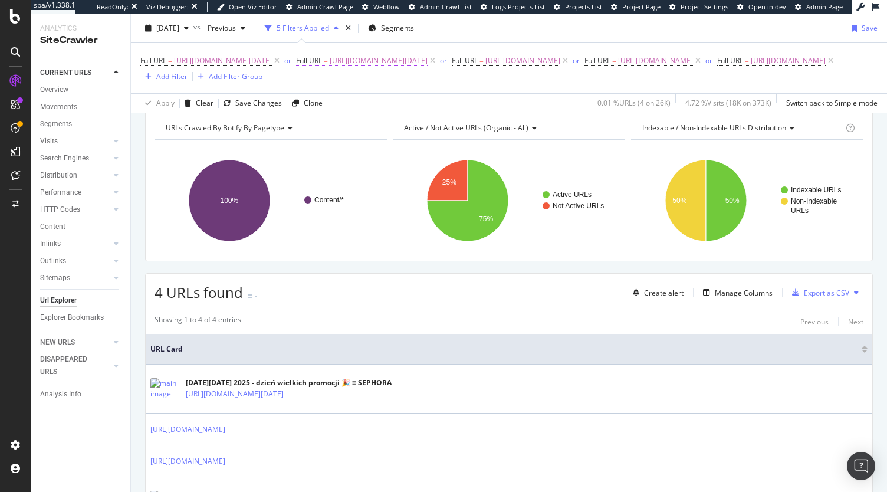
click at [427, 61] on span "https://www.sephora.pl/cyber-monday-pl.html" at bounding box center [379, 60] width 98 height 17
click at [415, 105] on input "https://www.sephora.pl/cyber-monday-pl.html" at bounding box center [408, 109] width 111 height 19
click at [432, 321] on div "Showing 1 to 4 of 4 entries Previous Next" at bounding box center [509, 321] width 726 height 14
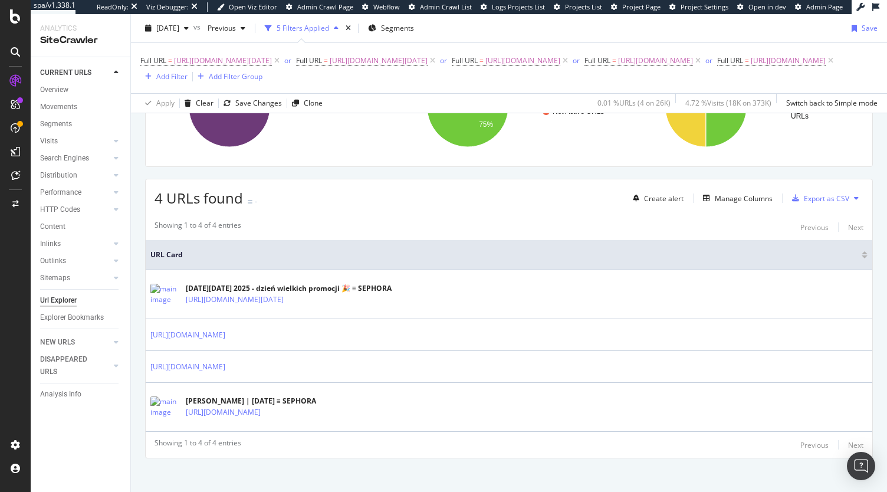
scroll to position [0, 0]
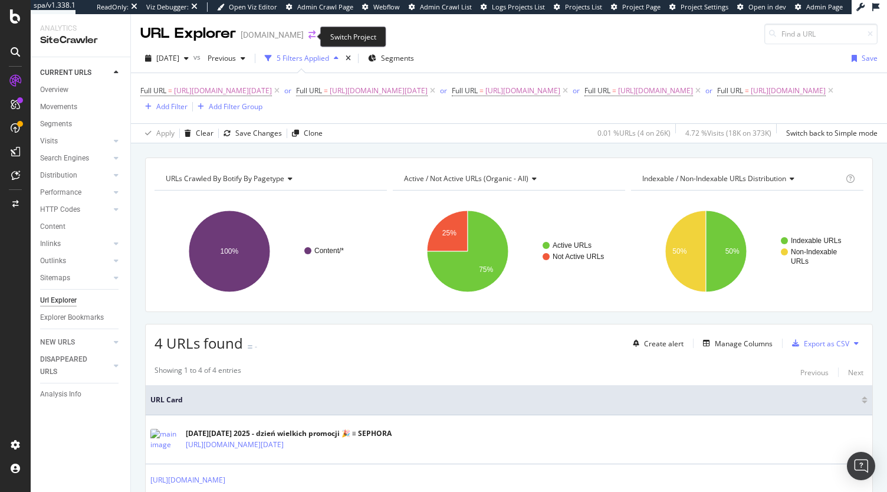
click at [310, 37] on icon "arrow-right-arrow-left" at bounding box center [311, 35] width 7 height 8
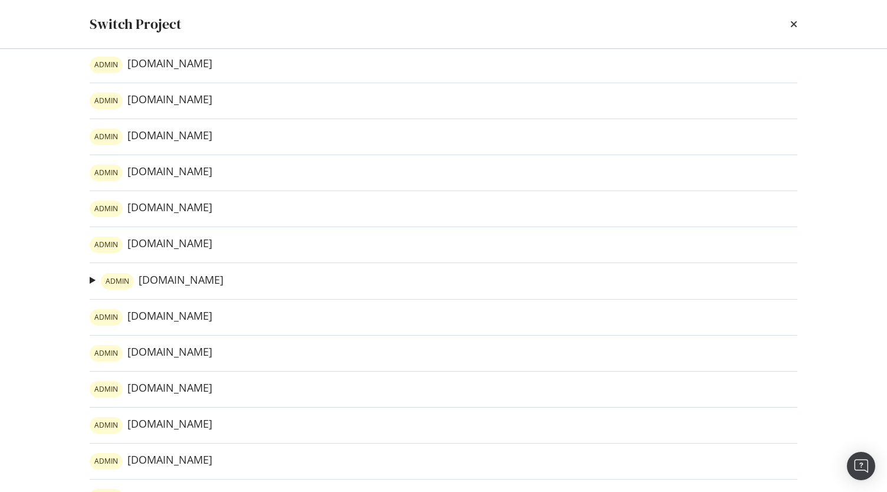
scroll to position [160, 0]
click at [188, 325] on div "ADMIN www.sephora.dk ADMIN www.sephora.it ADMIN www.sephora.de ADMIN www.sephor…" at bounding box center [443, 270] width 755 height 443
click at [177, 314] on link "ADMIN www.sephora.ro" at bounding box center [151, 316] width 123 height 17
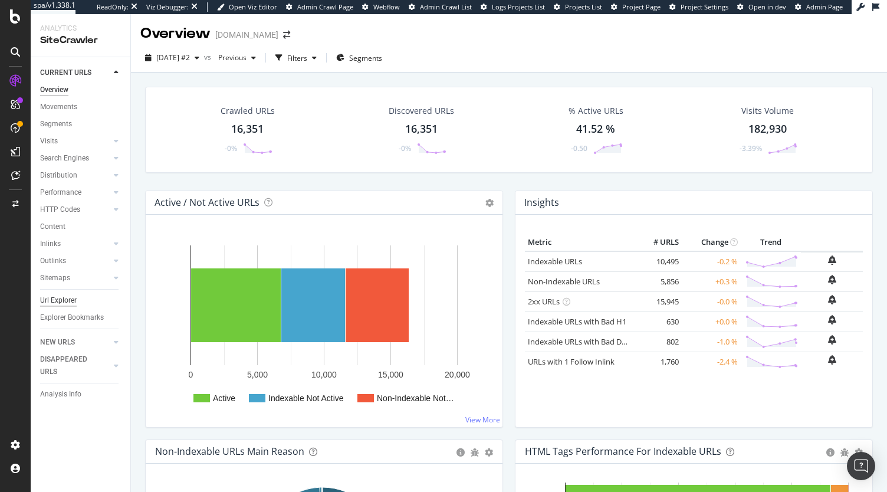
click at [52, 303] on div "Url Explorer" at bounding box center [58, 300] width 37 height 12
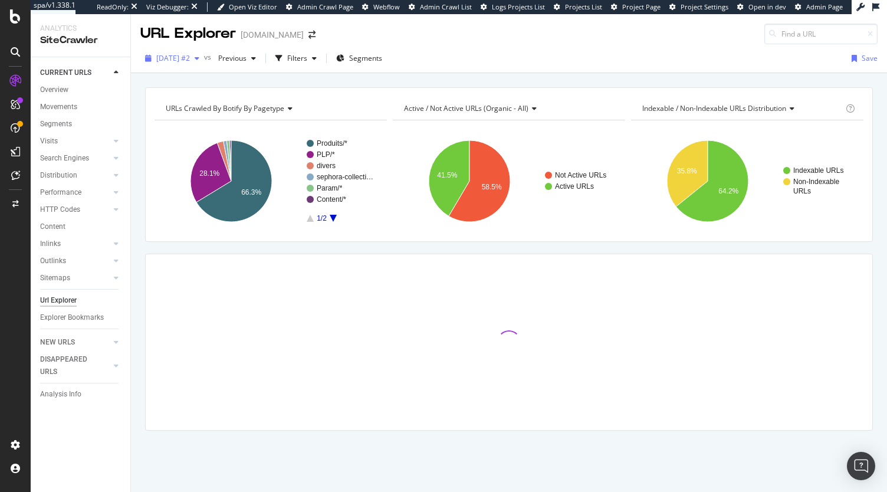
click at [204, 63] on div "2025 Sep. 30th #2" at bounding box center [172, 59] width 64 height 18
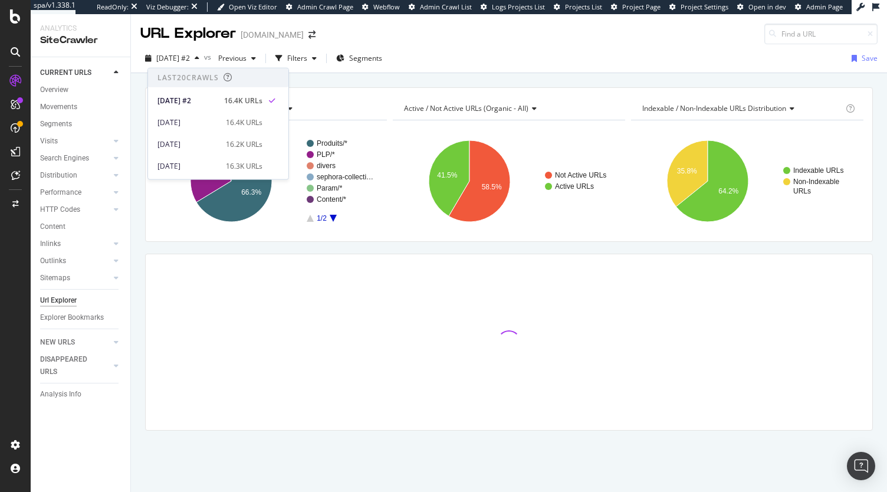
click at [459, 69] on div "2025 Sep. 30th #2 vs Previous Filters Segments Save" at bounding box center [509, 61] width 756 height 24
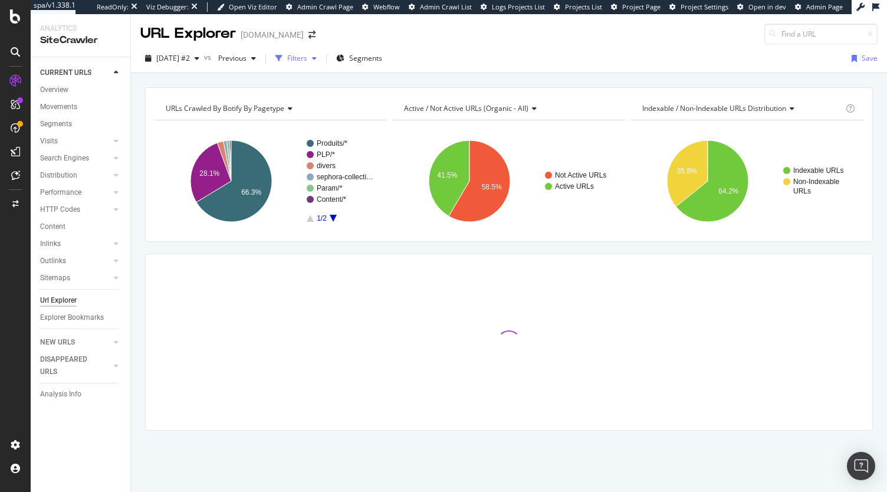
click at [321, 58] on div "button" at bounding box center [314, 58] width 14 height 7
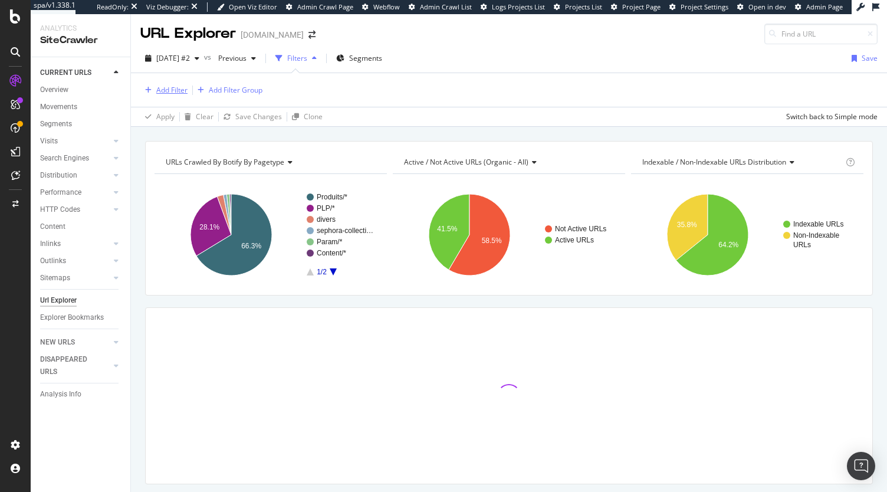
click at [171, 84] on div "Add Filter" at bounding box center [163, 90] width 47 height 13
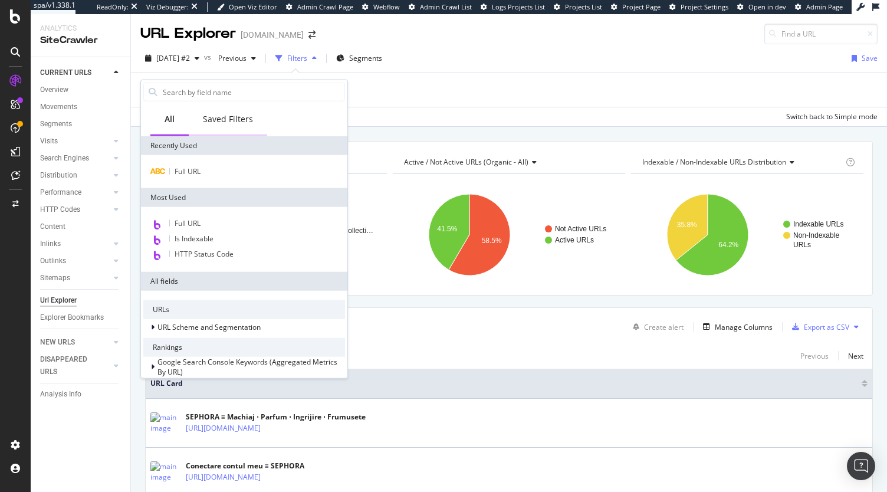
click at [233, 117] on div "Saved Filters" at bounding box center [228, 119] width 50 height 12
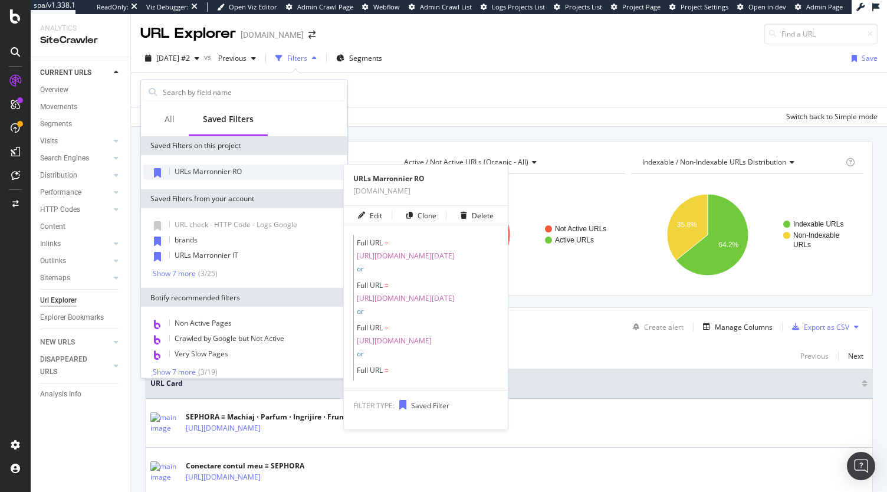
click at [237, 173] on span "URLs Marronnier RO" at bounding box center [208, 171] width 67 height 10
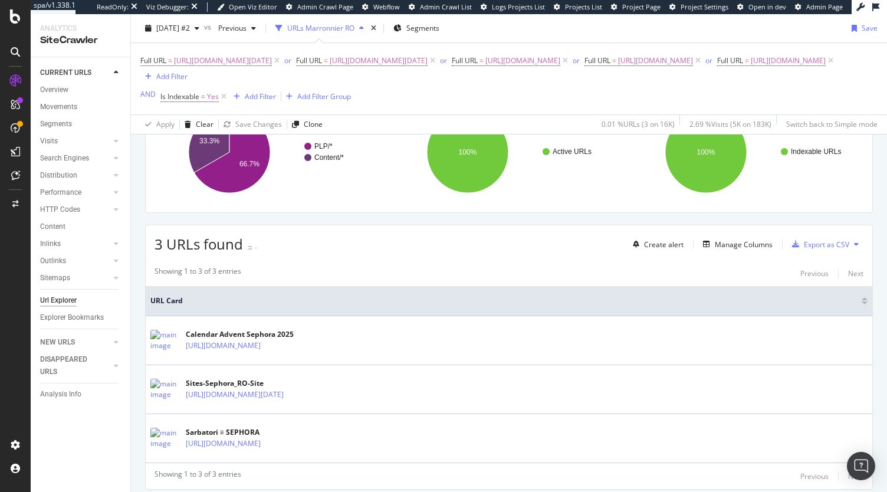
scroll to position [121, 0]
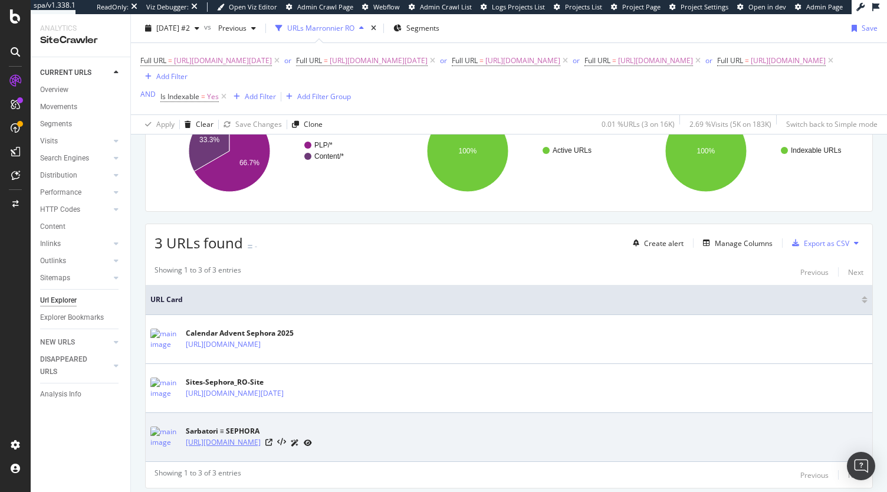
click at [261, 442] on link "https://www.sephora.ro/sarbatori/" at bounding box center [223, 442] width 75 height 12
click at [272, 441] on icon at bounding box center [268, 442] width 7 height 7
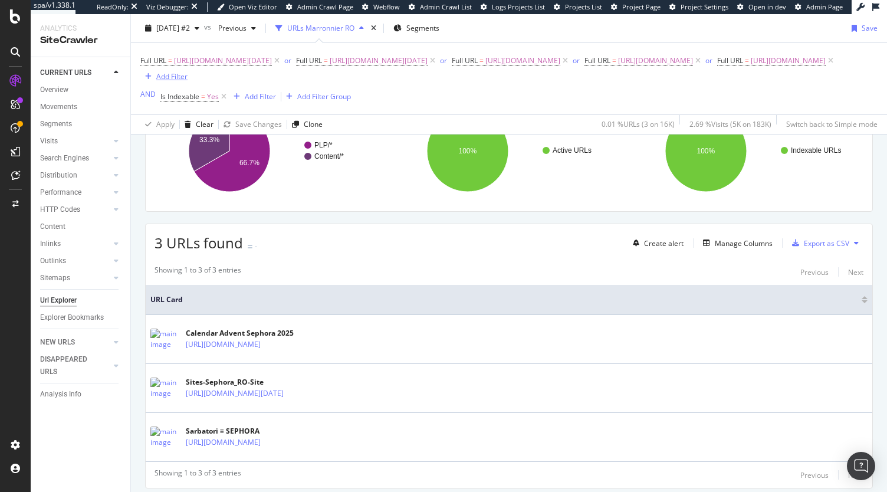
click at [188, 73] on div "Add Filter" at bounding box center [171, 76] width 31 height 10
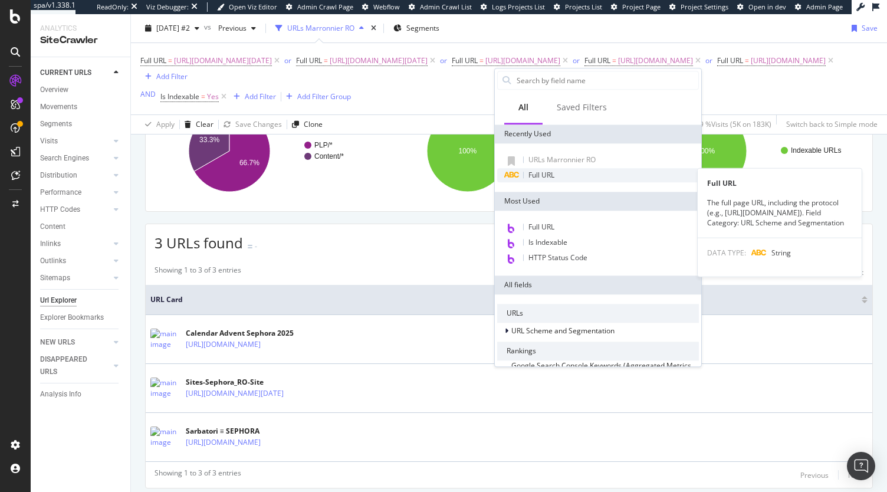
click at [539, 177] on span "Full URL" at bounding box center [541, 175] width 26 height 10
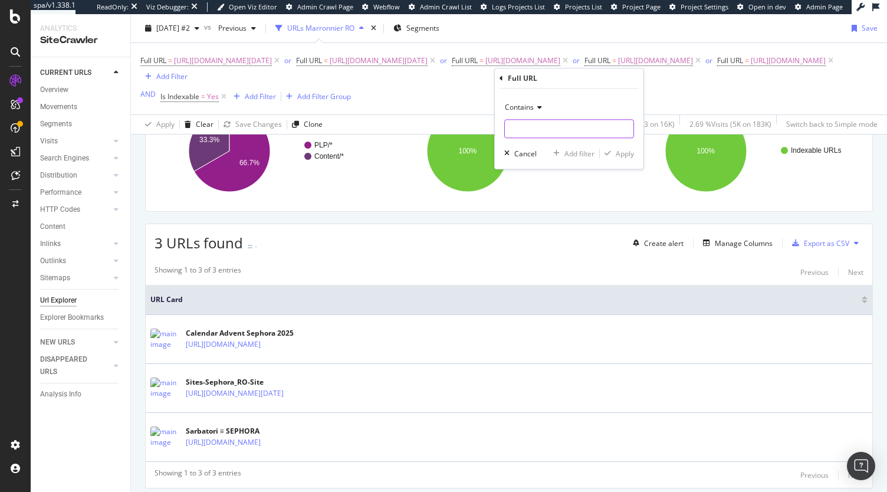
click at [532, 121] on input "text" at bounding box center [569, 128] width 129 height 19
paste input "https://www.sephora.ro/sarbatori.html"
type input "https://www.sephora.ro/sarbatori.html"
click at [628, 153] on div "Apply" at bounding box center [625, 154] width 18 height 10
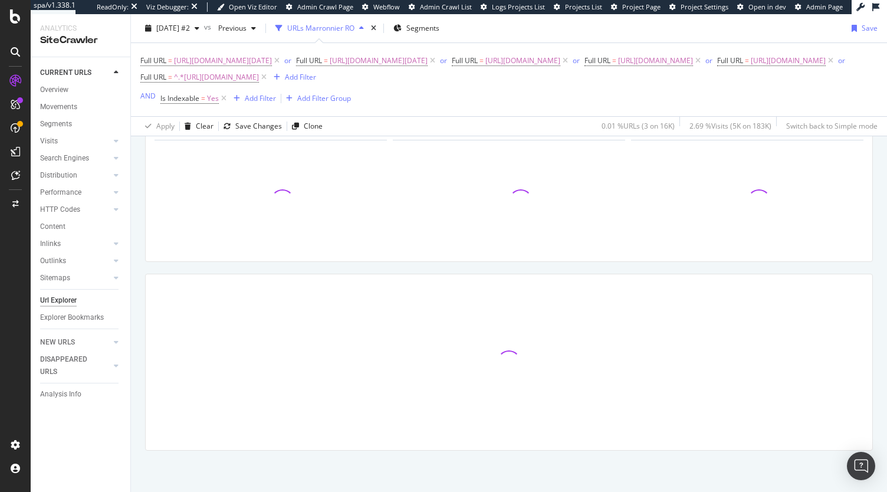
scroll to position [73, 0]
click at [259, 77] on span "^.*https://www.sephora.ro/sarbatori.html.*$" at bounding box center [216, 77] width 85 height 17
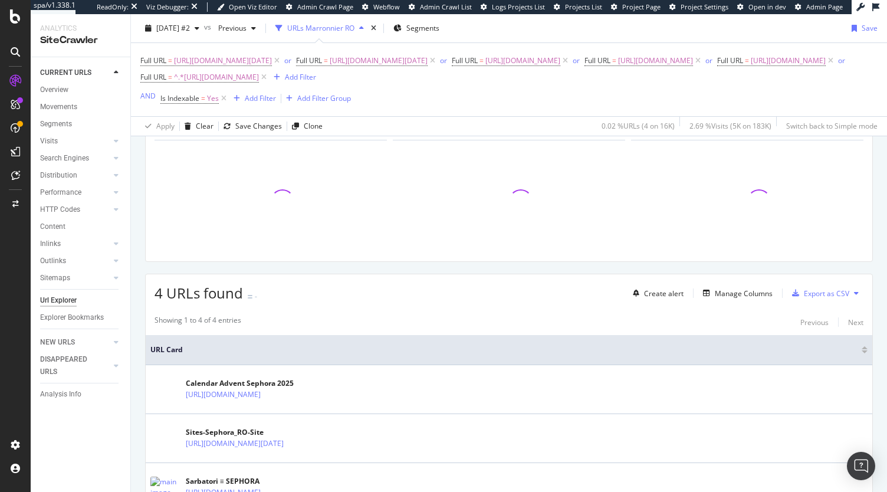
scroll to position [121, 0]
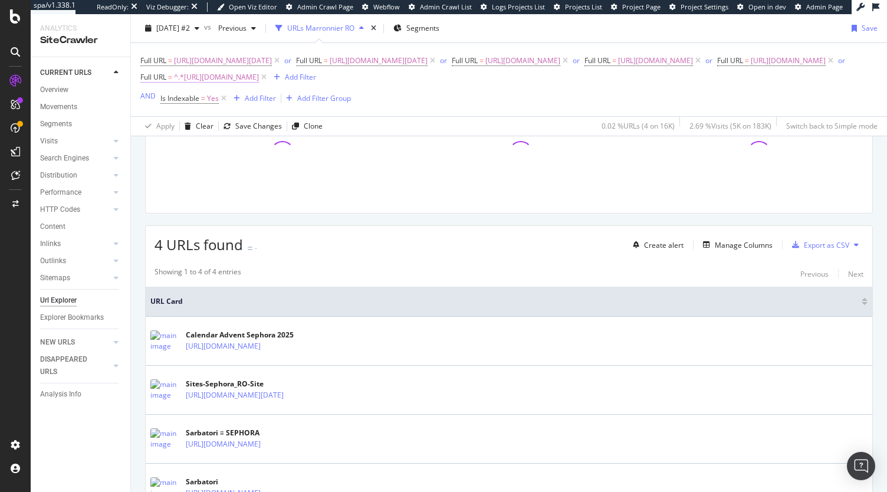
click at [259, 74] on span "^.*https://www.sephora.ro/sarbatori.html.*$" at bounding box center [216, 77] width 85 height 17
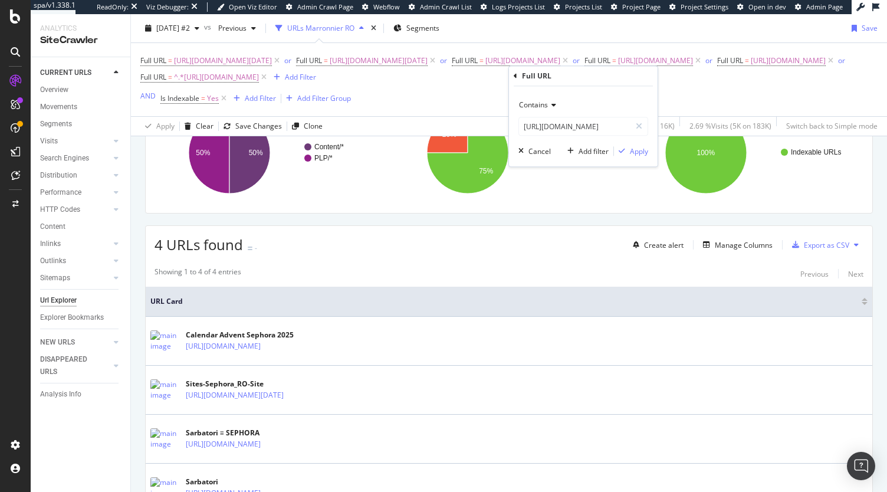
click at [534, 103] on span "Contains" at bounding box center [533, 105] width 29 height 10
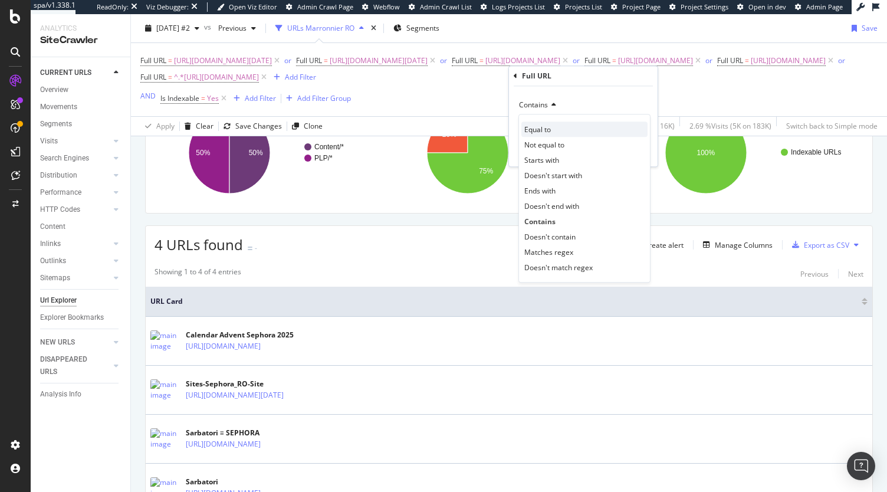
click at [540, 126] on span "Equal to" at bounding box center [537, 129] width 27 height 10
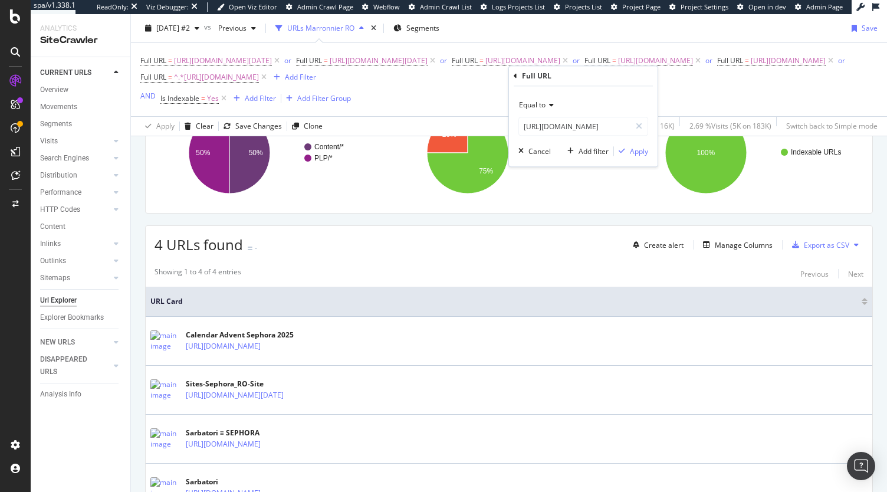
click at [641, 144] on div "Equal to https://www.sephora.ro/sarbatori.html Cancel Add filter Apply" at bounding box center [583, 126] width 149 height 80
click at [639, 148] on div "Apply" at bounding box center [639, 151] width 18 height 10
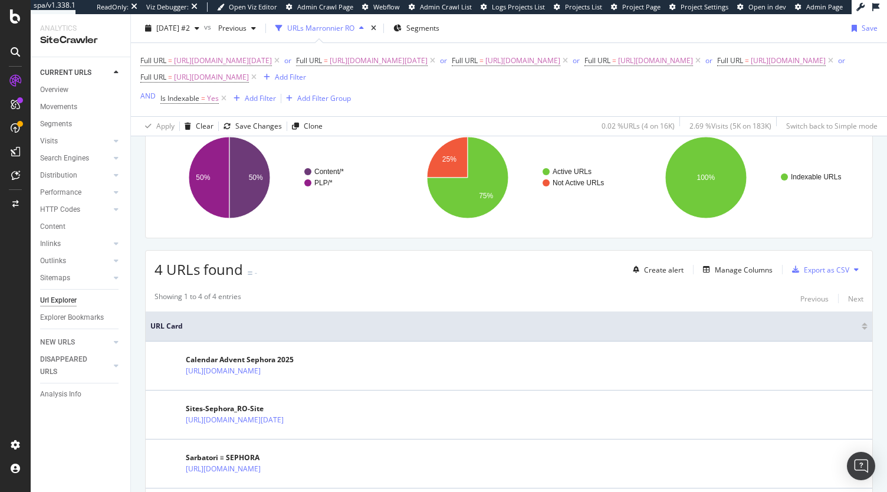
scroll to position [96, 0]
click at [862, 28] on div "Save" at bounding box center [869, 28] width 16 height 10
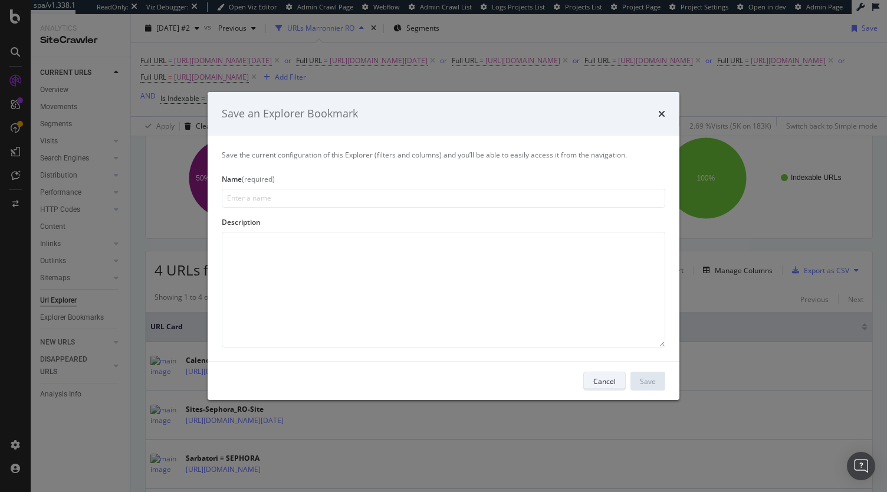
click at [603, 376] on div "Cancel" at bounding box center [604, 381] width 22 height 10
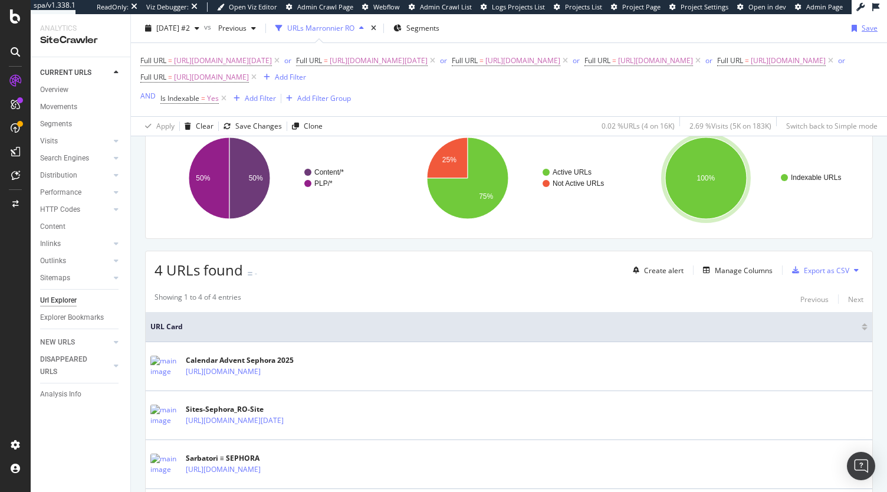
scroll to position [0, 0]
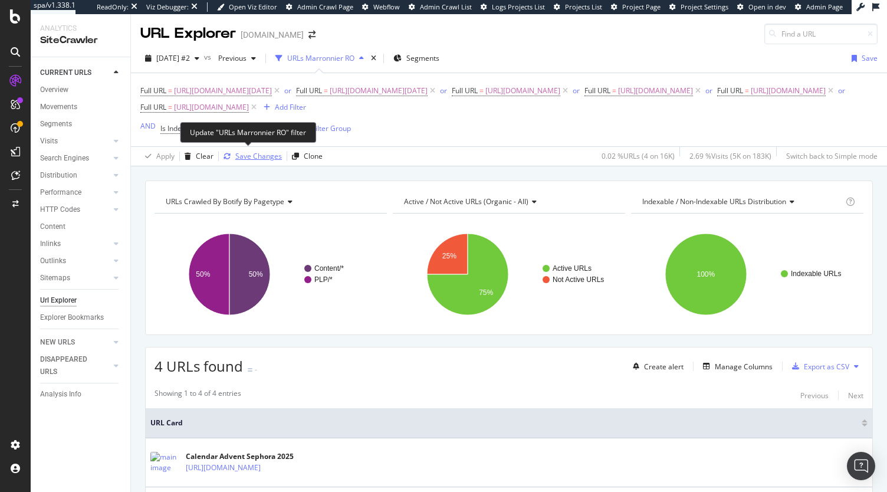
click at [258, 157] on div "Save Changes" at bounding box center [258, 156] width 47 height 10
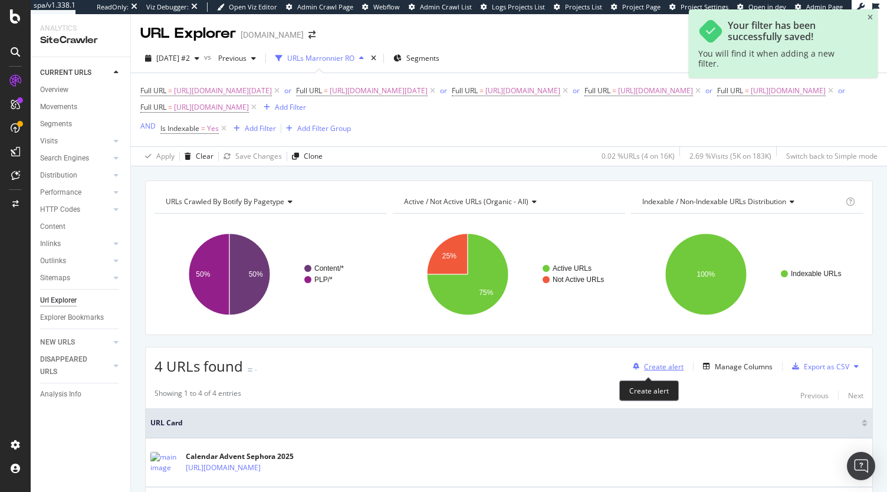
click at [658, 367] on div "Create alert" at bounding box center [664, 366] width 40 height 10
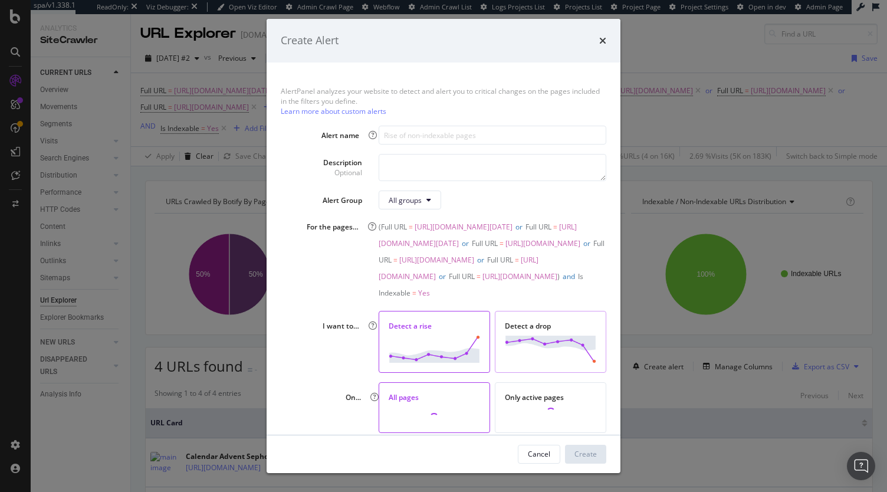
click at [533, 362] on img "modal" at bounding box center [550, 348] width 91 height 27
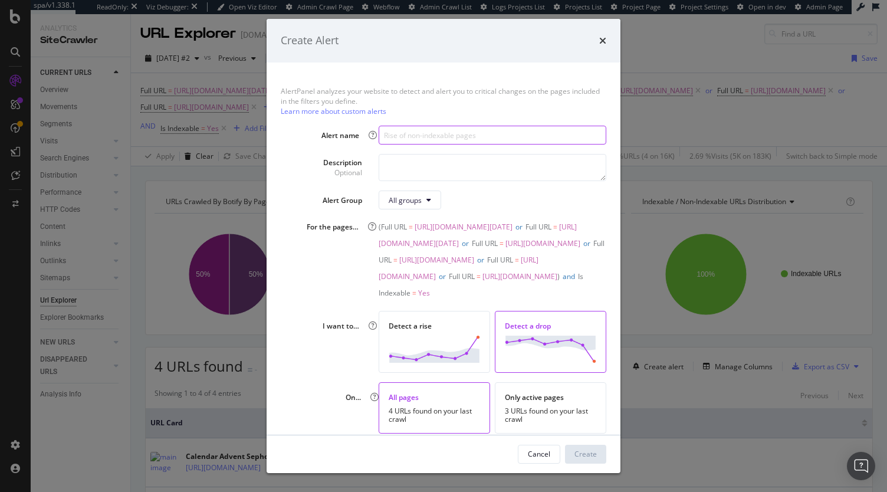
click at [393, 136] on input "modal" at bounding box center [493, 135] width 228 height 19
paste input "Drop in indexable URLs Marronniers"
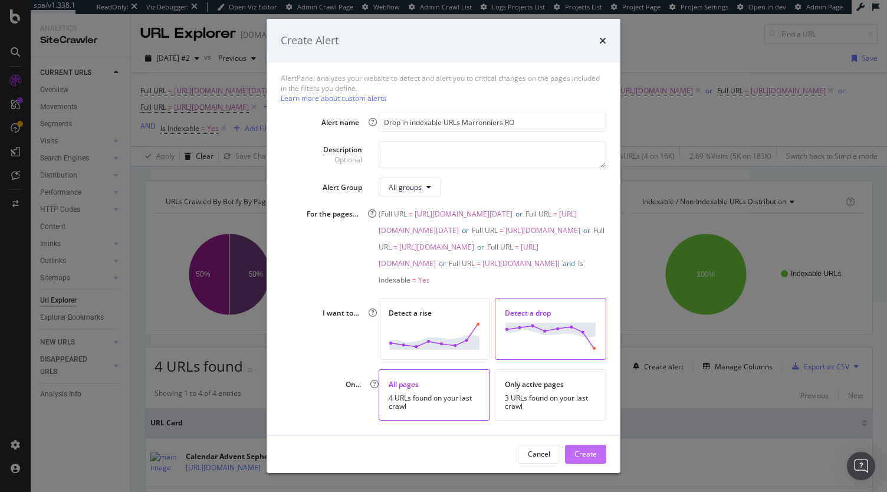
click at [588, 459] on div "Create" at bounding box center [585, 454] width 22 height 10
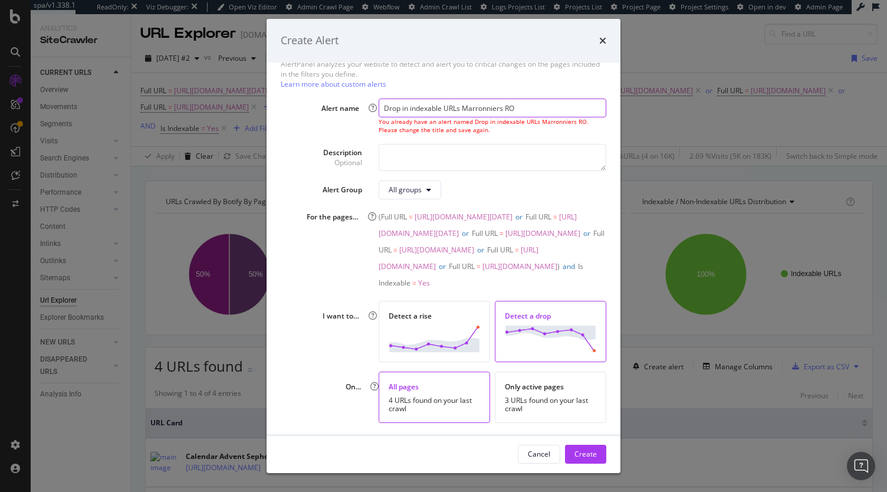
click at [542, 102] on input "Drop in indexable URLs Marronniers RO" at bounding box center [493, 107] width 228 height 19
type input "Drop in indexable URLs Marronniers RO (new)"
click at [586, 457] on div "Create" at bounding box center [585, 454] width 22 height 10
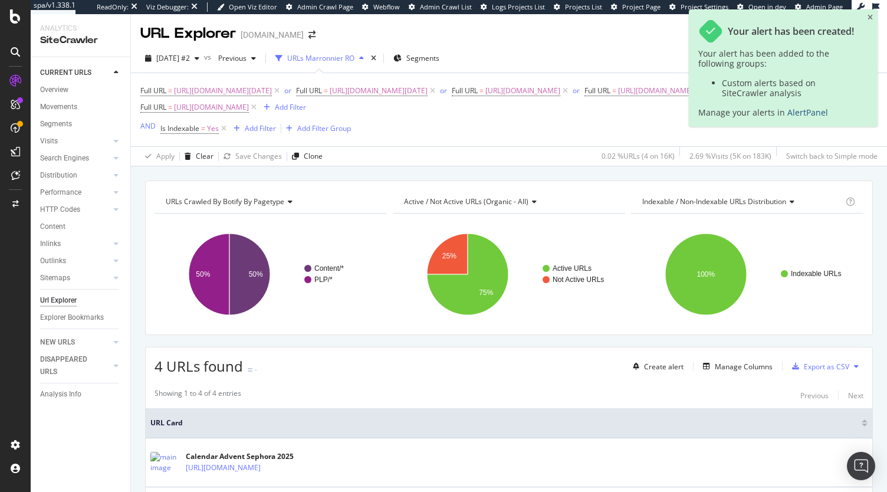
click at [803, 111] on link "AlertPanel" at bounding box center [807, 112] width 41 height 11
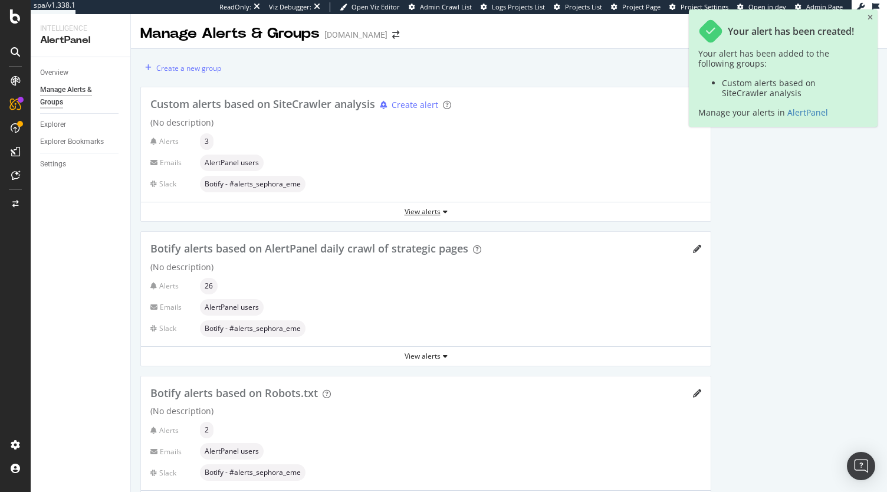
click at [403, 203] on div "View alerts" at bounding box center [426, 212] width 570 height 18
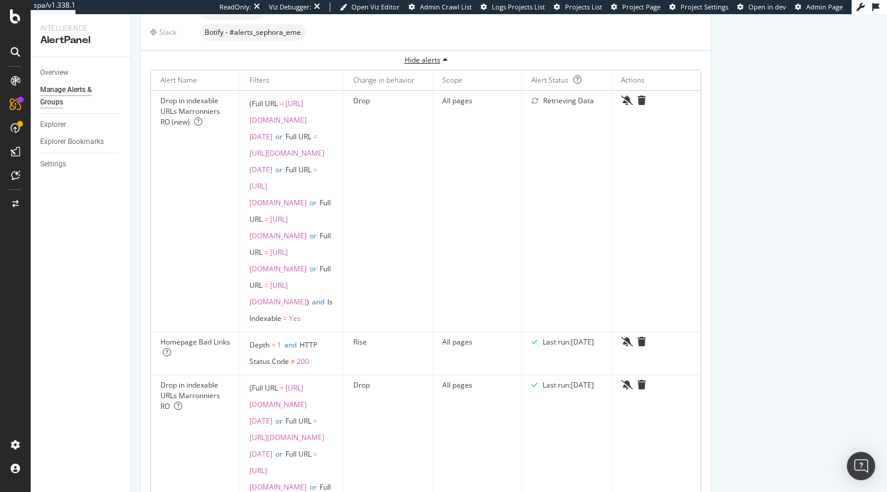
scroll to position [172, 0]
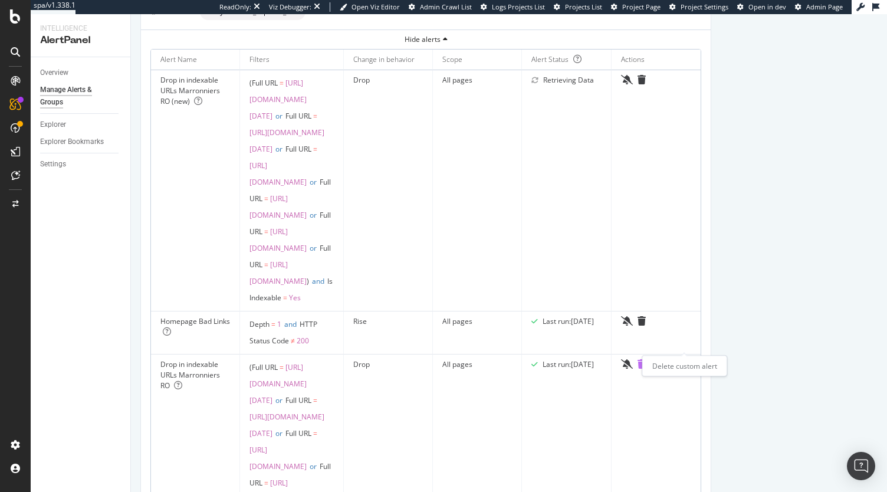
click at [646, 359] on icon "trash" at bounding box center [641, 363] width 8 height 9
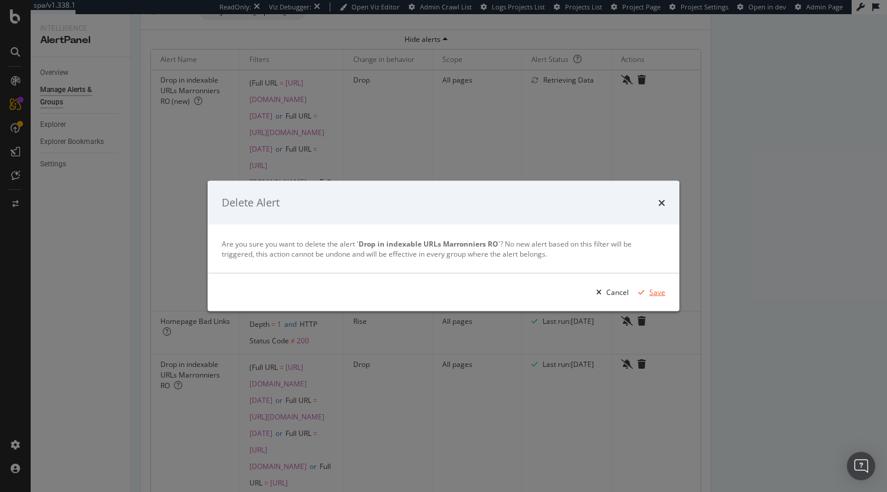
click at [650, 294] on div "Save" at bounding box center [657, 292] width 16 height 10
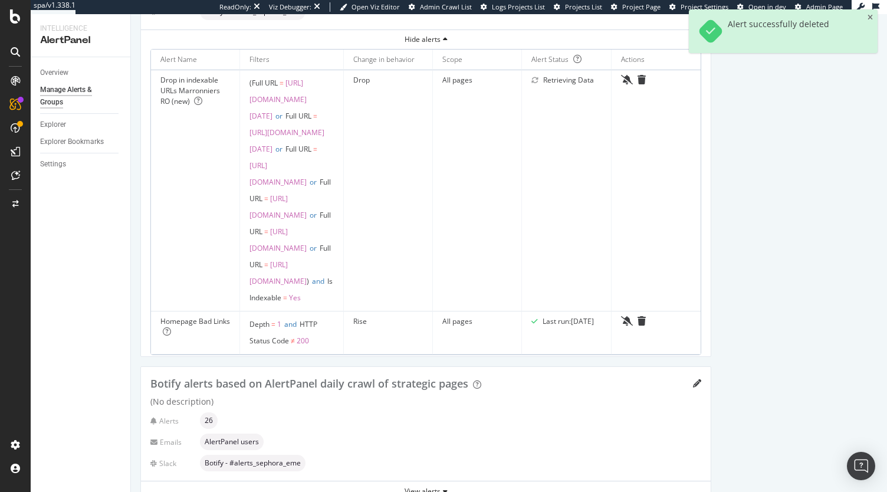
scroll to position [0, 0]
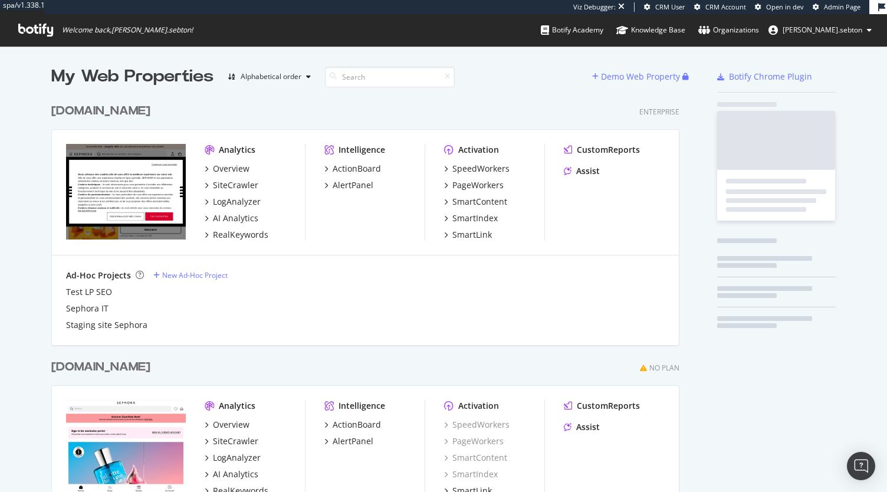
scroll to position [2847, 628]
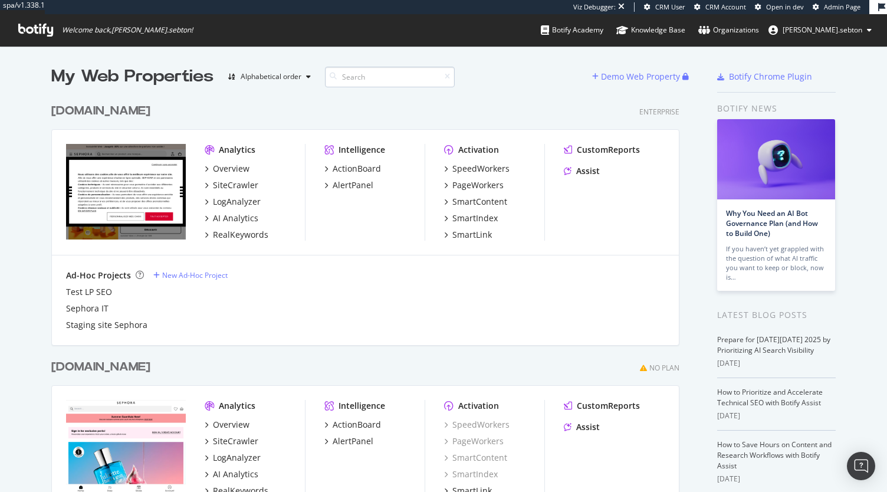
click at [365, 75] on input at bounding box center [390, 77] width 130 height 21
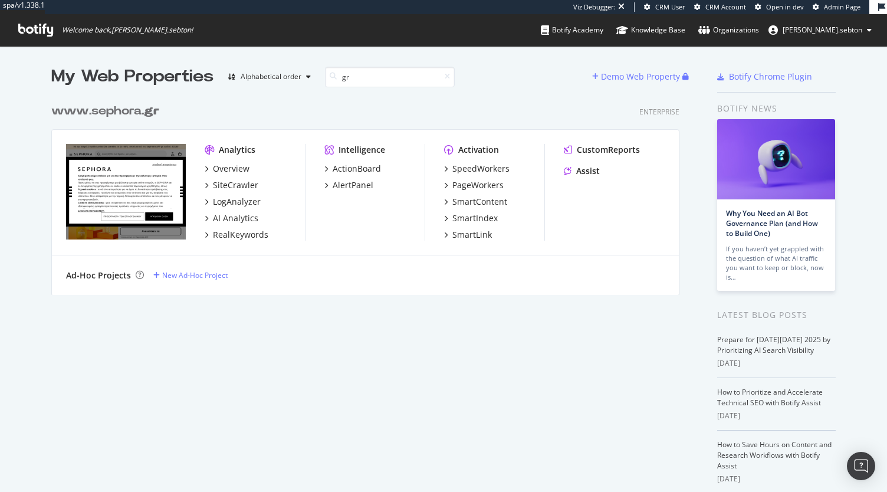
scroll to position [197, 628]
type input "gr"
click at [226, 185] on div "SiteCrawler" at bounding box center [235, 185] width 45 height 12
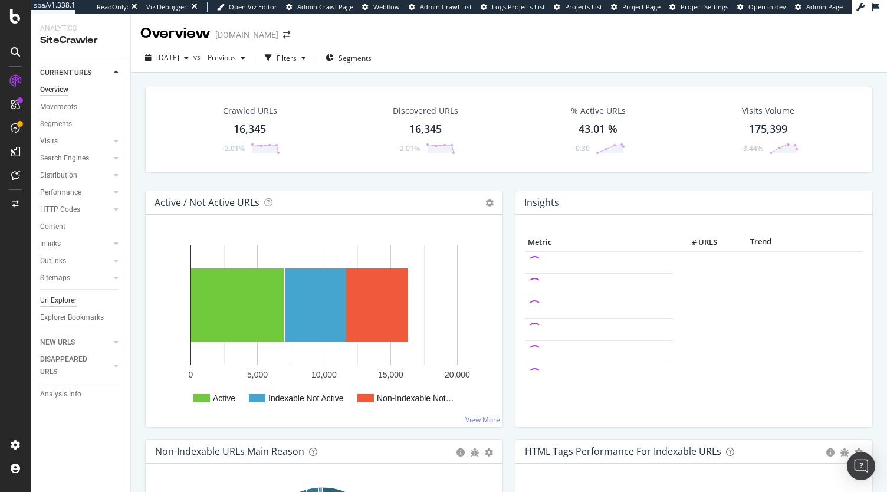
click at [68, 297] on div "Url Explorer" at bounding box center [58, 300] width 37 height 12
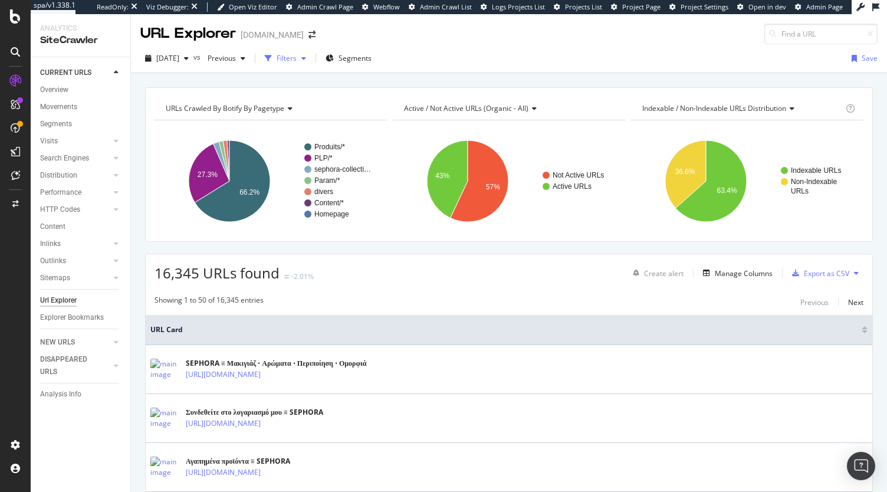
click at [311, 64] on div "Filters" at bounding box center [285, 59] width 51 height 18
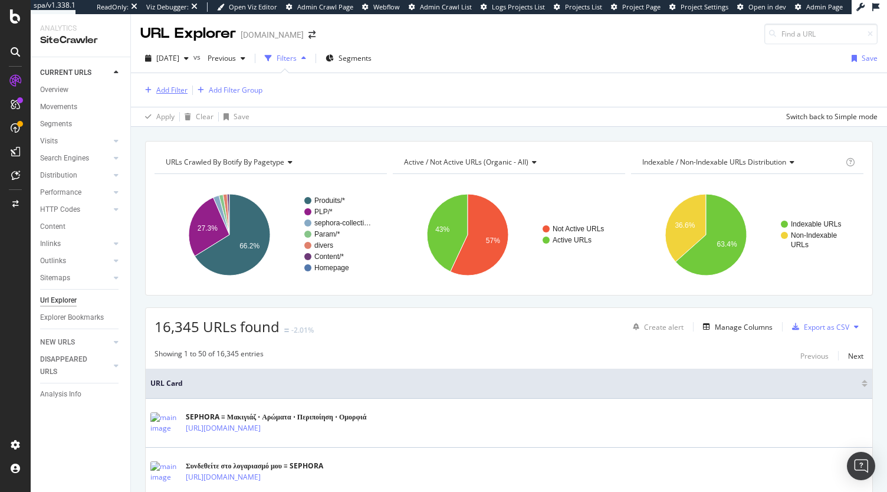
click at [185, 84] on div "Add Filter" at bounding box center [163, 90] width 47 height 13
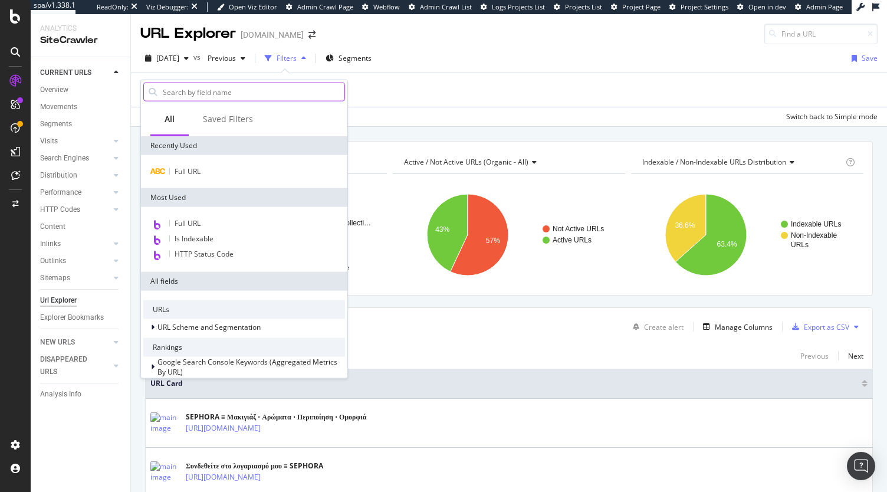
click at [217, 96] on input "text" at bounding box center [253, 92] width 183 height 18
click at [219, 101] on div at bounding box center [244, 92] width 206 height 24
click at [219, 123] on div "Saved Filters" at bounding box center [228, 119] width 50 height 12
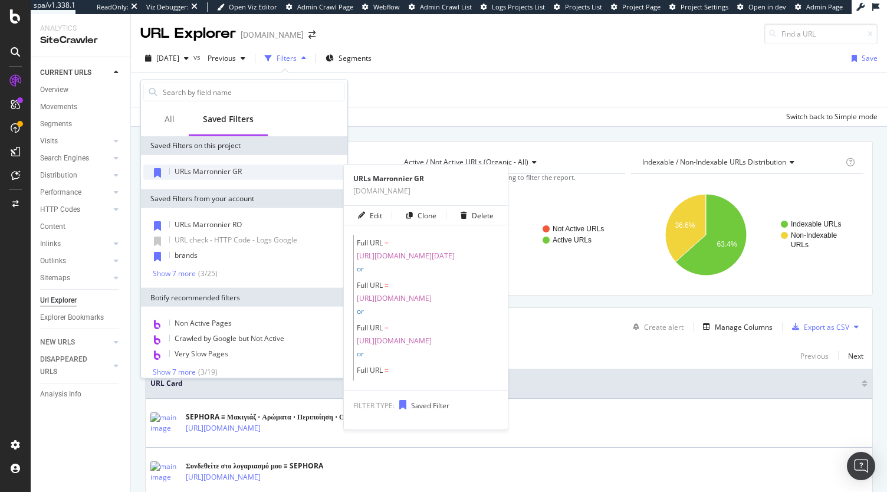
click at [231, 170] on span "URLs Marronnier GR" at bounding box center [208, 171] width 67 height 10
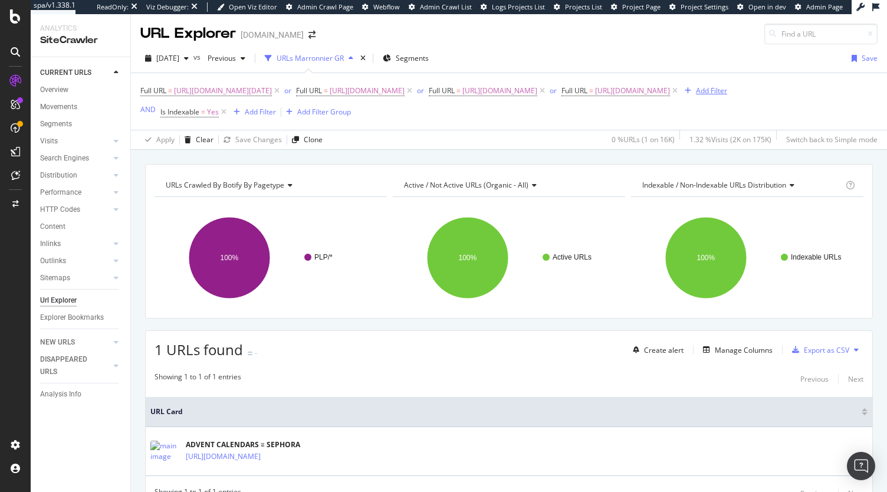
click at [696, 96] on div "Add Filter" at bounding box center [711, 90] width 31 height 10
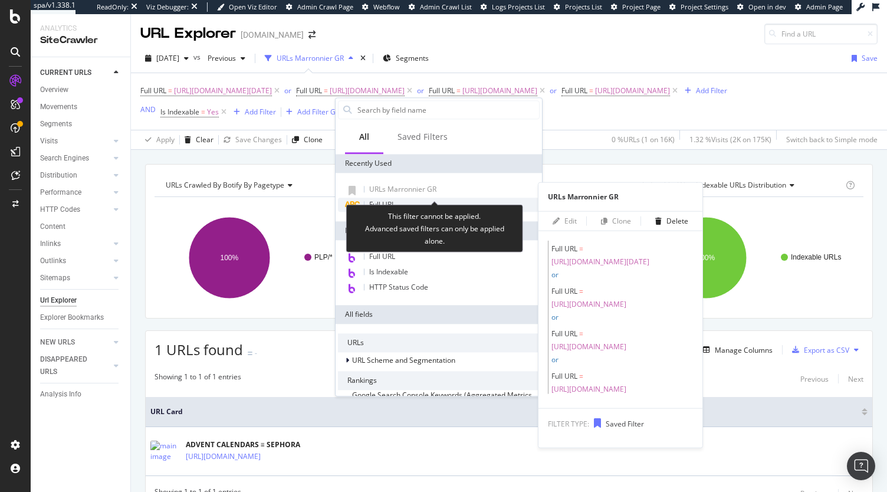
click at [379, 198] on div "Full URL" at bounding box center [439, 205] width 202 height 14
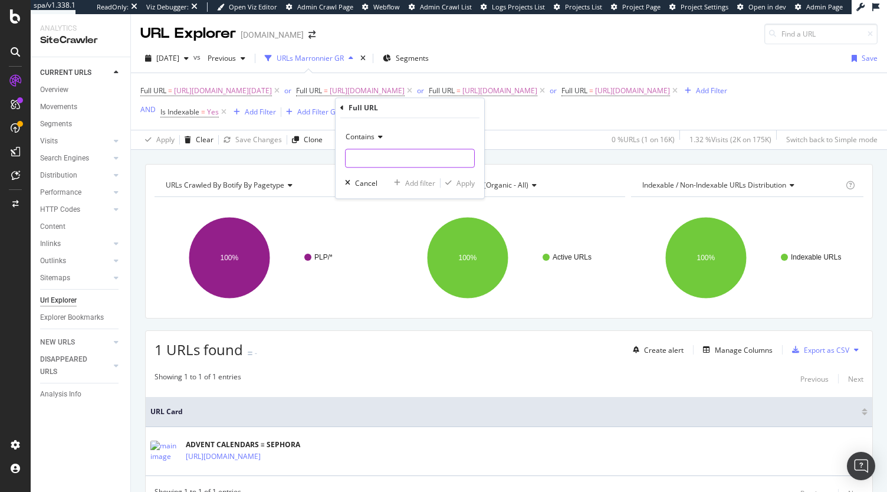
click at [379, 153] on input "text" at bounding box center [410, 158] width 129 height 19
paste input "https://www.sephora.gr/black-friday-gr.html"
type input "https://www.sephora.gr/black-friday-gr.html"
click at [469, 179] on div "Apply" at bounding box center [465, 183] width 18 height 10
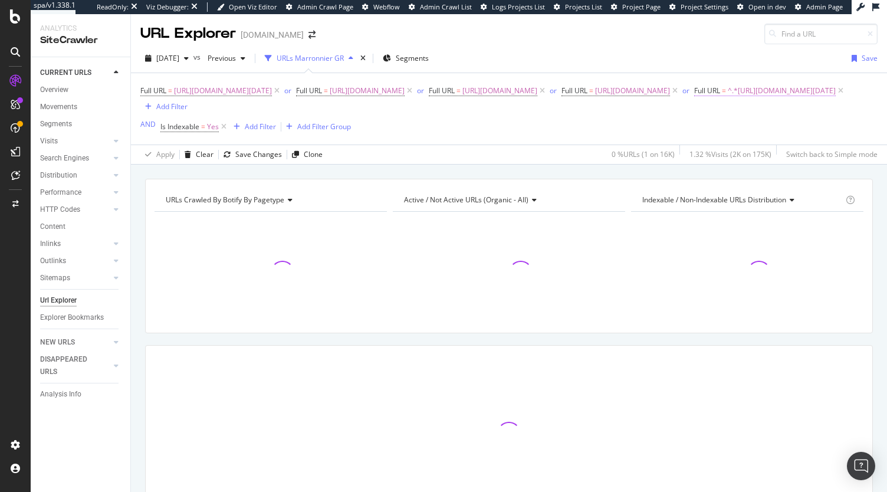
click at [728, 99] on span "^.*https://www.sephora.gr/black-friday-gr.html.*$" at bounding box center [782, 91] width 108 height 17
click at [378, 127] on div "Contains" at bounding box center [424, 134] width 130 height 19
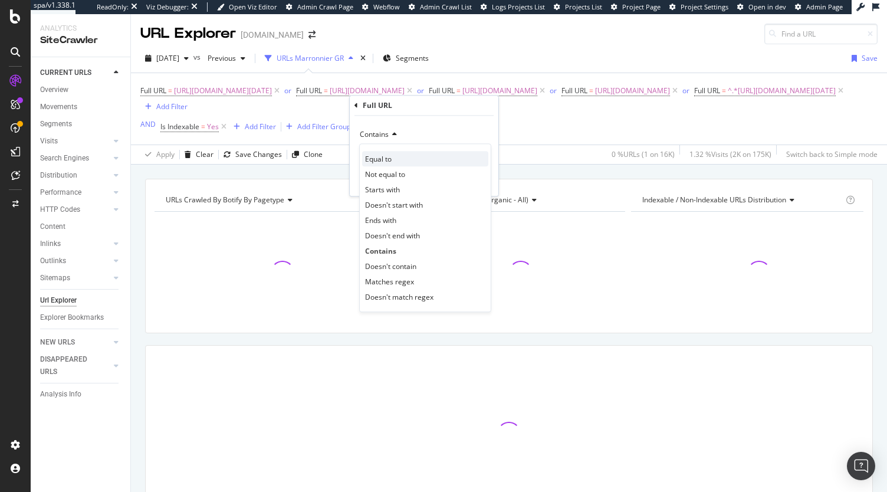
click at [383, 157] on span "Equal to" at bounding box center [378, 159] width 27 height 10
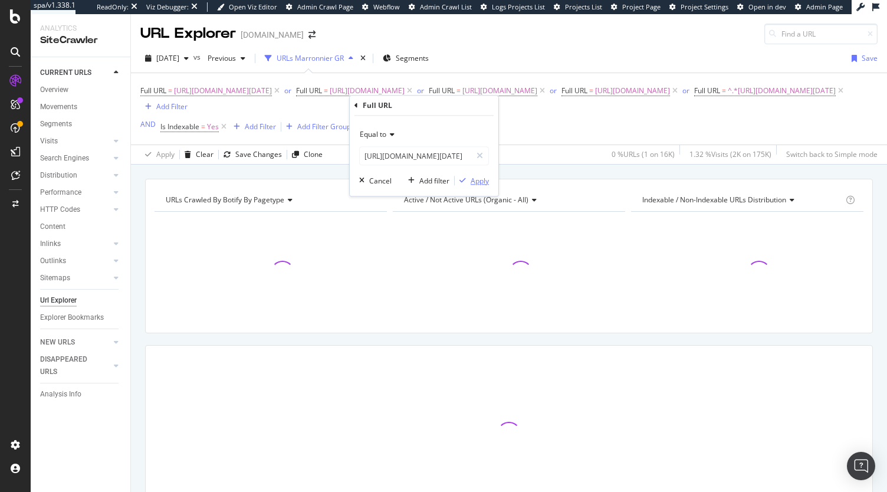
click at [471, 177] on div "Apply" at bounding box center [480, 181] width 18 height 10
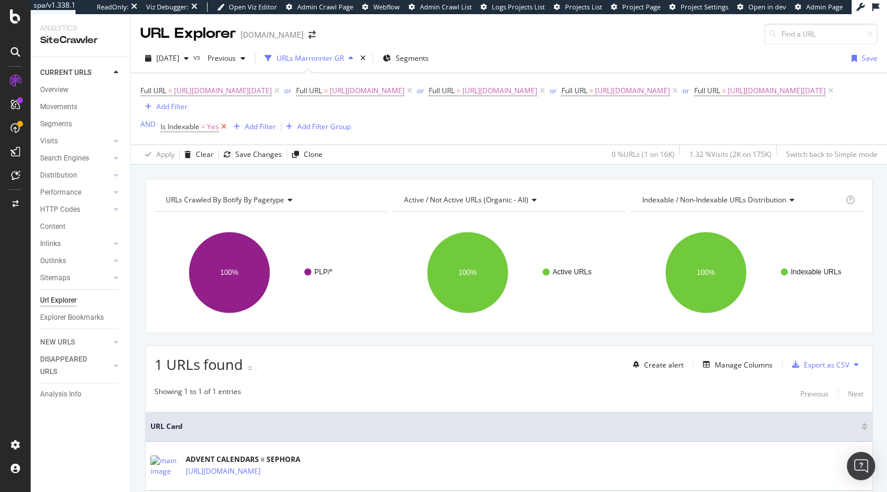
click at [224, 126] on icon at bounding box center [224, 127] width 10 height 12
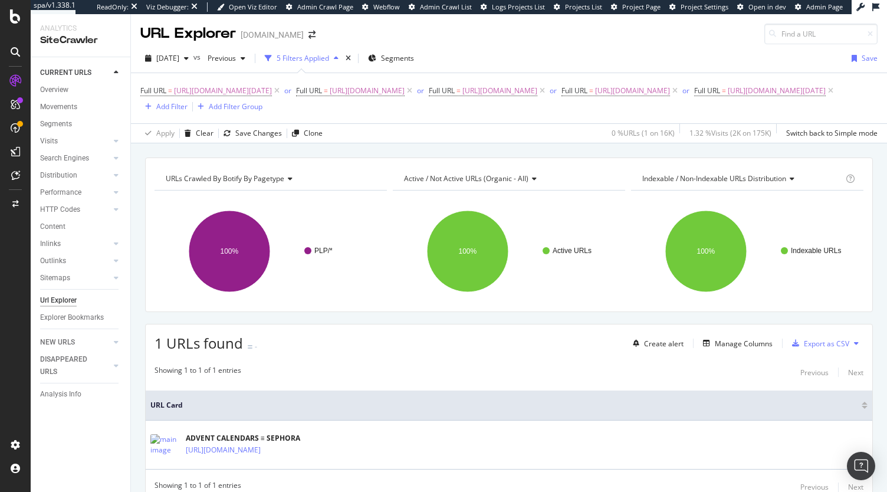
scroll to position [1, 0]
click at [825, 96] on icon at bounding box center [830, 90] width 10 height 12
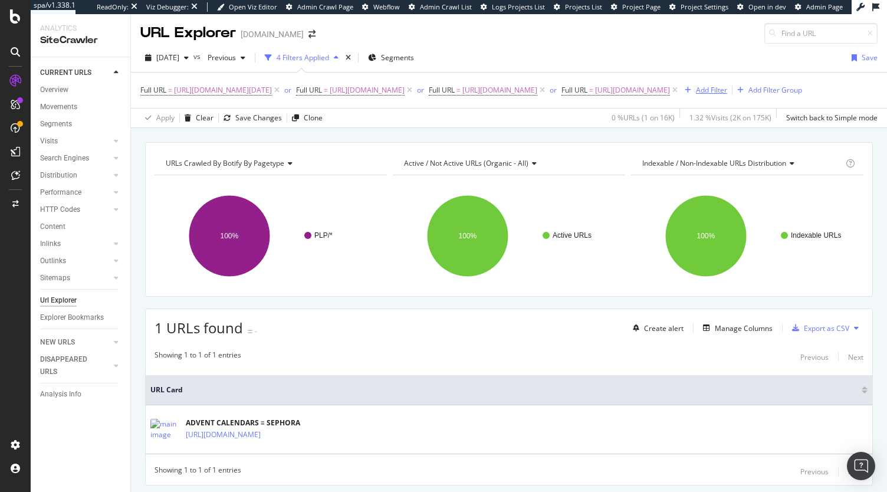
click at [696, 95] on div "Add Filter" at bounding box center [711, 90] width 31 height 10
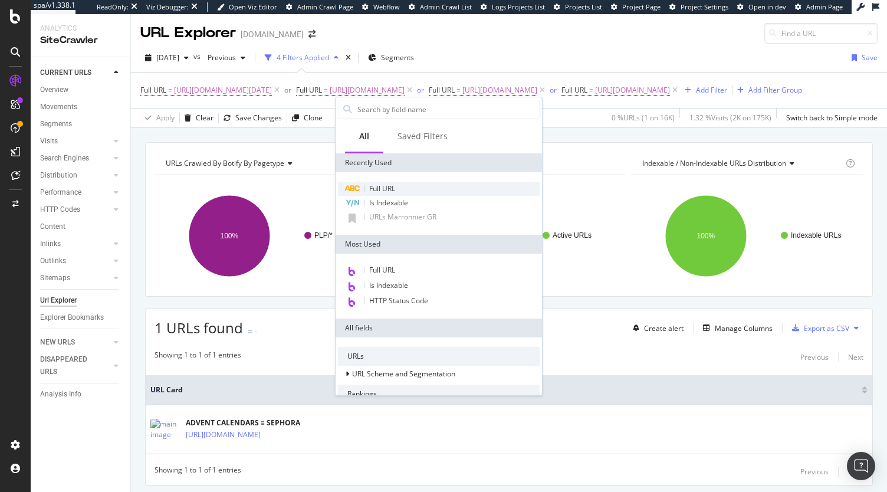
click at [392, 192] on span "Full URL" at bounding box center [382, 188] width 26 height 10
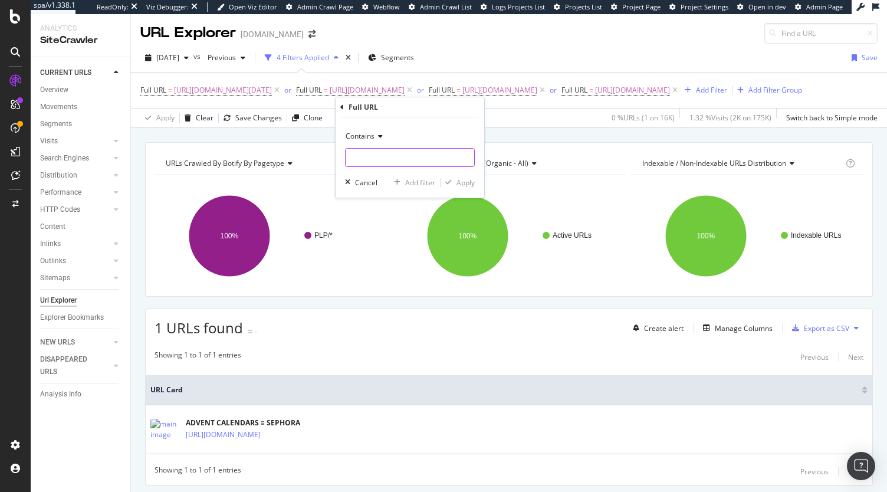
click at [395, 155] on input "text" at bounding box center [410, 157] width 129 height 19
click at [376, 138] on icon at bounding box center [378, 136] width 8 height 7
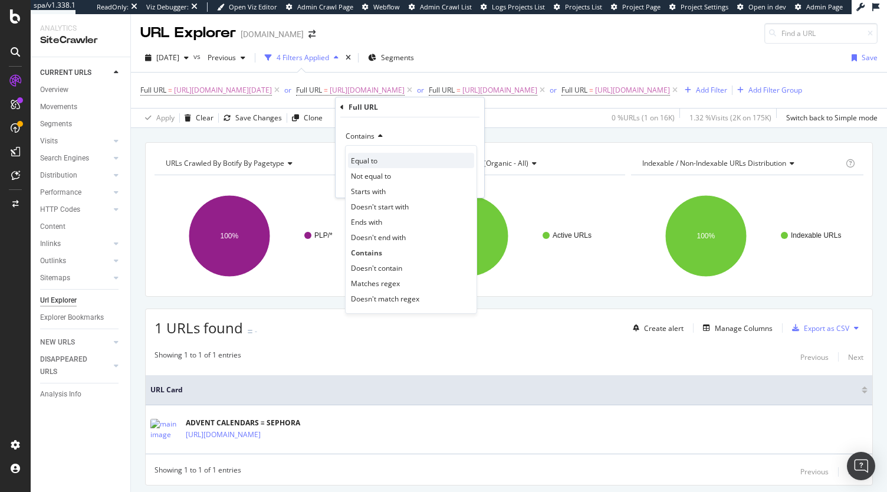
click at [374, 156] on span "Equal to" at bounding box center [364, 161] width 27 height 10
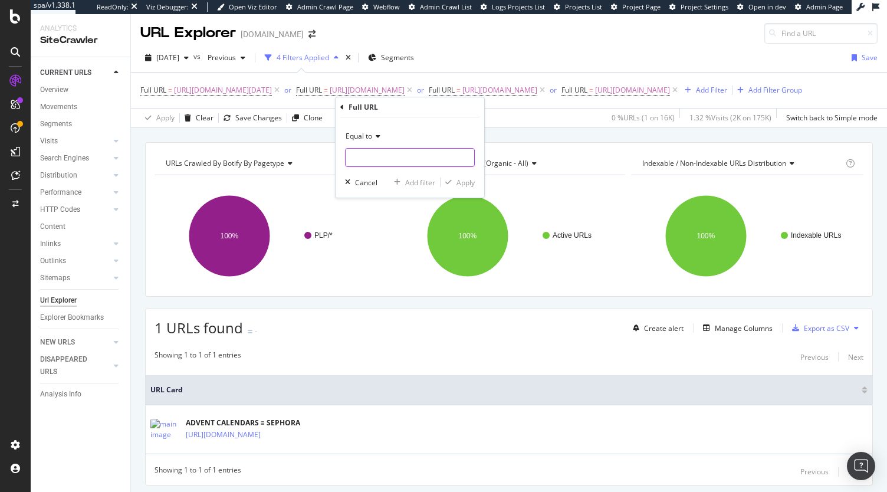
click at [380, 155] on input "text" at bounding box center [410, 157] width 129 height 19
paste input "https://www.sephora.gr/Cyber-Monday-GR.html"
type input "https://www.sephora.gr/Cyber-Monday-GR.html"
click at [467, 180] on div "Apply" at bounding box center [465, 182] width 18 height 10
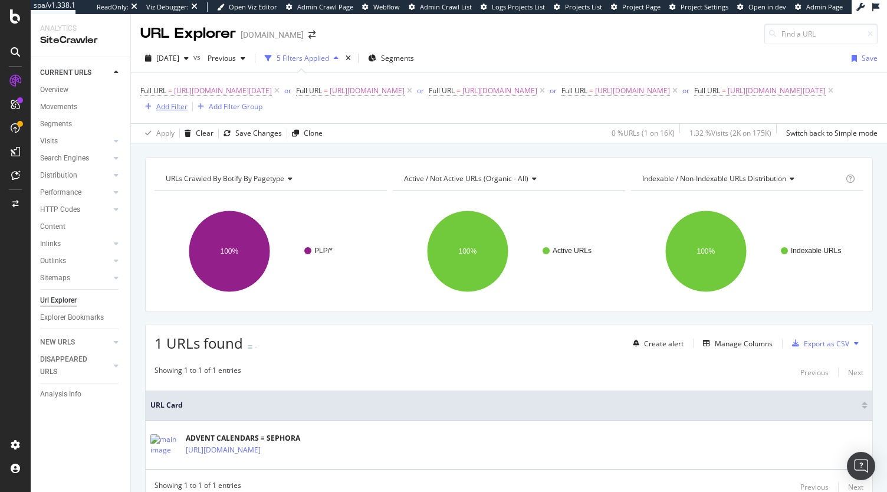
click at [188, 107] on div "Add Filter" at bounding box center [171, 106] width 31 height 10
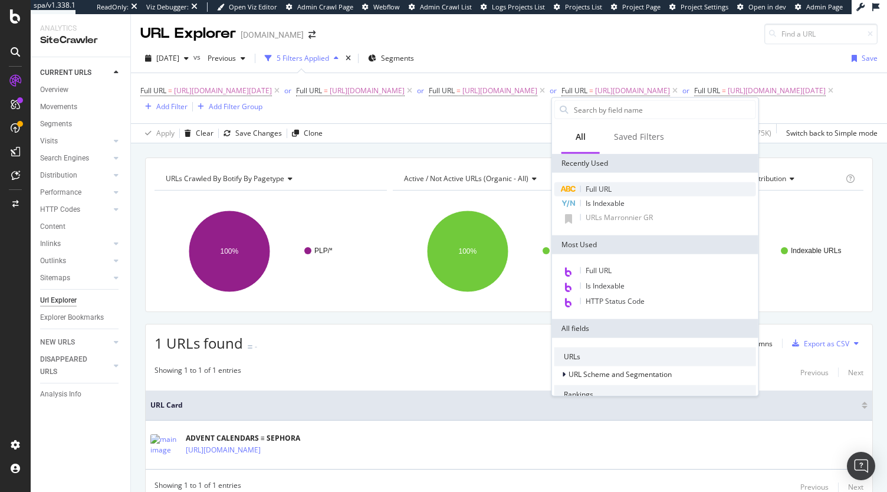
click at [614, 190] on div "Full URL" at bounding box center [655, 189] width 202 height 14
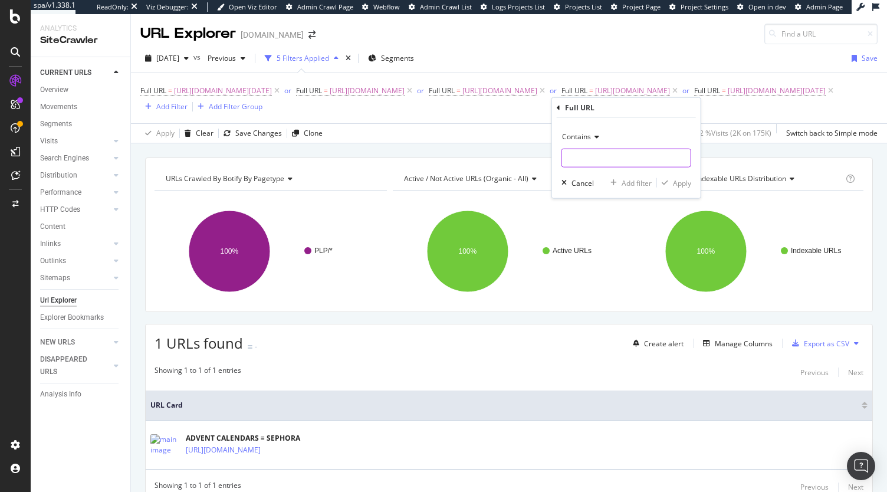
click at [624, 161] on input "text" at bounding box center [626, 158] width 129 height 19
paste input "https://www.sephora.gr/singles-day-gr.html"
type input "https://www.sephora.gr/singles-day-gr.html"
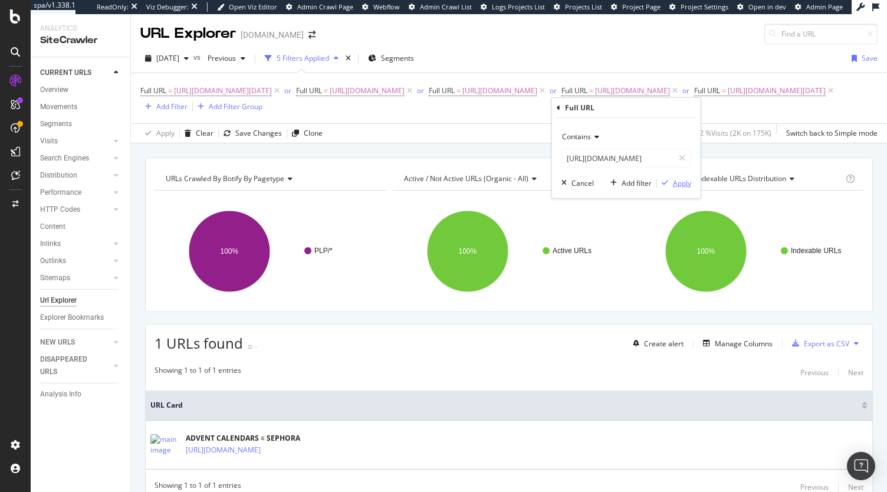
click at [681, 184] on div "Apply" at bounding box center [682, 182] width 18 height 10
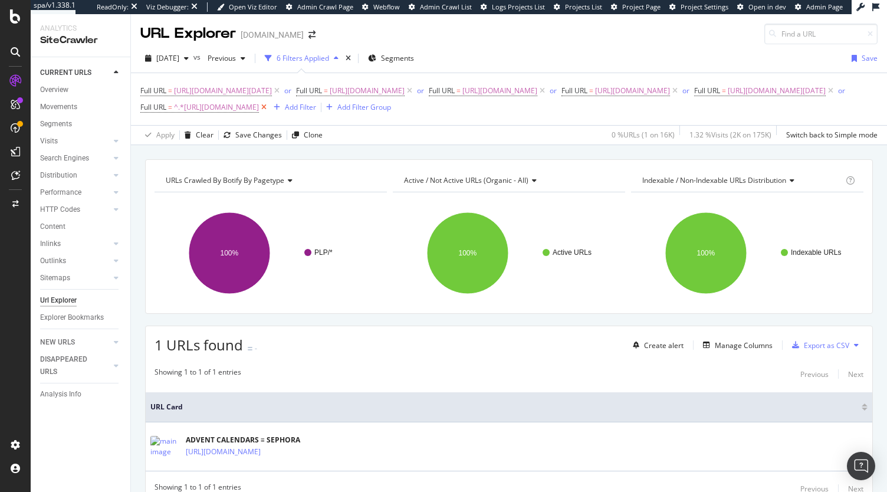
click at [269, 109] on icon at bounding box center [264, 107] width 10 height 12
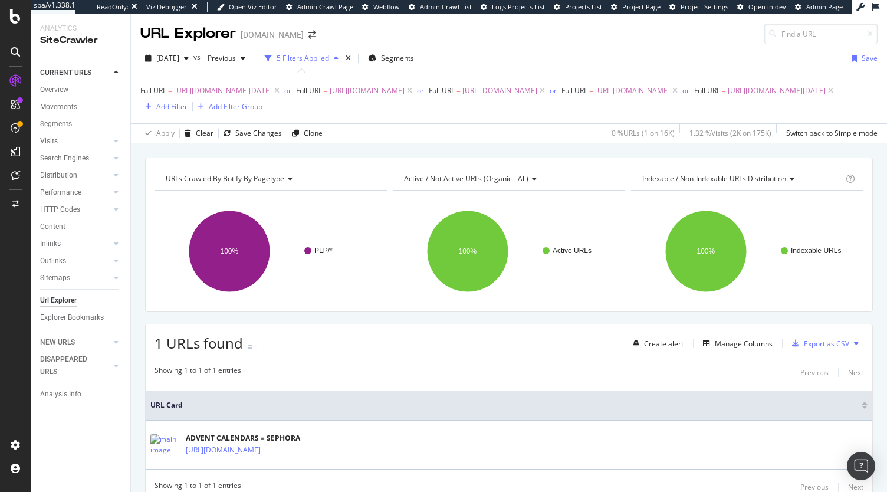
click at [262, 108] on div "Add Filter Group" at bounding box center [236, 106] width 54 height 10
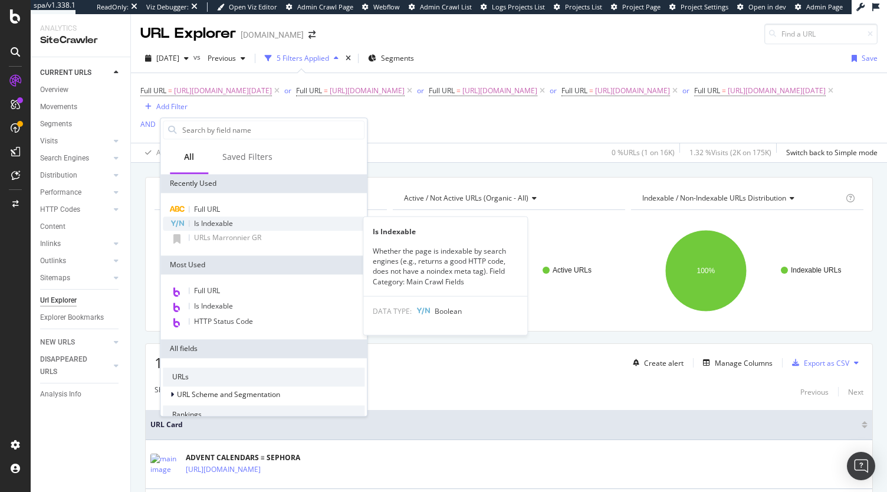
click at [220, 222] on span "Is Indexable" at bounding box center [213, 223] width 39 height 10
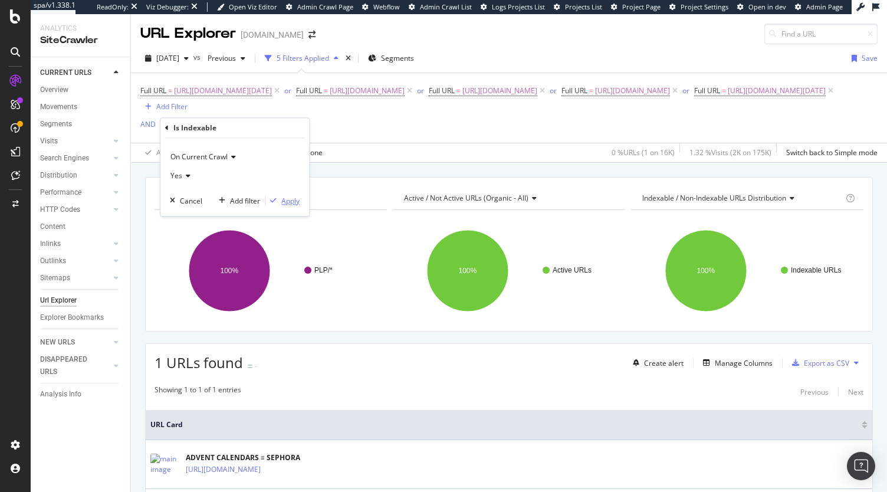
click at [295, 198] on div "Apply" at bounding box center [290, 201] width 18 height 10
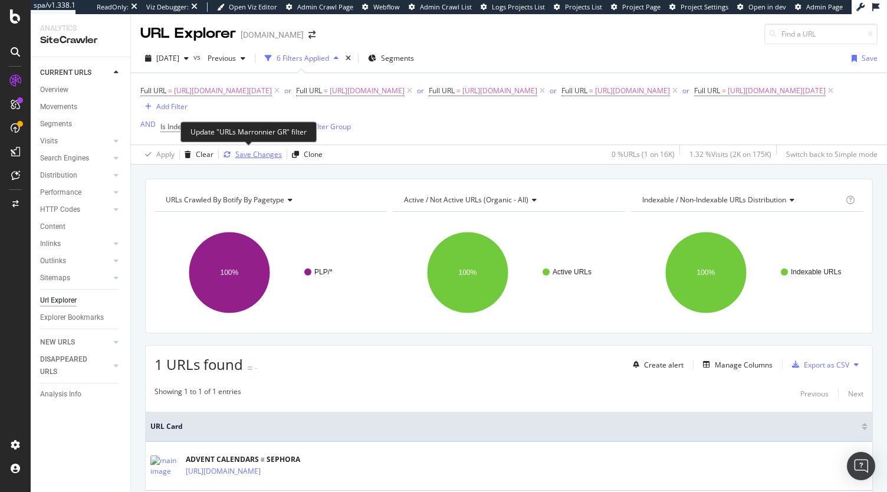
click at [243, 157] on div "Save Changes" at bounding box center [258, 154] width 47 height 10
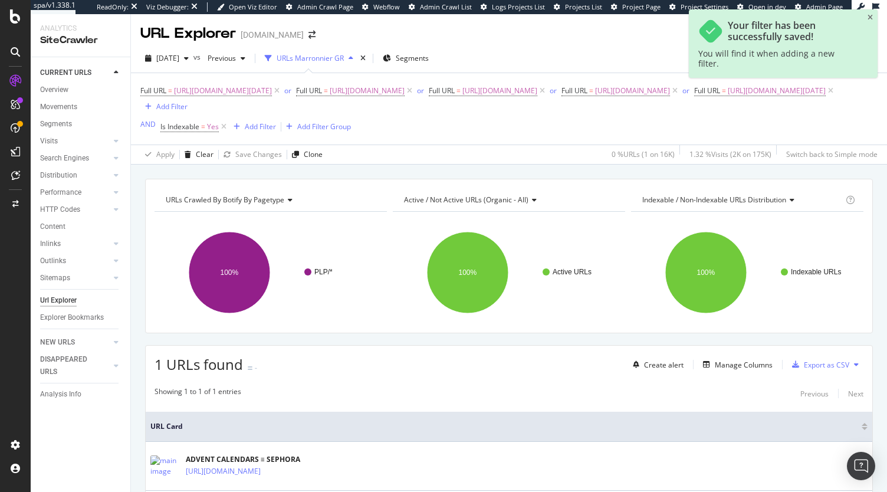
scroll to position [24, 0]
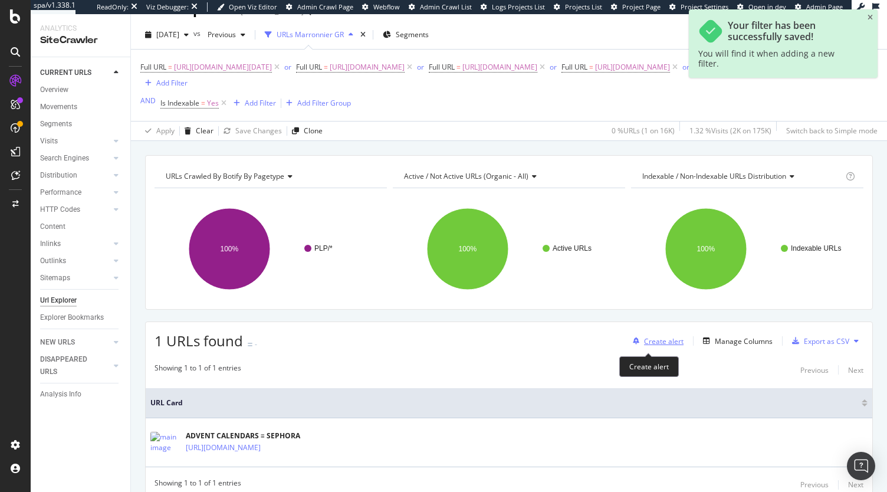
click at [663, 345] on div "Create alert" at bounding box center [664, 341] width 40 height 10
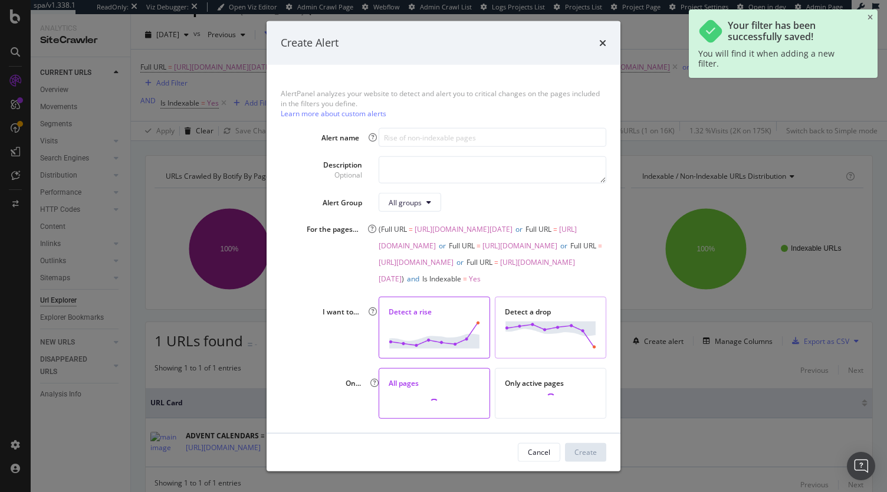
click at [541, 348] on img "modal" at bounding box center [550, 334] width 91 height 27
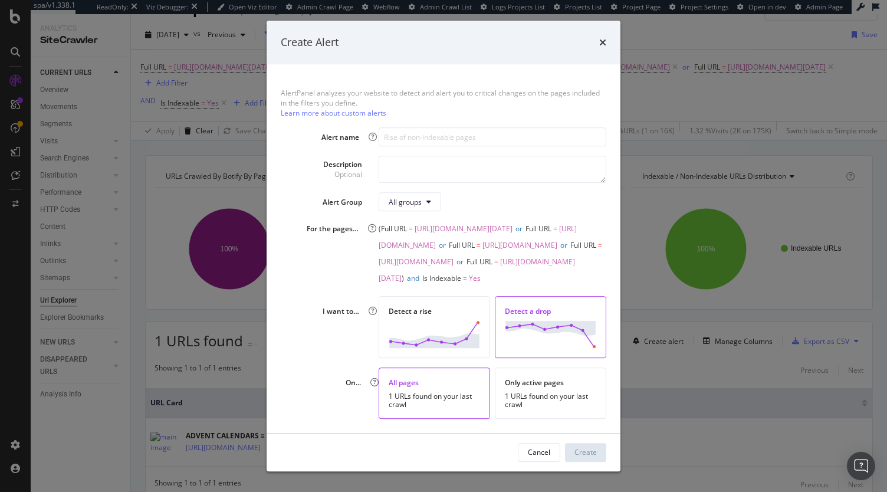
scroll to position [0, 0]
click at [403, 143] on input "modal" at bounding box center [493, 136] width 228 height 19
paste input "Drop in indexable URLs Marronniers GR"
type input "Drop in indexable URLs Marronniers GR"
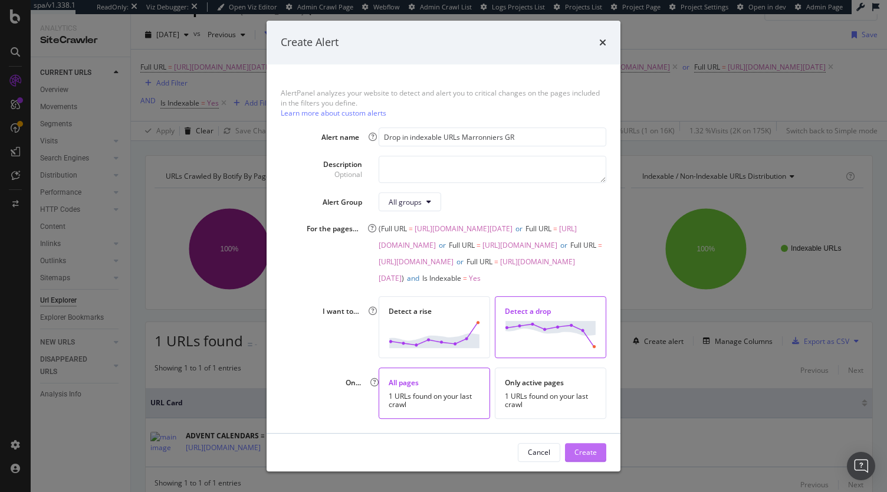
click at [588, 453] on div "Create" at bounding box center [585, 452] width 22 height 10
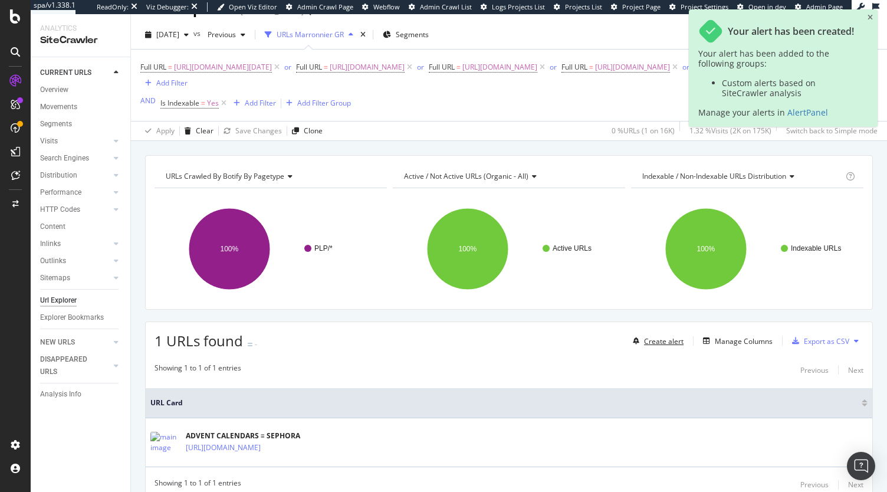
scroll to position [0, 0]
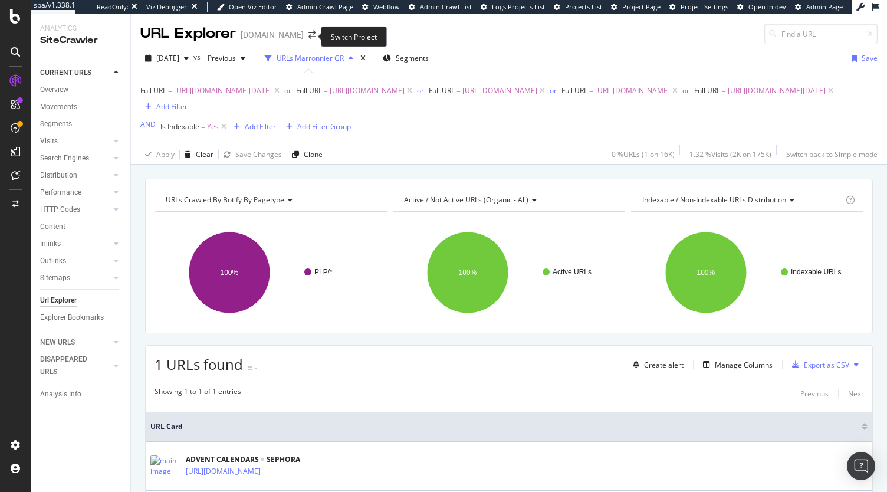
click at [311, 35] on span at bounding box center [312, 35] width 17 height 8
click at [308, 35] on icon "arrow-right-arrow-left" at bounding box center [311, 35] width 7 height 8
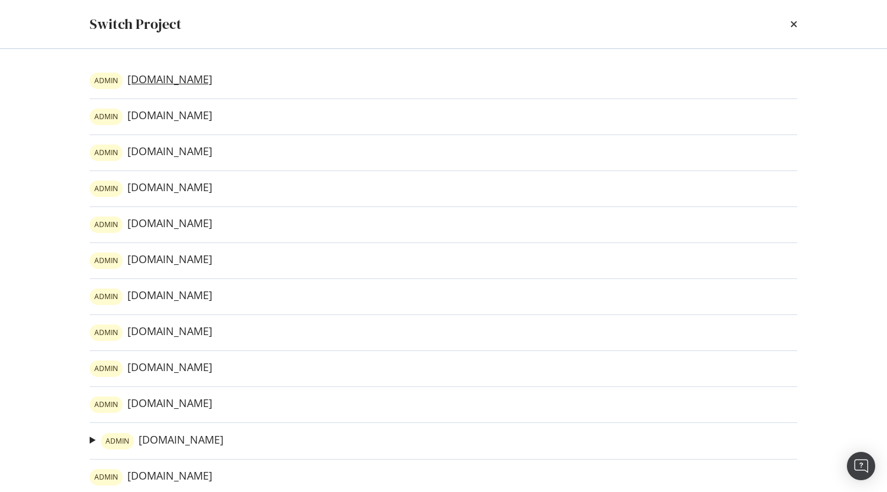
click at [176, 83] on link "ADMIN www.sephora.dk" at bounding box center [151, 81] width 123 height 17
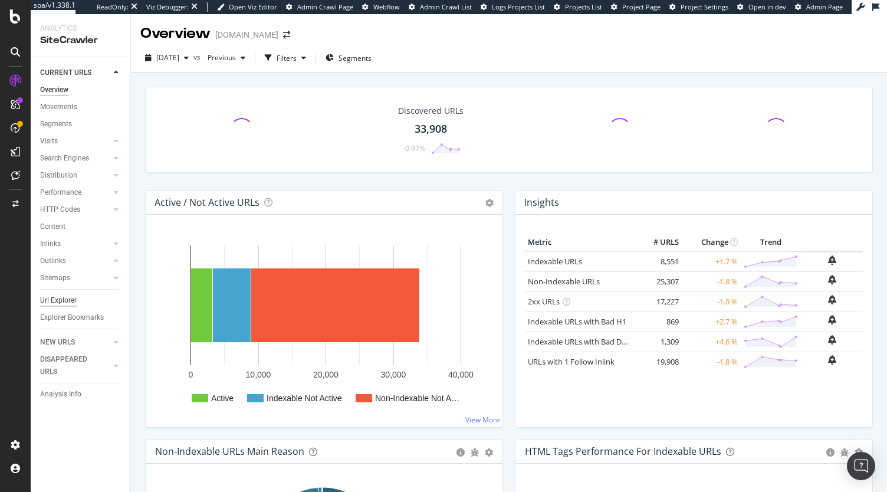
click at [64, 295] on div "Url Explorer" at bounding box center [58, 300] width 37 height 12
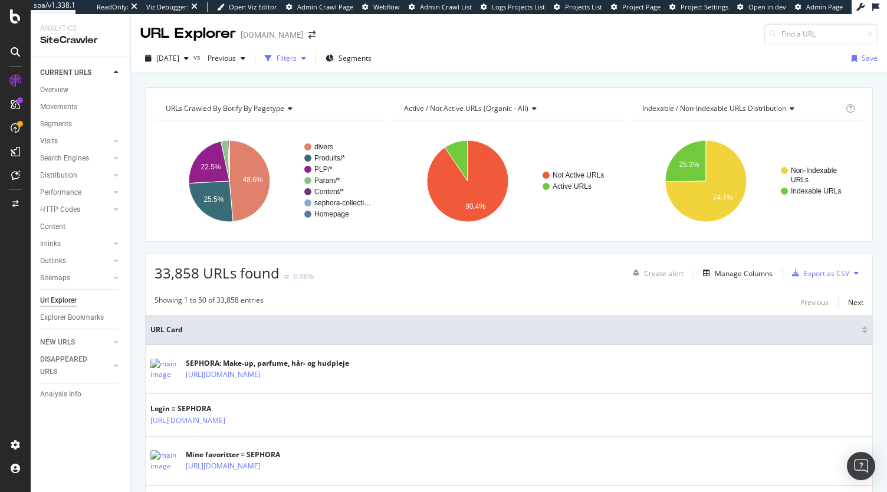
click at [299, 52] on div "Filters" at bounding box center [285, 59] width 51 height 18
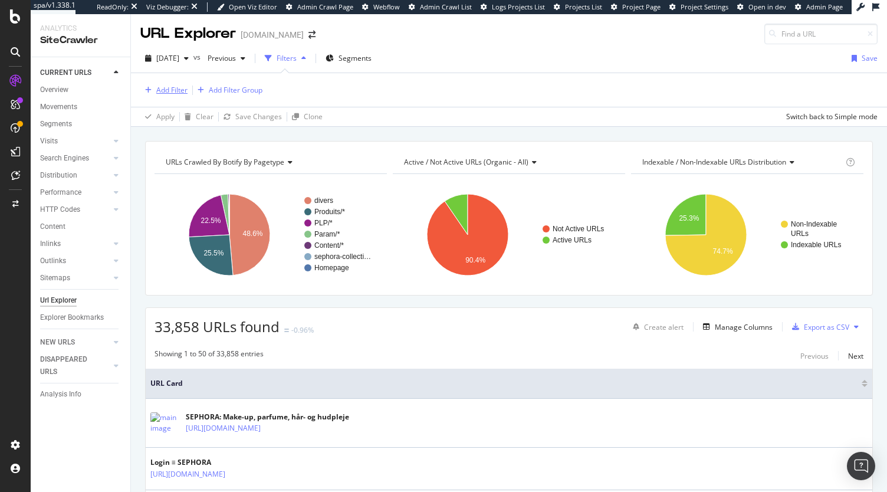
click at [175, 87] on div "Add Filter" at bounding box center [171, 90] width 31 height 10
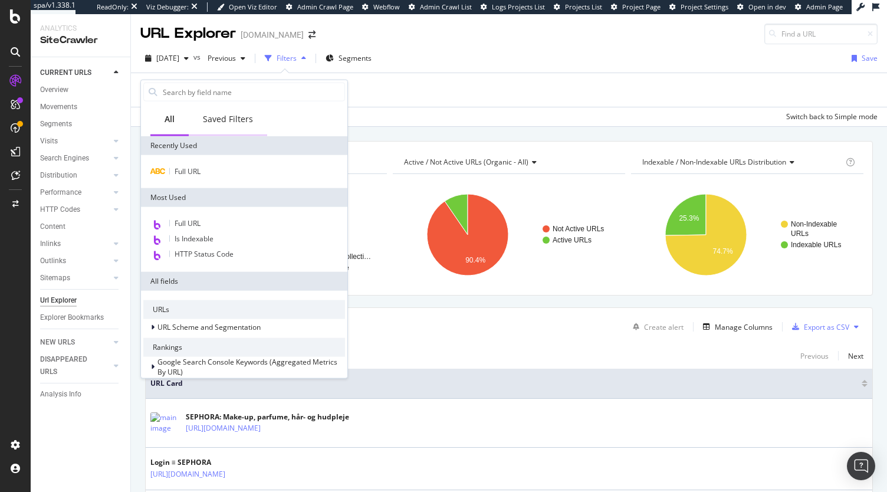
click at [222, 121] on div "Saved Filters" at bounding box center [228, 119] width 50 height 12
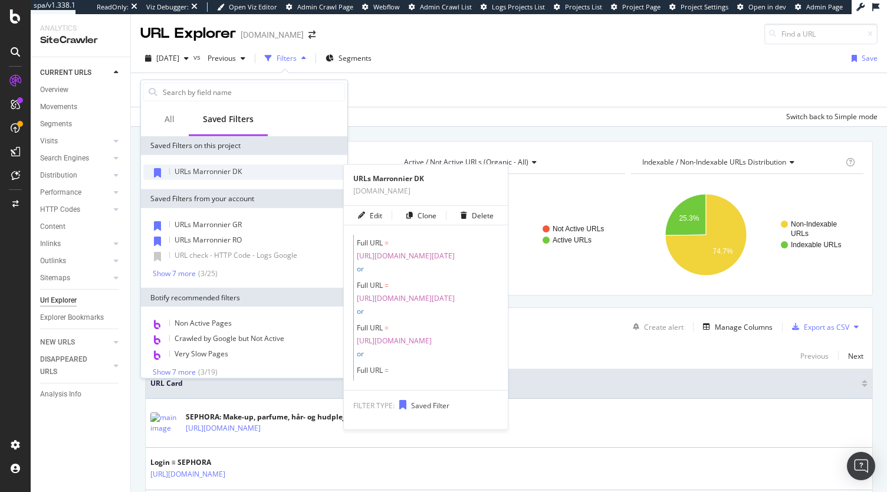
click at [216, 176] on div "URLs Marronnier DK" at bounding box center [244, 172] width 202 height 15
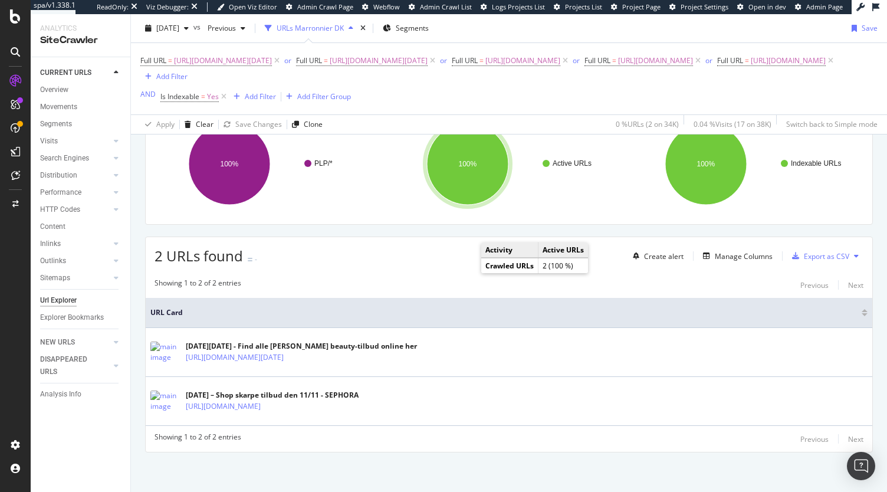
scroll to position [111, 0]
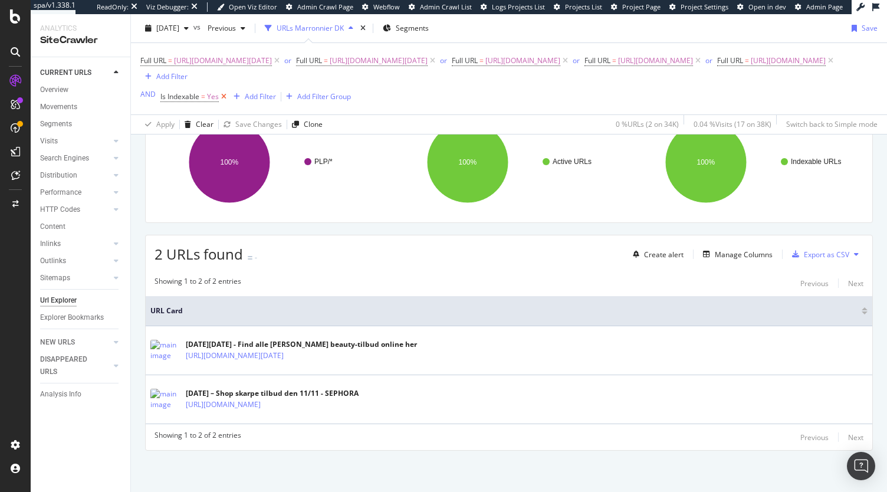
click at [224, 98] on icon at bounding box center [224, 97] width 10 height 12
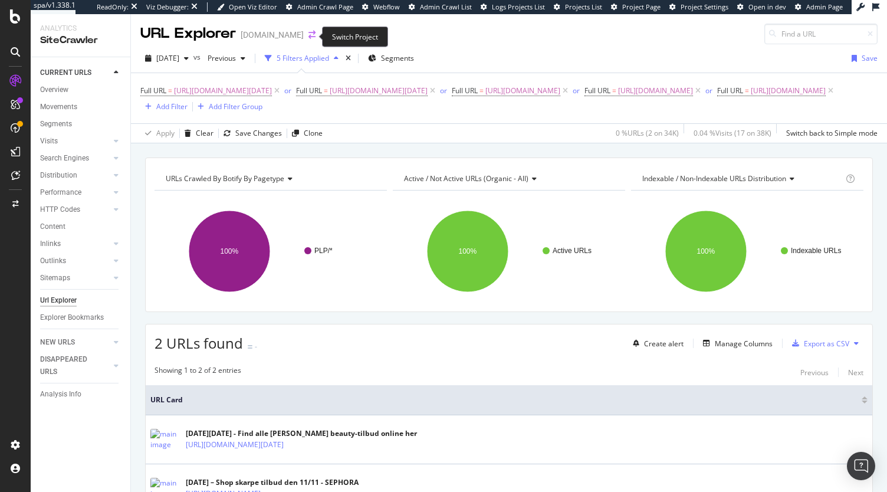
click at [311, 36] on icon "arrow-right-arrow-left" at bounding box center [311, 35] width 7 height 8
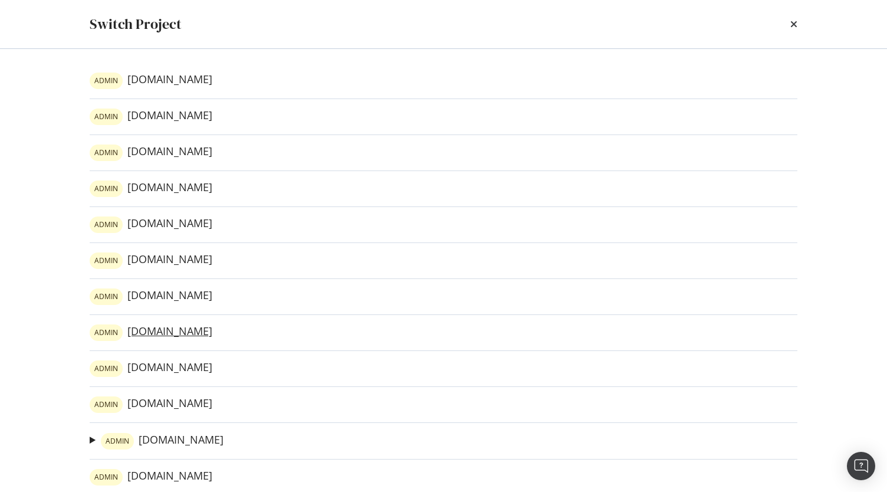
click at [189, 332] on link "ADMIN www.sephora.se" at bounding box center [151, 332] width 123 height 17
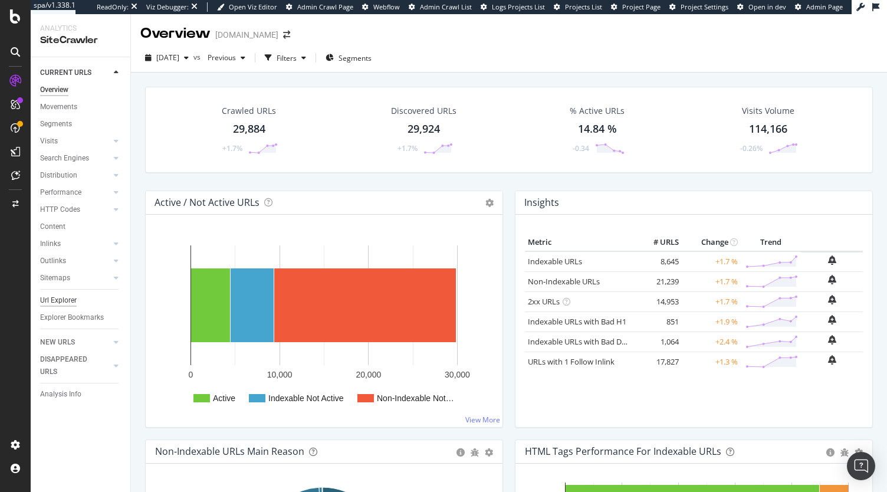
click at [54, 300] on div "Url Explorer" at bounding box center [58, 300] width 37 height 12
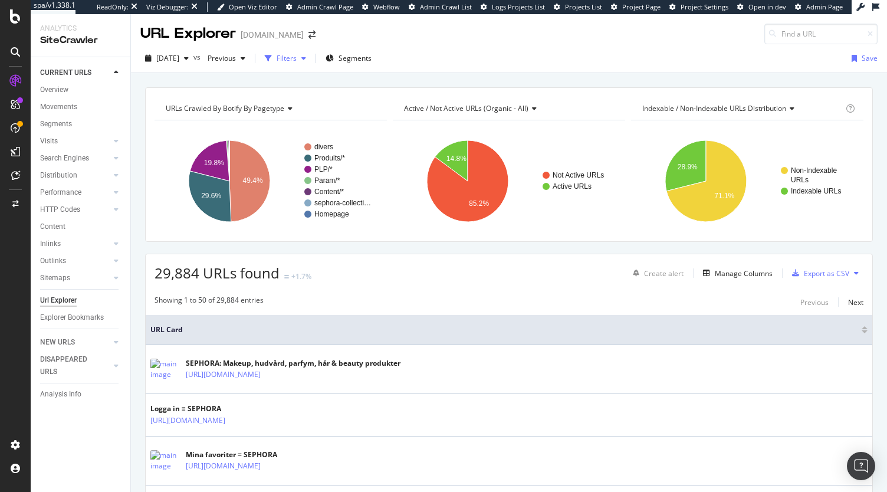
click at [299, 50] on div "Filters" at bounding box center [285, 59] width 51 height 18
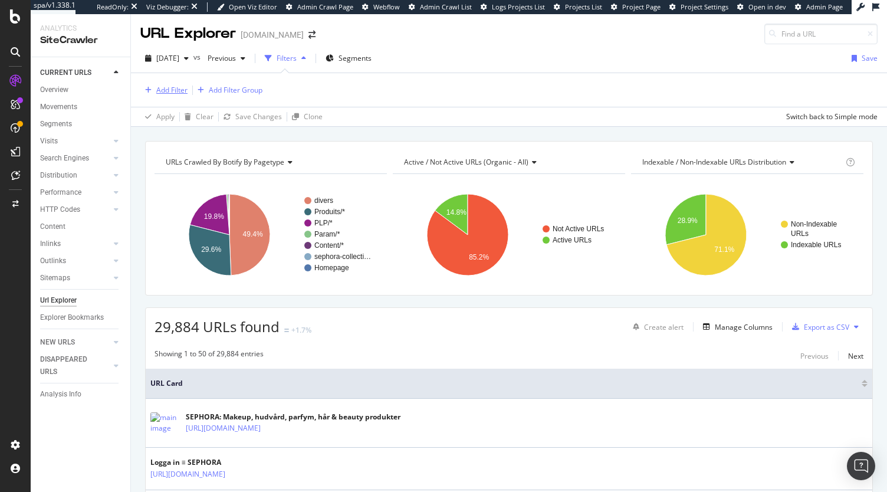
click at [172, 86] on div "Add Filter" at bounding box center [171, 90] width 31 height 10
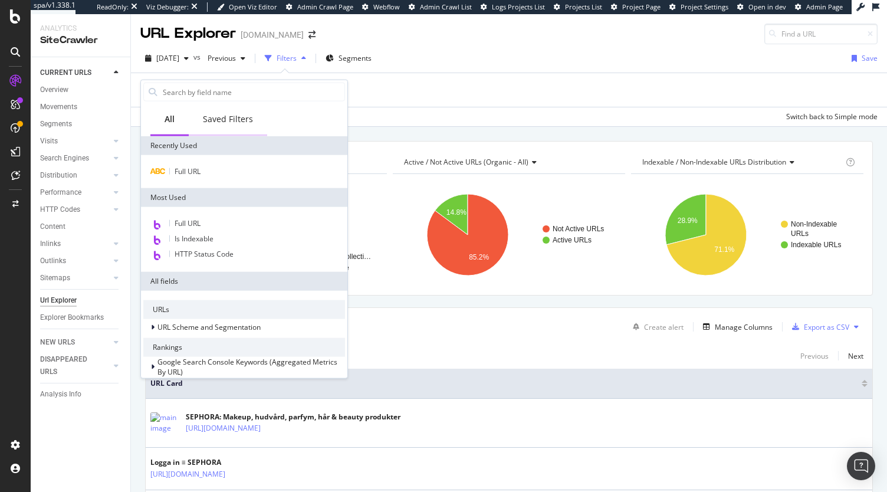
click at [223, 122] on div "Saved Filters" at bounding box center [228, 119] width 50 height 12
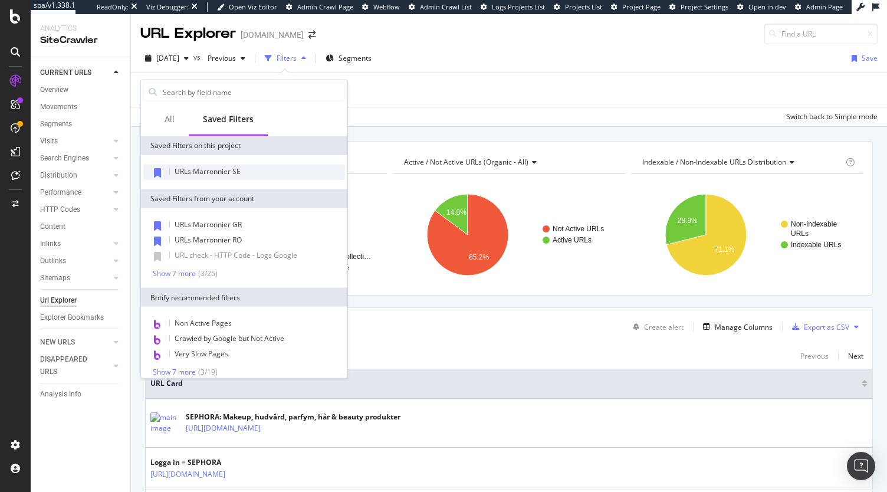
click at [224, 177] on div "URLs Marronnier SE" at bounding box center [244, 172] width 202 height 15
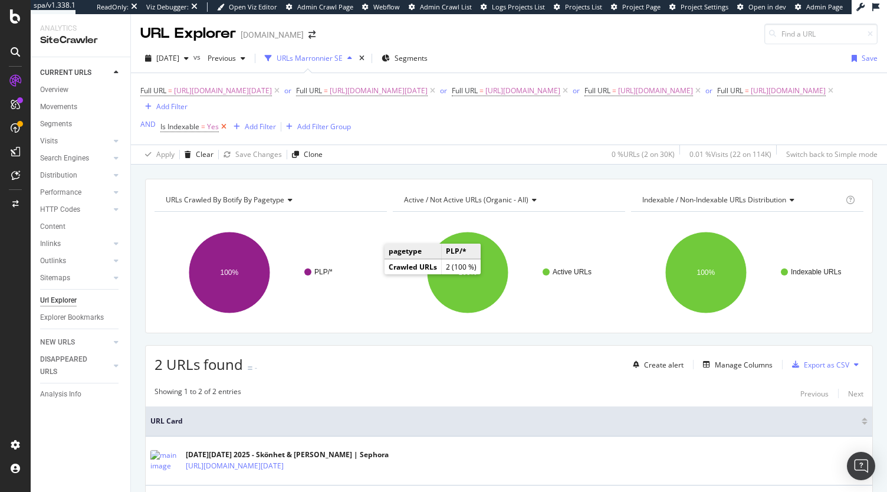
click at [221, 131] on icon at bounding box center [224, 127] width 10 height 12
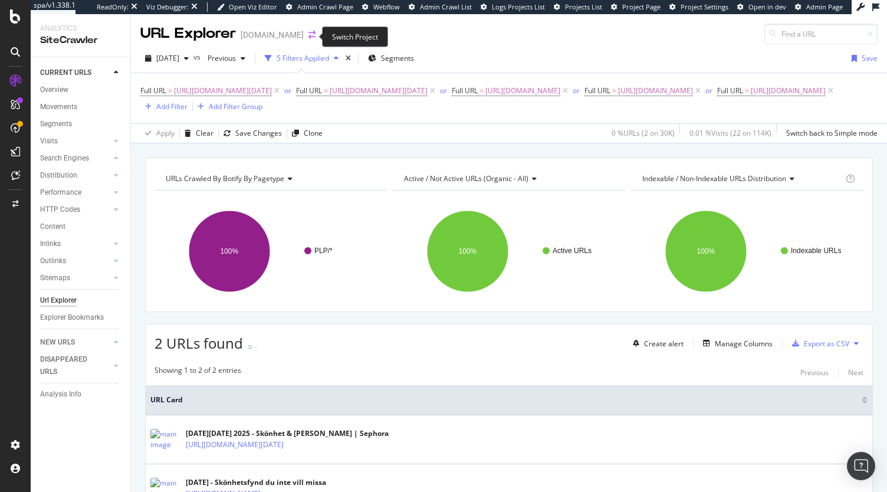
click at [310, 38] on icon "arrow-right-arrow-left" at bounding box center [311, 35] width 7 height 8
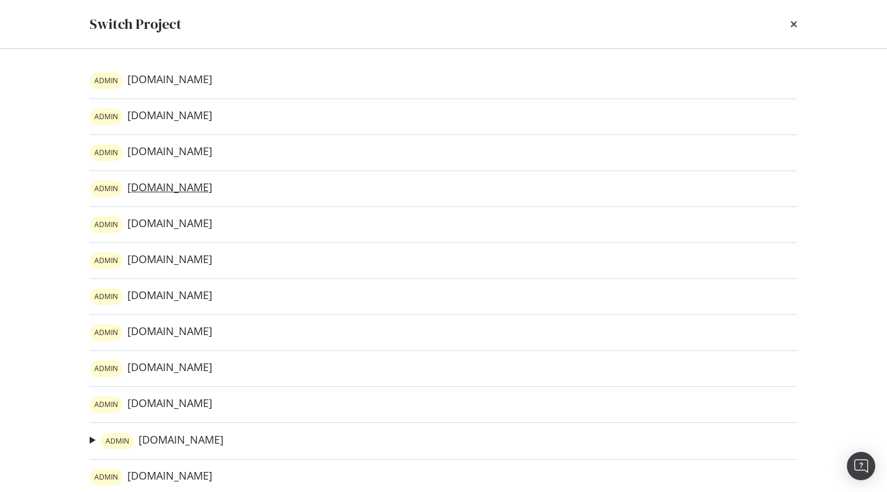
click at [192, 187] on link "ADMIN www.sephora.cz" at bounding box center [151, 188] width 123 height 17
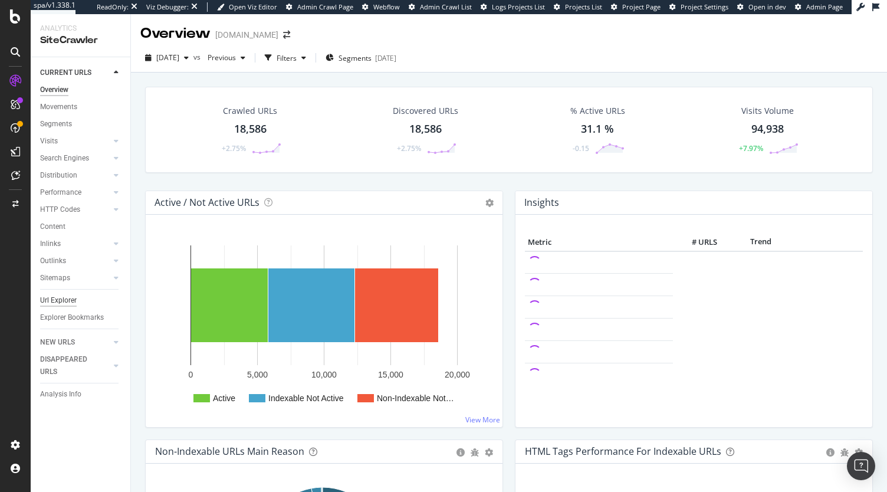
click at [54, 300] on div "Url Explorer" at bounding box center [58, 300] width 37 height 12
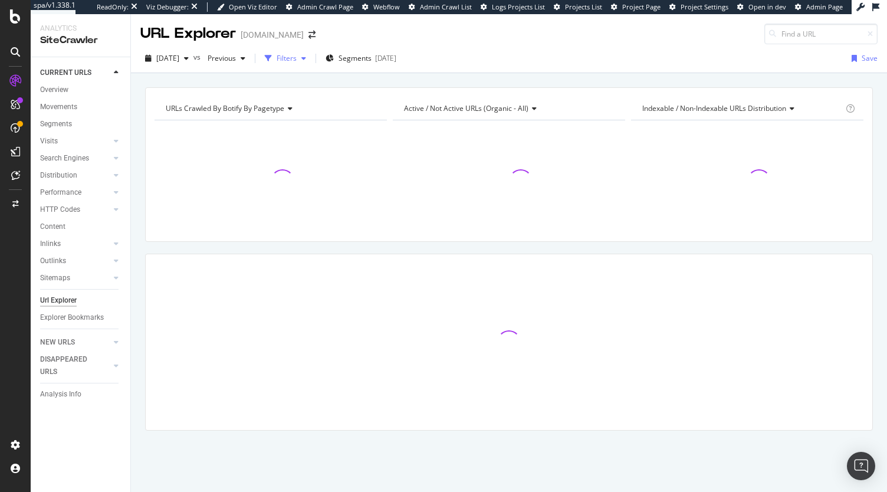
click at [272, 55] on icon "button" at bounding box center [268, 58] width 7 height 7
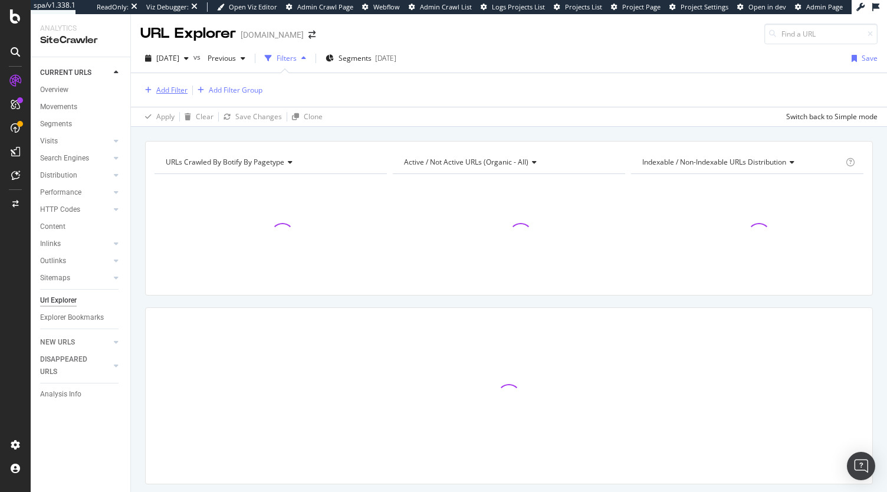
click at [176, 87] on div "Add Filter" at bounding box center [171, 90] width 31 height 10
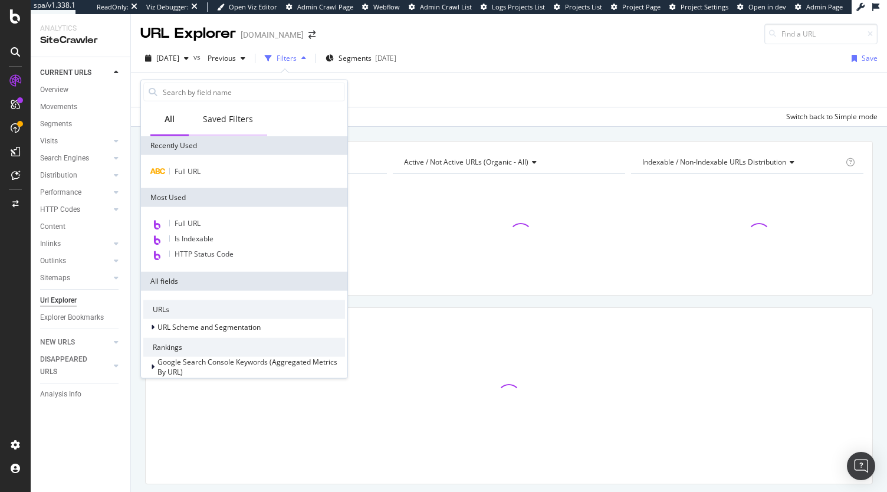
click at [233, 119] on div "Saved Filters" at bounding box center [228, 119] width 50 height 12
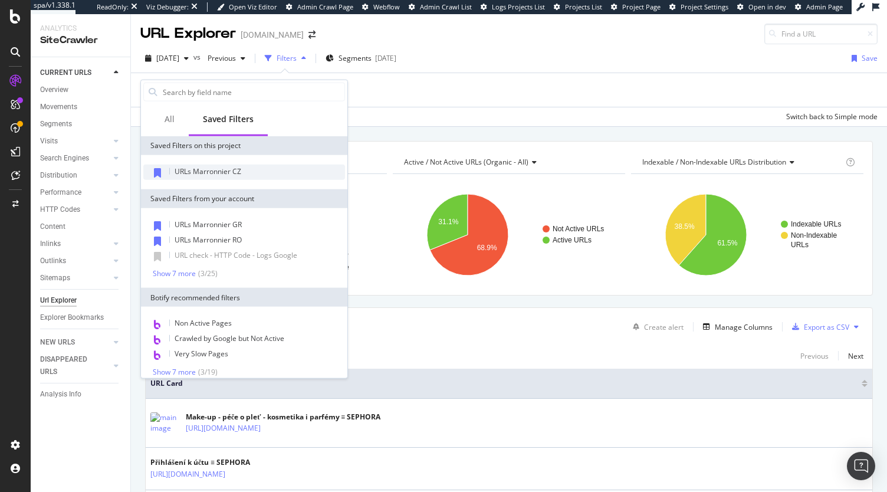
click at [234, 172] on span "URLs Marronnier CZ" at bounding box center [208, 171] width 67 height 10
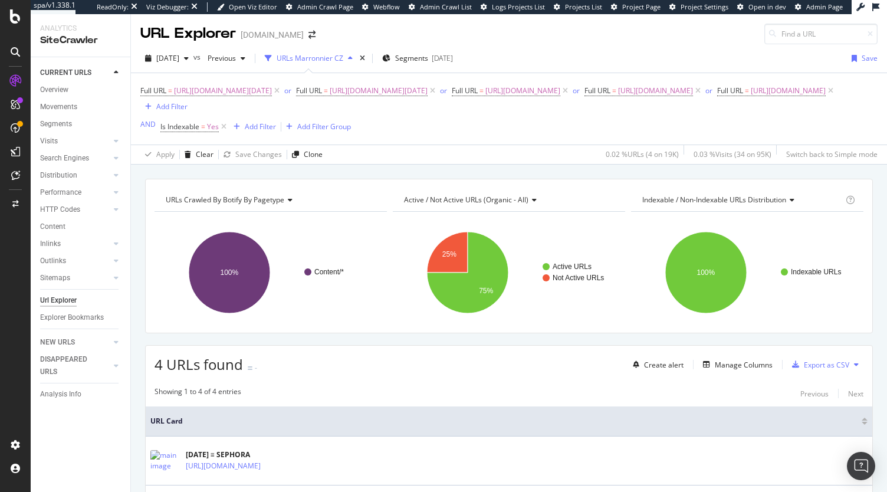
drag, startPoint x: 222, startPoint y: 128, endPoint x: 240, endPoint y: 152, distance: 30.3
click at [222, 128] on icon at bounding box center [224, 127] width 10 height 12
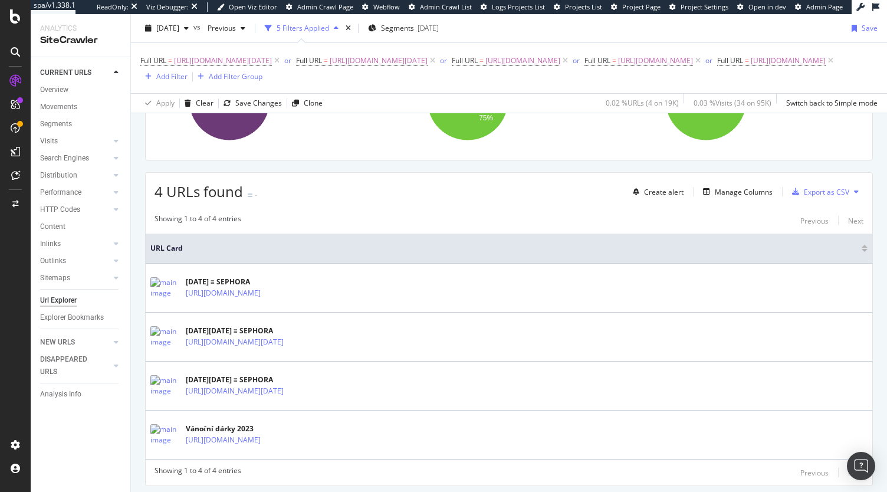
scroll to position [152, 0]
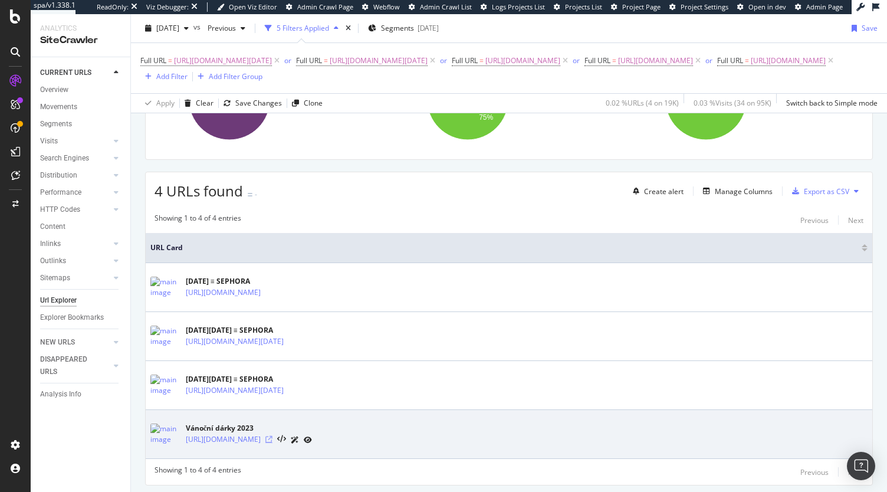
click at [272, 441] on icon at bounding box center [268, 439] width 7 height 7
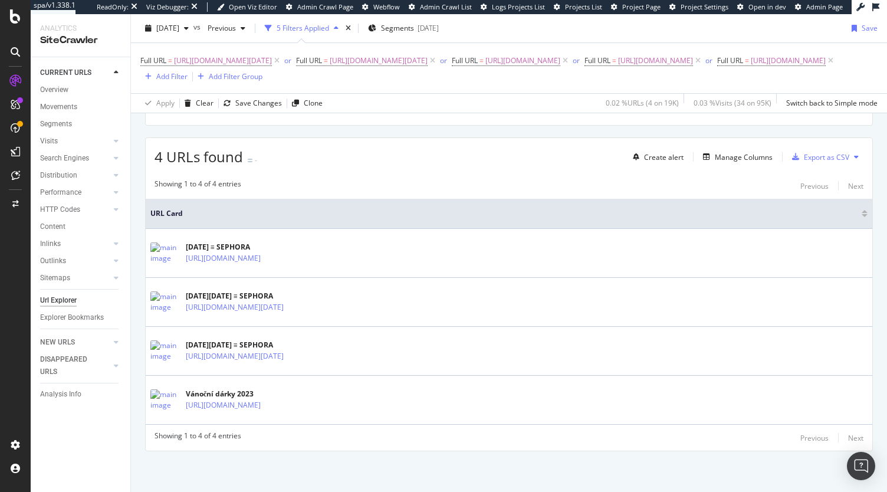
scroll to position [0, 0]
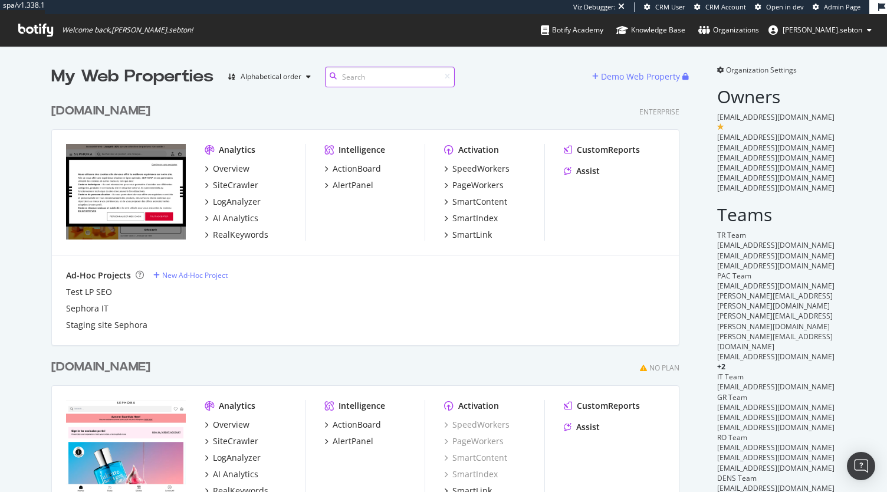
scroll to position [2847, 628]
type input "me"
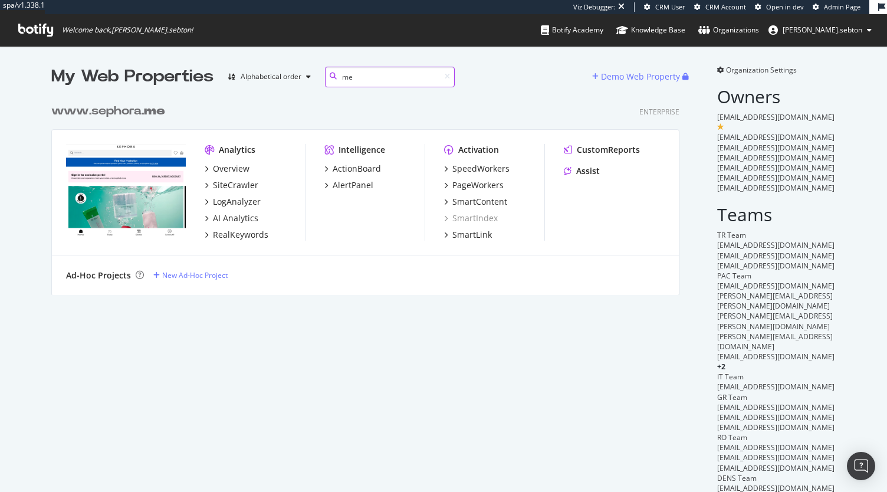
scroll to position [197, 628]
click at [144, 113] on b "me" at bounding box center [154, 111] width 21 height 12
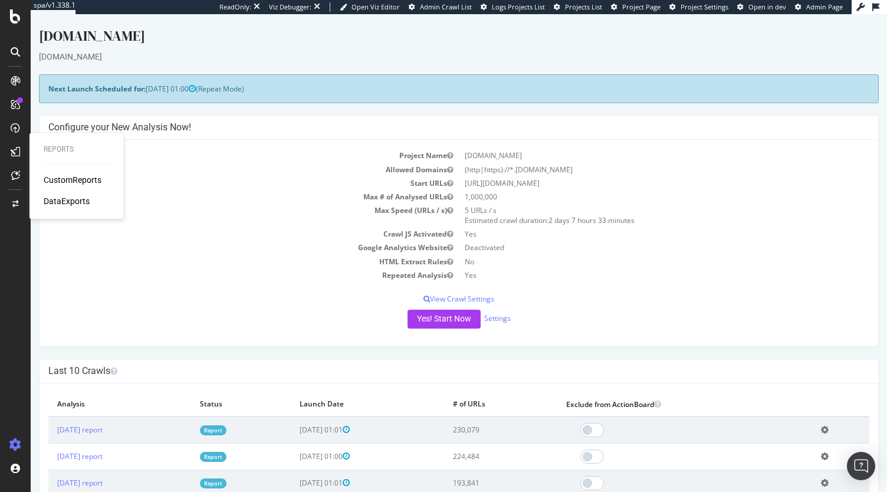
click at [68, 205] on div "DataExports" at bounding box center [67, 201] width 46 height 12
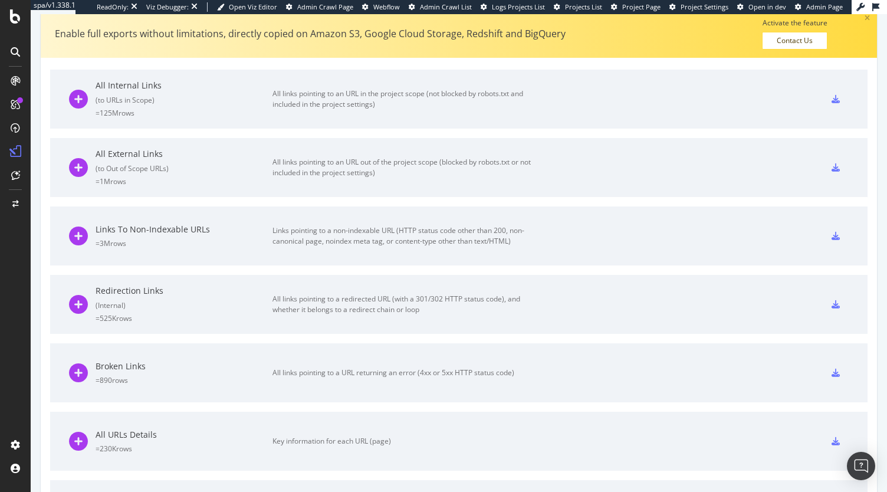
scroll to position [424, 0]
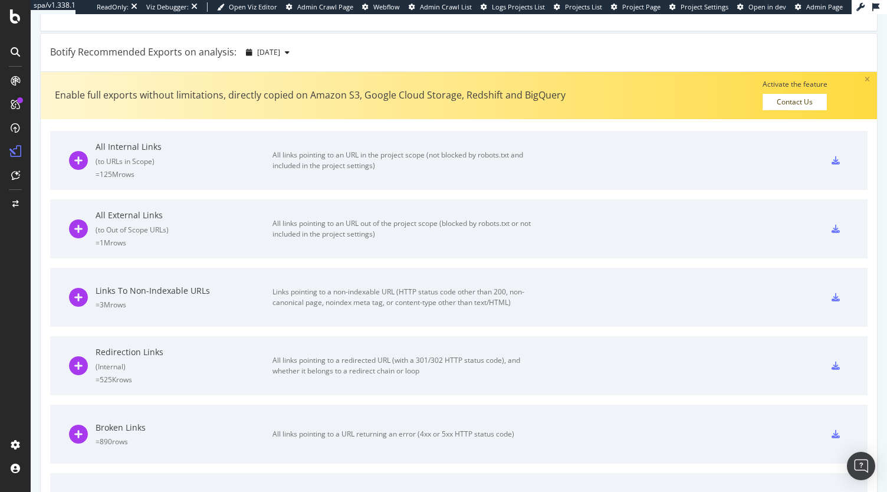
click at [864, 76] on icon at bounding box center [866, 79] width 5 height 7
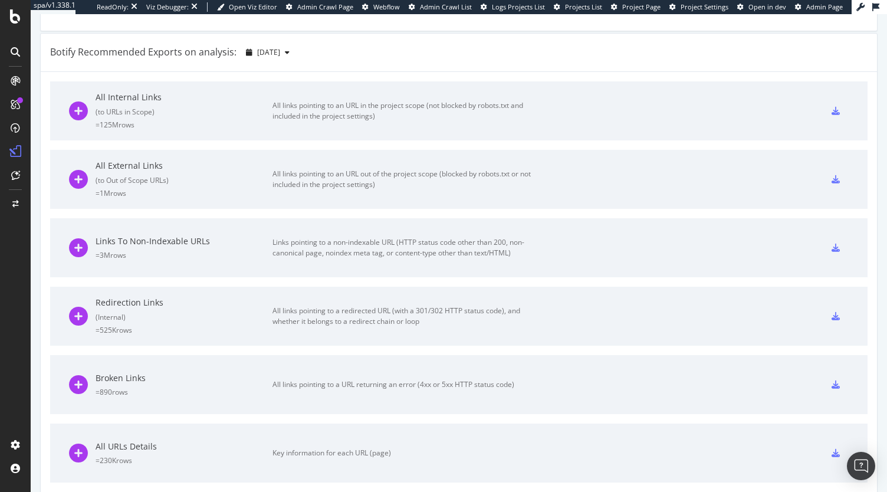
scroll to position [716, 0]
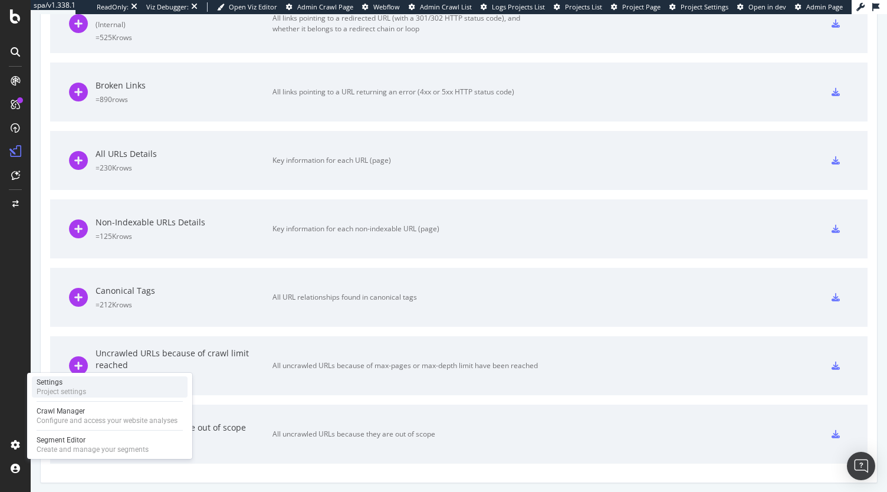
click at [69, 387] on div "Project settings" at bounding box center [62, 391] width 50 height 9
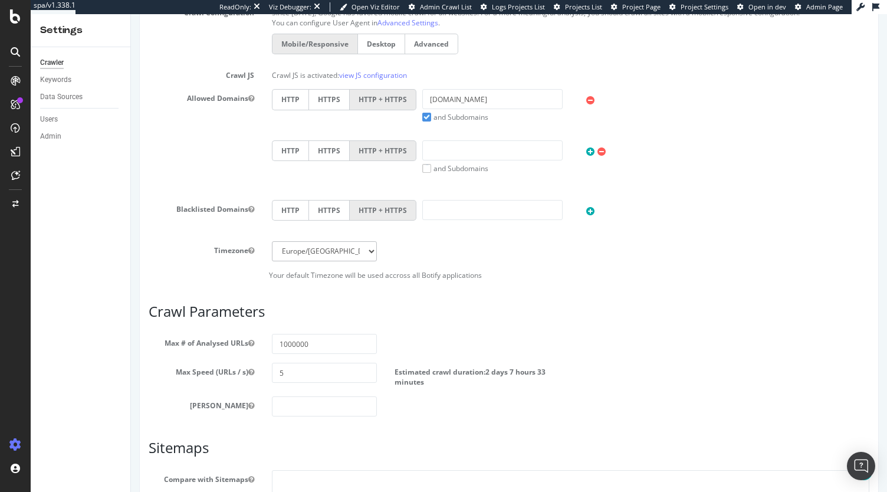
scroll to position [488, 0]
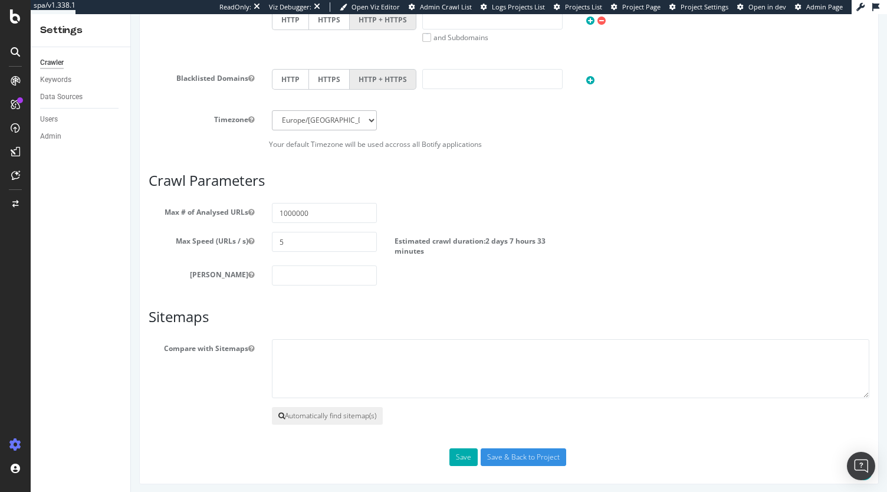
click at [325, 412] on button "Automatically find sitemap(s)" at bounding box center [327, 416] width 111 height 18
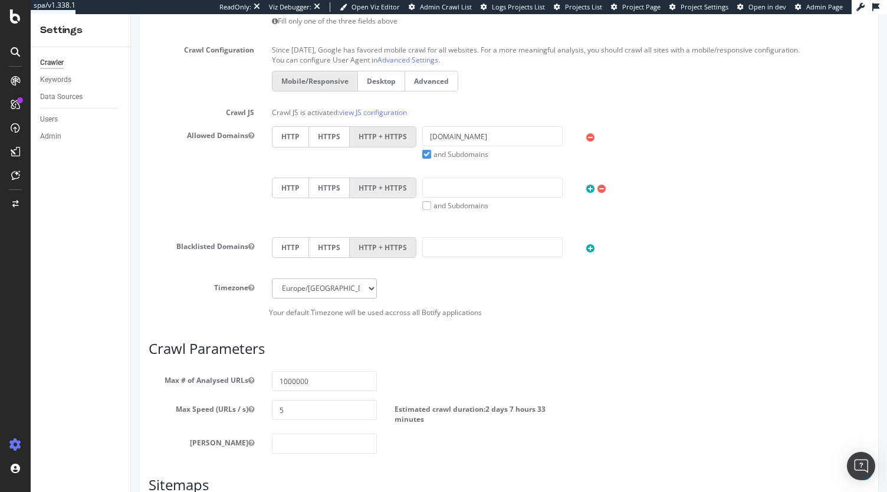
scroll to position [539, 0]
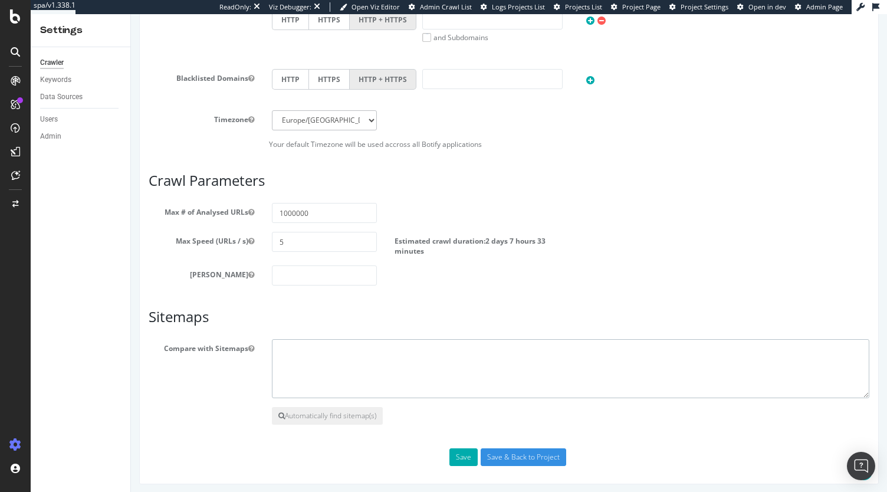
click at [362, 344] on textarea at bounding box center [570, 368] width 597 height 59
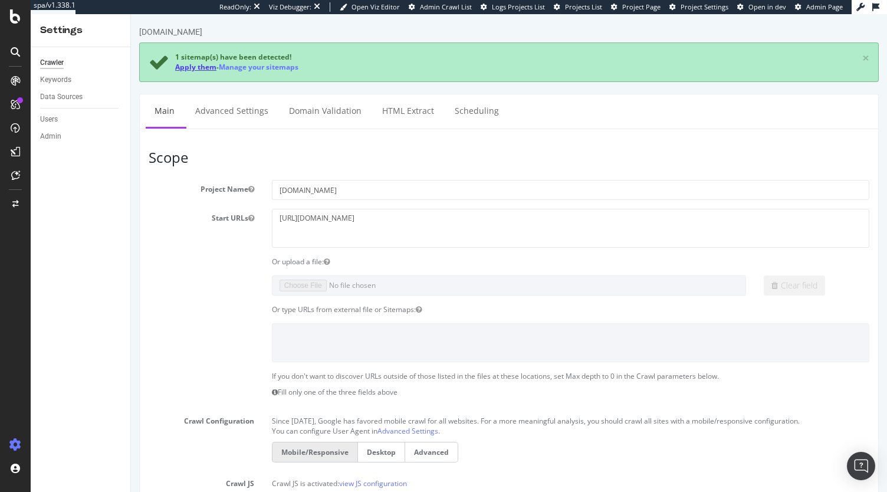
click at [189, 62] on link "Apply them" at bounding box center [195, 67] width 41 height 10
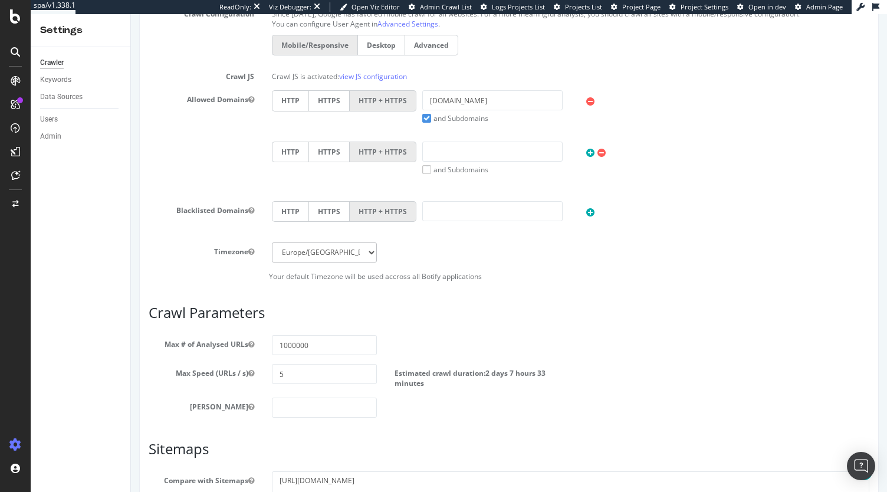
scroll to position [488, 0]
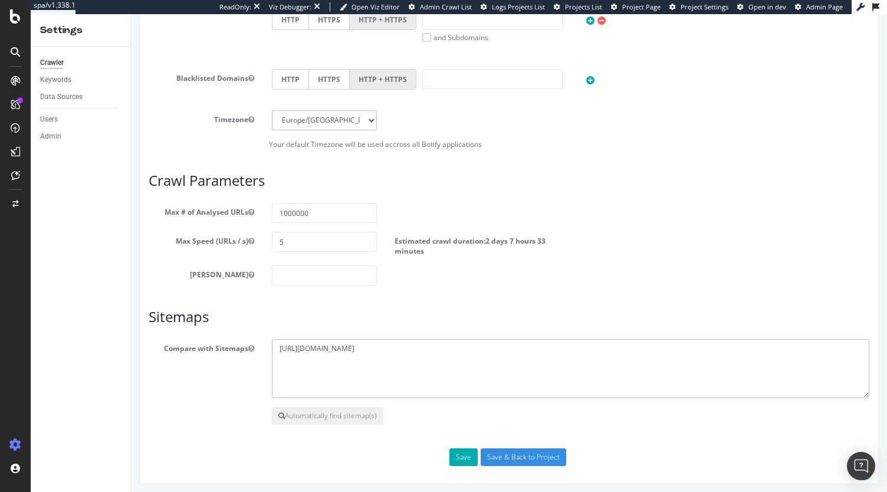
click at [419, 351] on textarea "https://sephora.me/sitemap.xml" at bounding box center [570, 368] width 597 height 59
paste textarea "https://sephora.me/sitemap.xml"
type textarea "https://sephora.me/sitemap.xml"
click at [460, 448] on button "Save" at bounding box center [463, 457] width 28 height 18
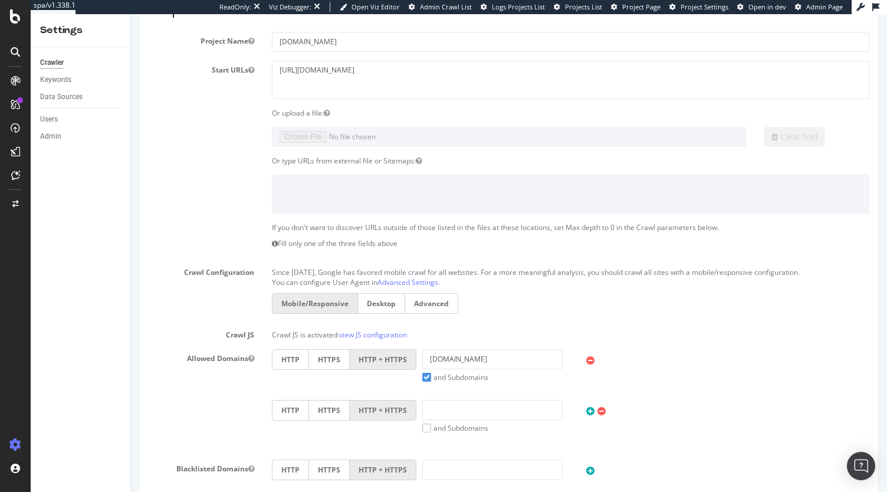
scroll to position [0, 0]
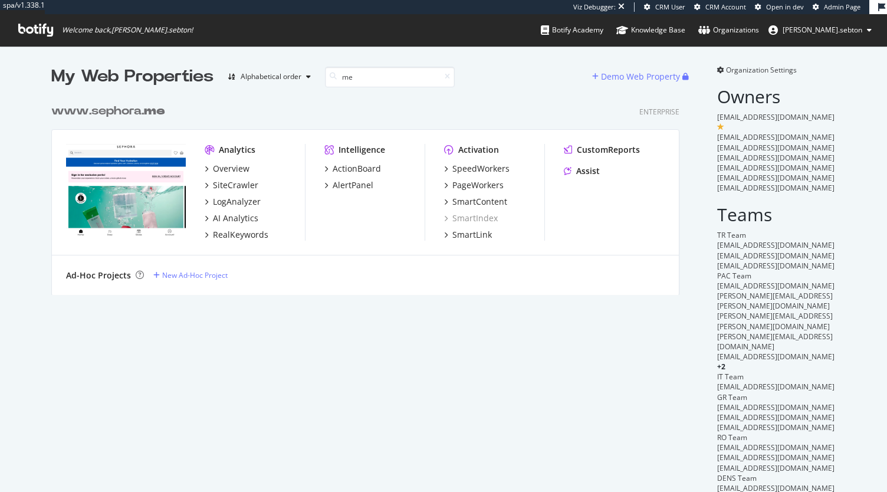
scroll to position [197, 628]
type input "me"
click at [107, 120] on div "www.sephora. me Enterprise Analytics Overview SiteCrawler LogAnalyzer AI Analyt…" at bounding box center [369, 191] width 637 height 206
click at [101, 114] on div "www.sephora. me" at bounding box center [108, 111] width 114 height 17
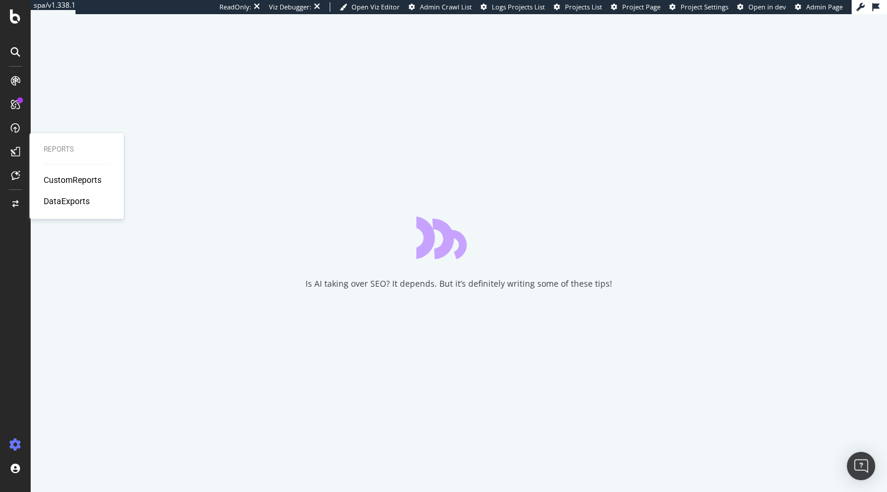
click at [72, 201] on div "DataExports" at bounding box center [67, 201] width 46 height 12
